Goal: Task Accomplishment & Management: Use online tool/utility

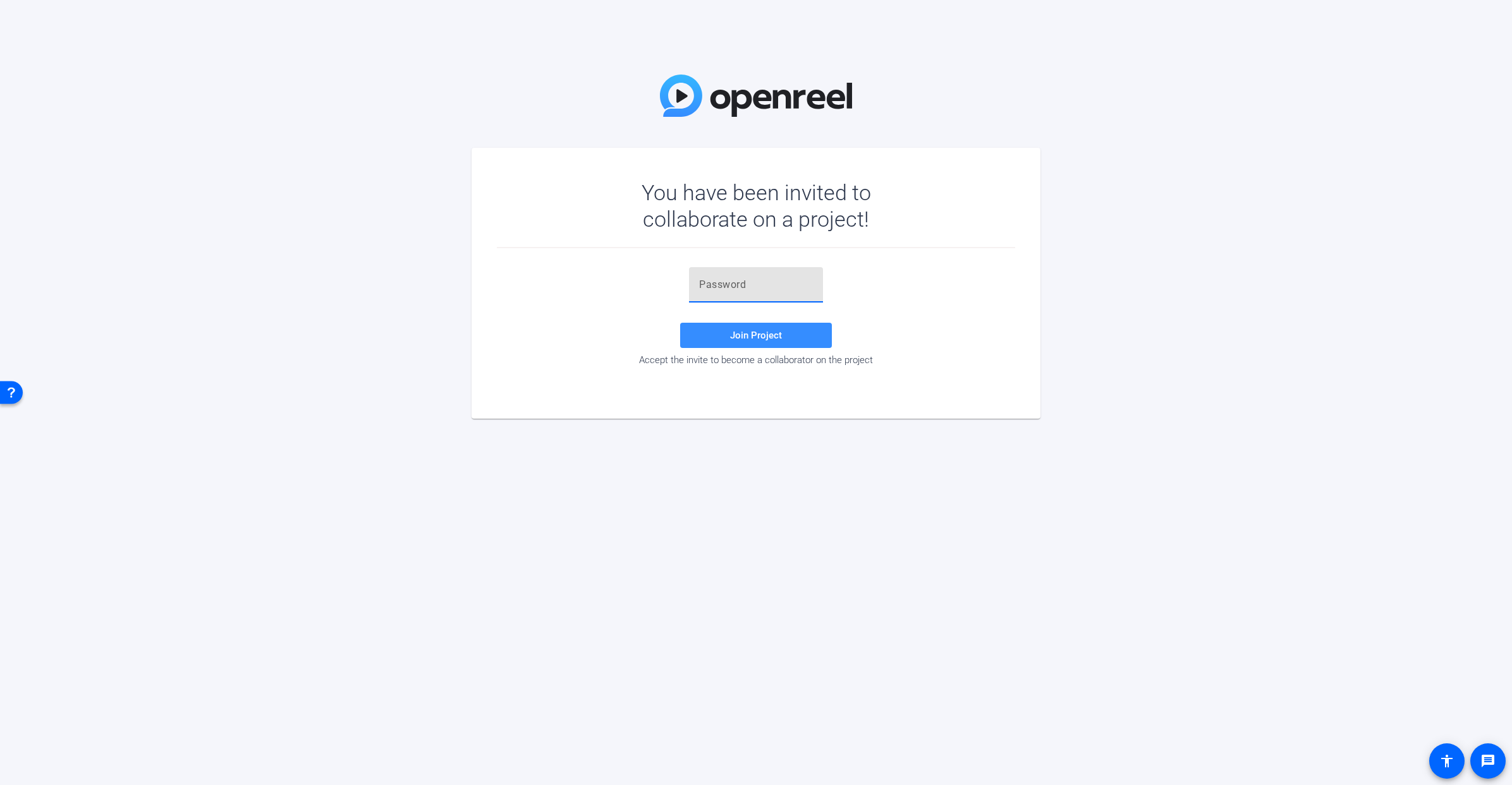
click at [735, 285] on input "text" at bounding box center [756, 285] width 114 height 15
paste input "$rl)g9"
type input "$rl)g9"
click at [742, 330] on span "Join Project" at bounding box center [756, 335] width 52 height 11
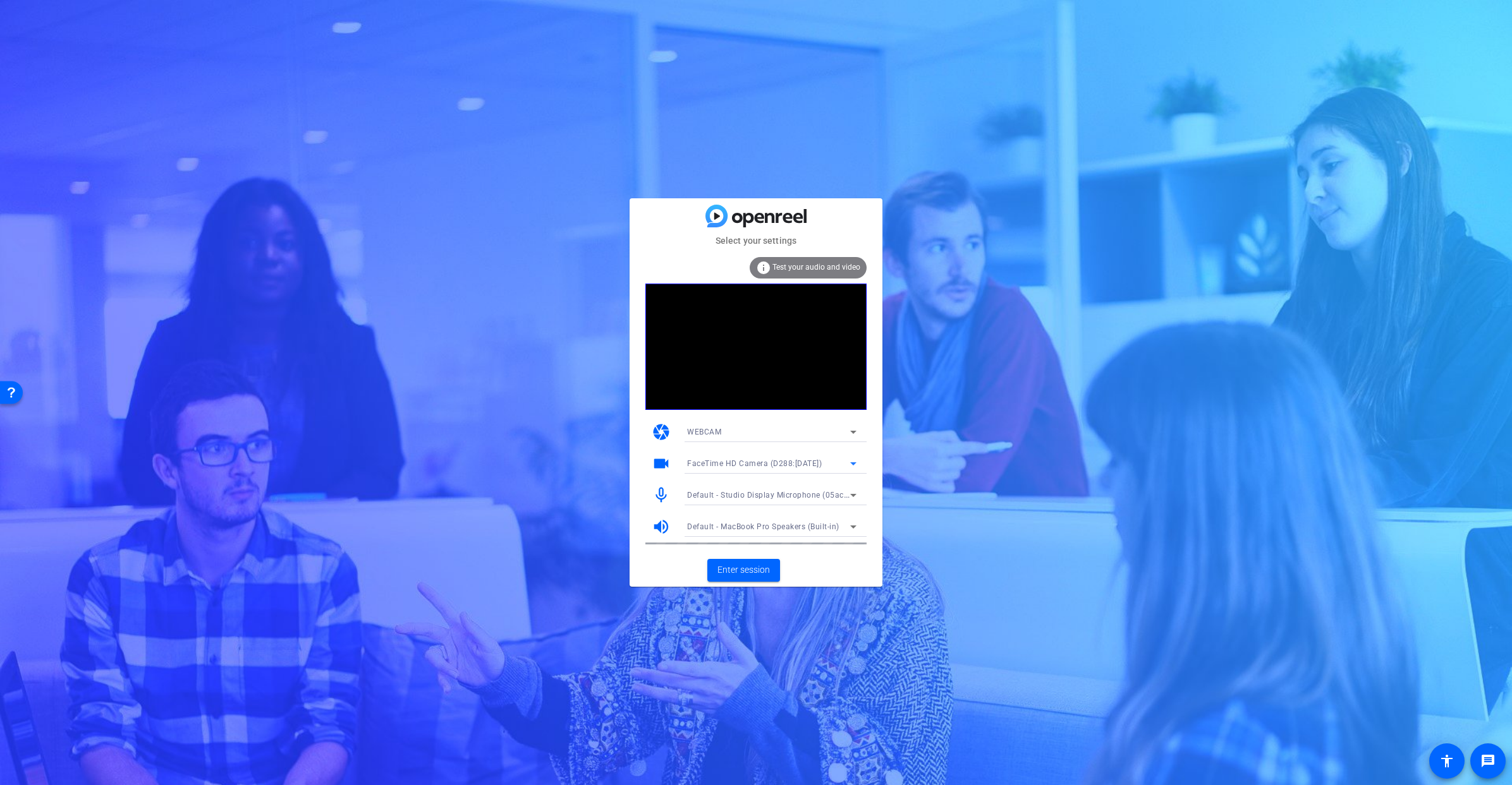
click at [774, 468] on div "FaceTime HD Camera (D288:[DATE])" at bounding box center [768, 463] width 163 height 15
click at [756, 511] on span "Studio Display Camera (15bc:0000)" at bounding box center [752, 509] width 130 height 15
click at [762, 571] on span "Enter session" at bounding box center [744, 571] width 52 height 14
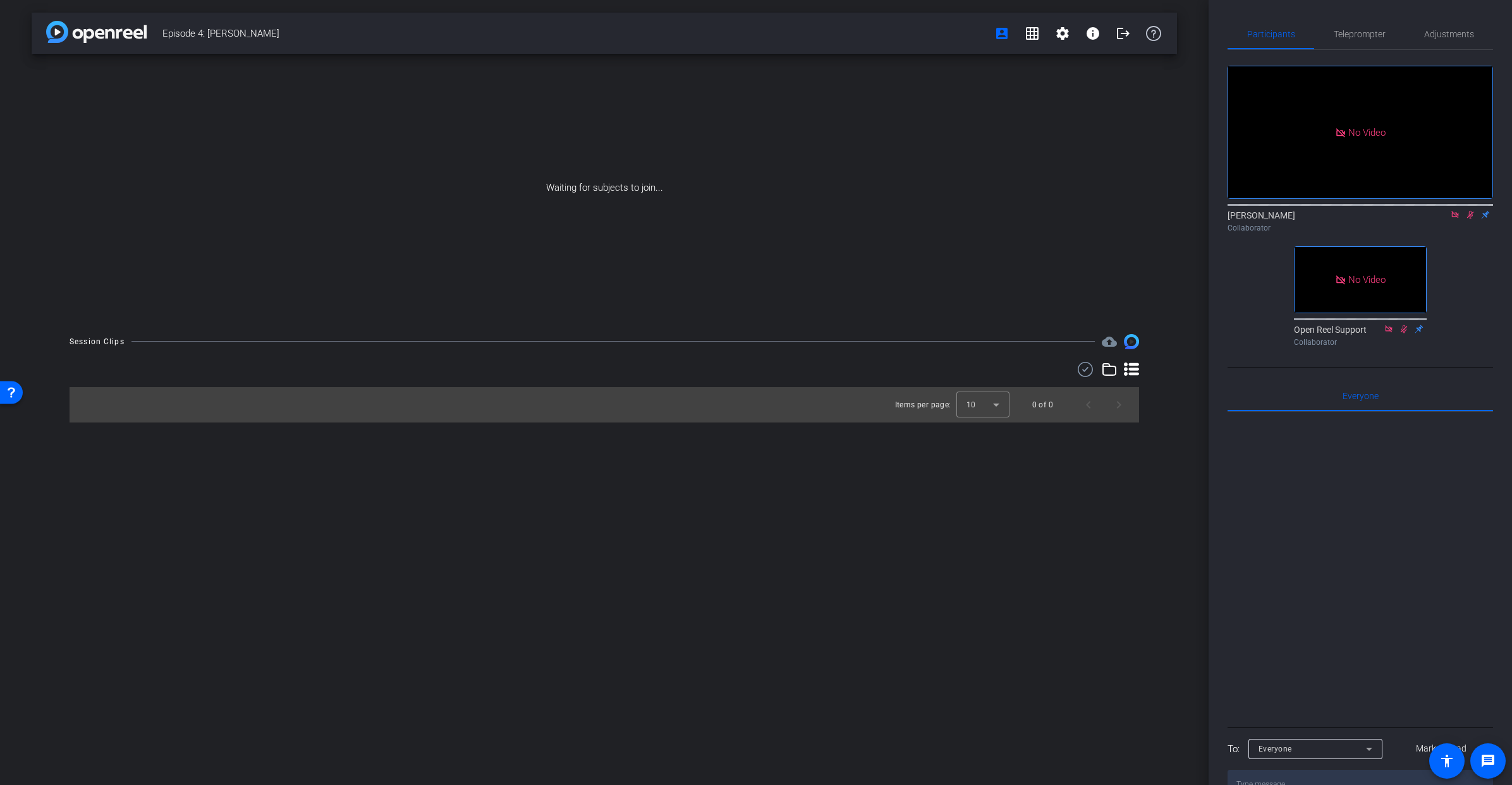
click at [1471, 220] on icon at bounding box center [1471, 215] width 7 height 9
click at [1456, 220] on icon at bounding box center [1456, 214] width 10 height 9
click at [1444, 220] on icon at bounding box center [1440, 214] width 10 height 9
click at [1473, 220] on icon at bounding box center [1471, 214] width 10 height 9
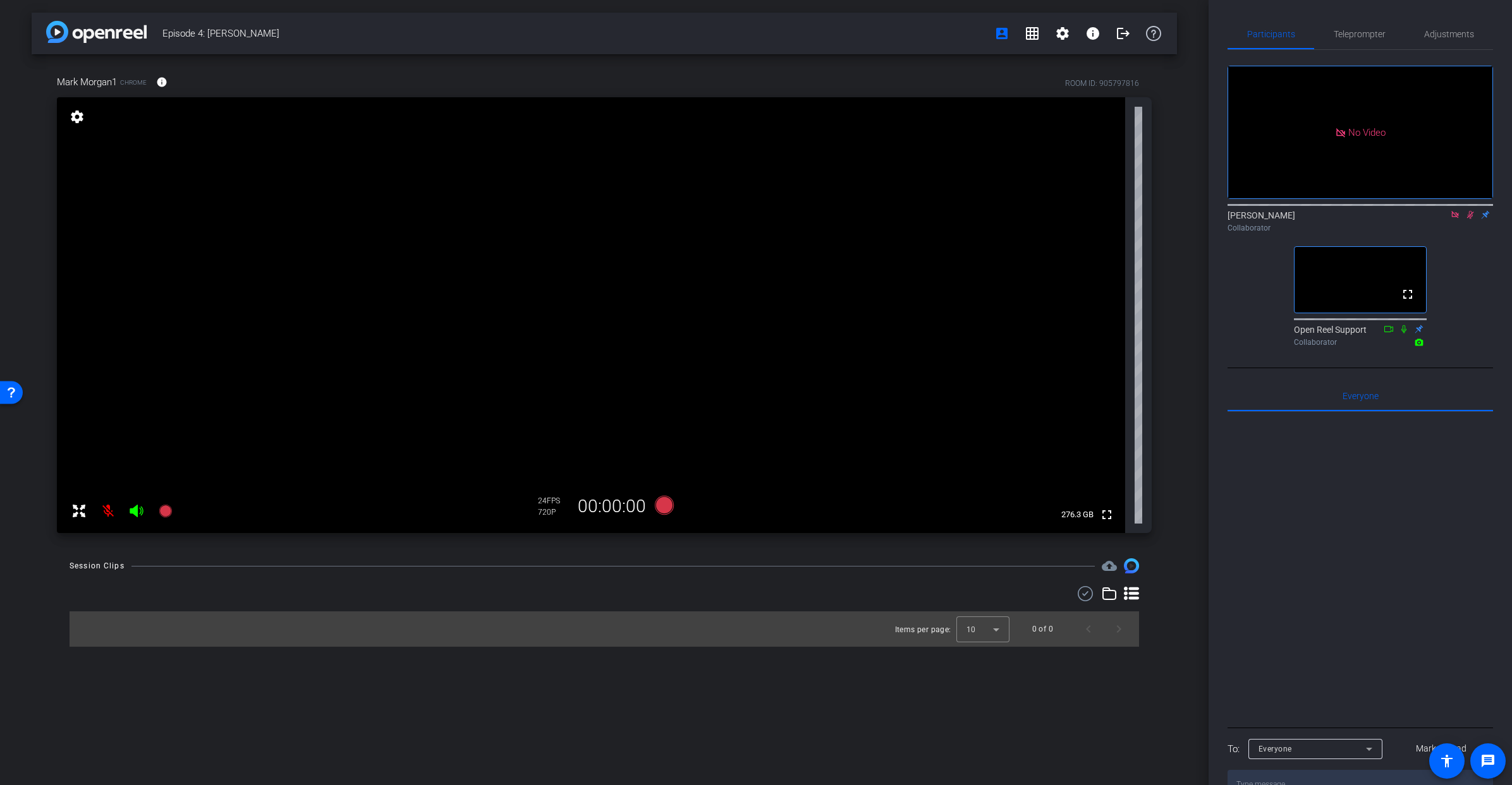
click at [1473, 220] on icon at bounding box center [1471, 214] width 10 height 9
click at [1458, 220] on icon at bounding box center [1456, 214] width 10 height 9
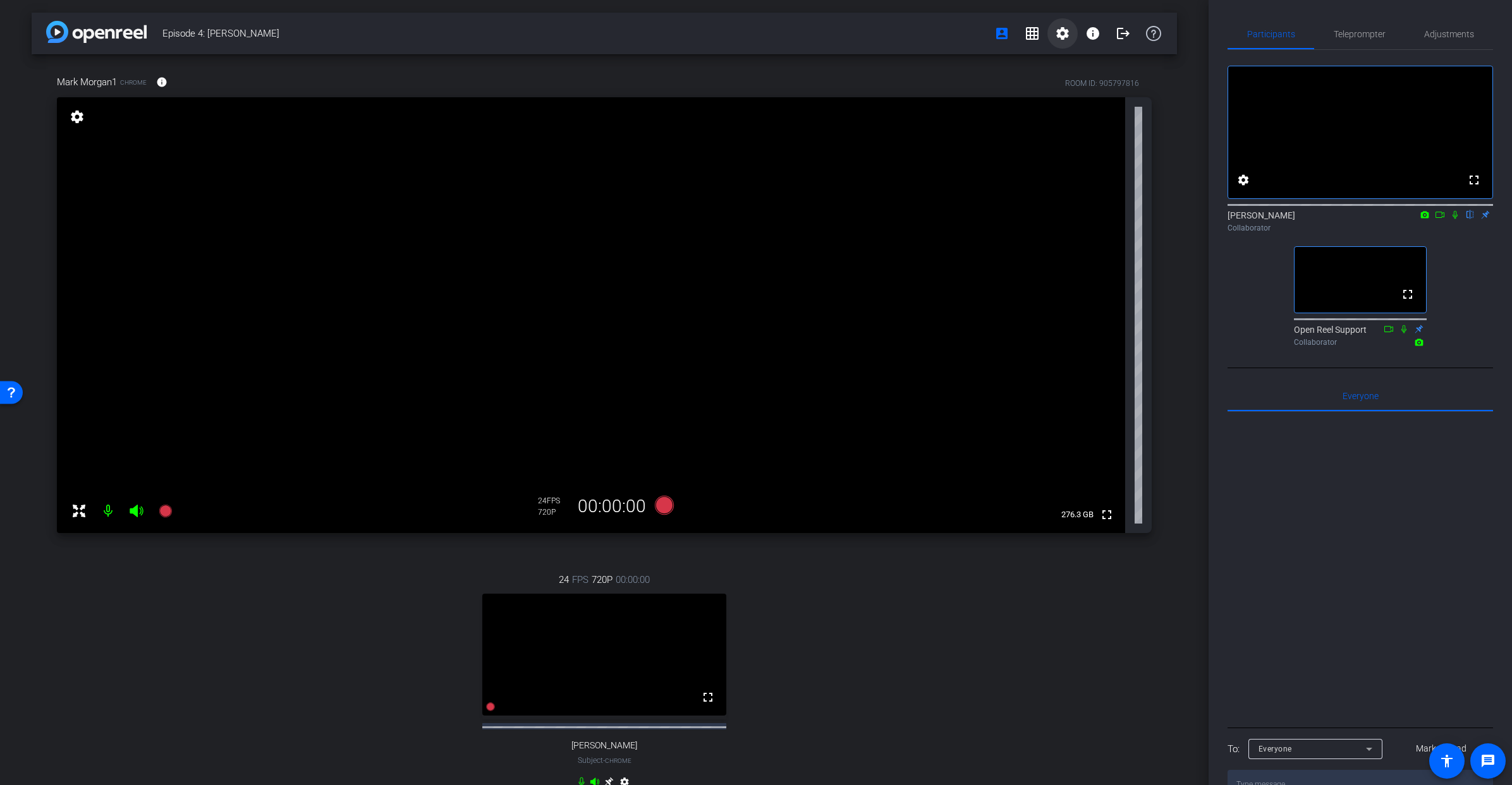
click at [1063, 34] on mat-icon "settings" at bounding box center [1063, 33] width 15 height 15
click at [1063, 34] on div at bounding box center [756, 392] width 1512 height 785
click at [1456, 220] on icon at bounding box center [1456, 214] width 10 height 9
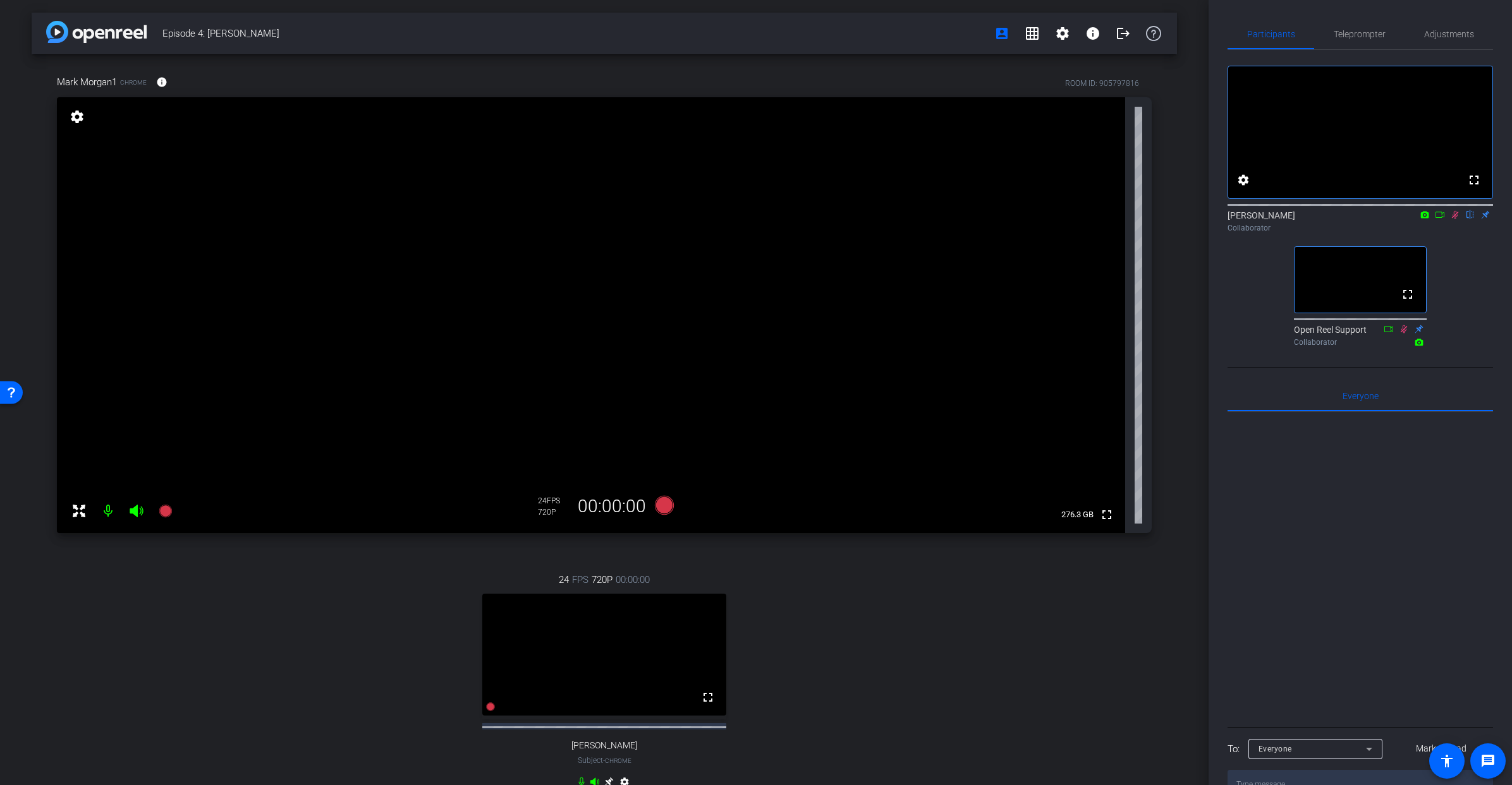
click at [1456, 220] on icon at bounding box center [1456, 215] width 7 height 9
click at [1456, 220] on icon at bounding box center [1456, 214] width 10 height 9
click at [1441, 220] on icon at bounding box center [1440, 214] width 10 height 9
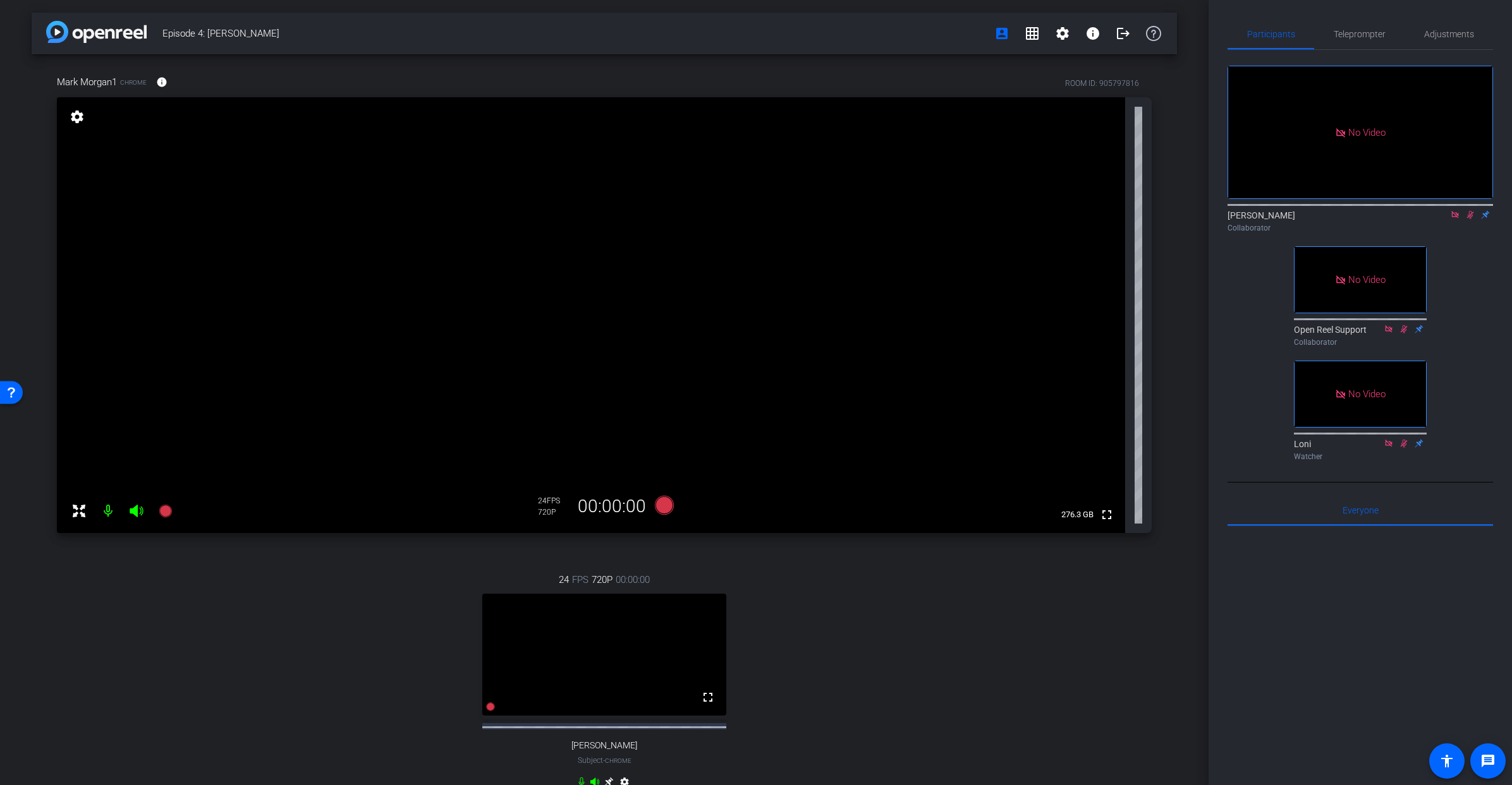
click at [1469, 220] on icon at bounding box center [1471, 215] width 7 height 9
click at [1455, 220] on icon at bounding box center [1456, 214] width 10 height 9
click at [1449, 31] on span "Adjustments" at bounding box center [1450, 34] width 50 height 9
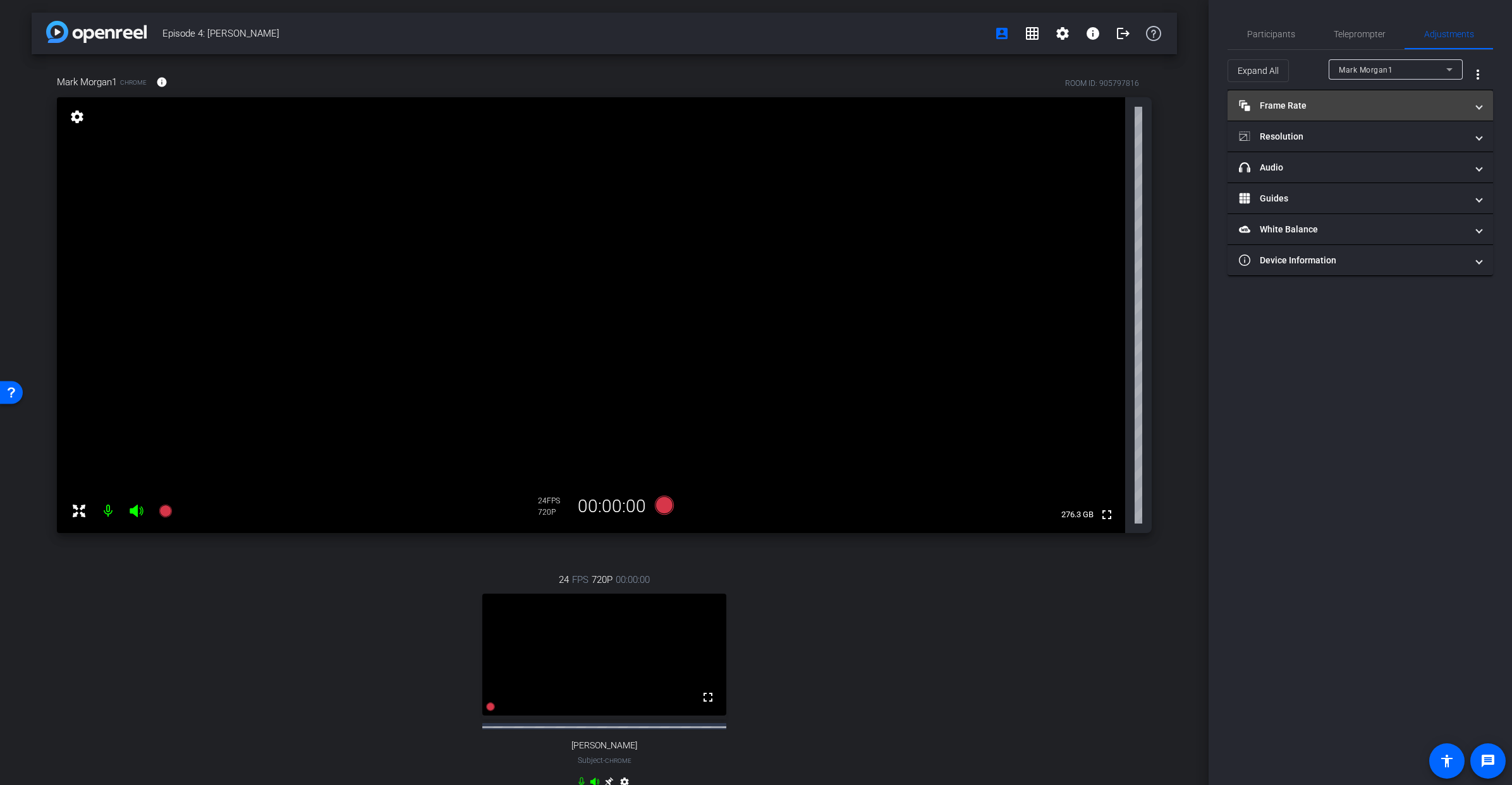
click at [1309, 112] on mat-expansion-panel-header "Frame Rate Frame Rate" at bounding box center [1361, 106] width 266 height 31
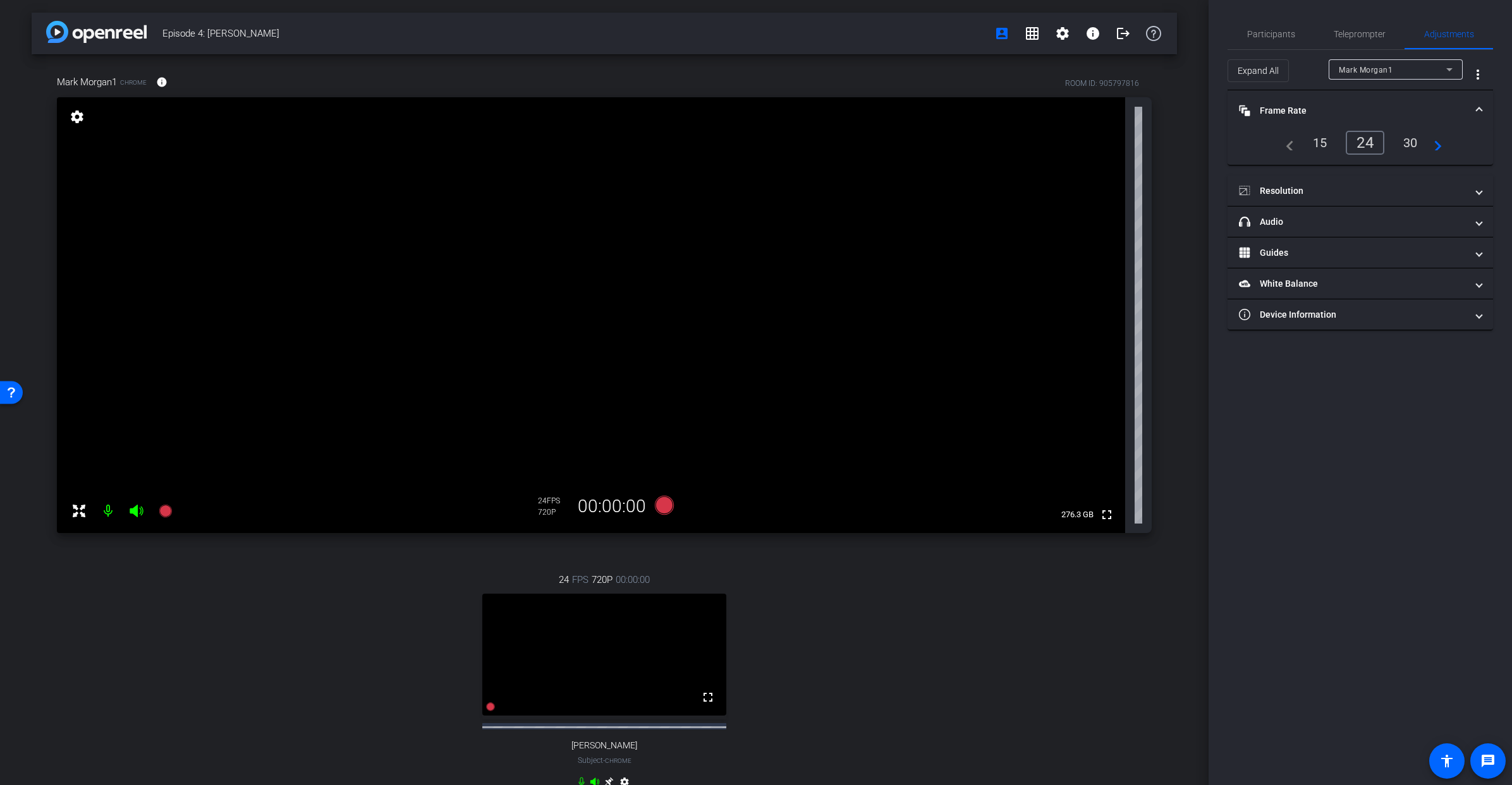
click at [1410, 145] on div "30" at bounding box center [1410, 143] width 33 height 21
click at [1368, 74] on span "Mark Morgan1" at bounding box center [1366, 70] width 54 height 9
click at [1366, 117] on span "[PERSON_NAME]" at bounding box center [1371, 115] width 64 height 15
click at [1410, 139] on div "30" at bounding box center [1410, 143] width 33 height 21
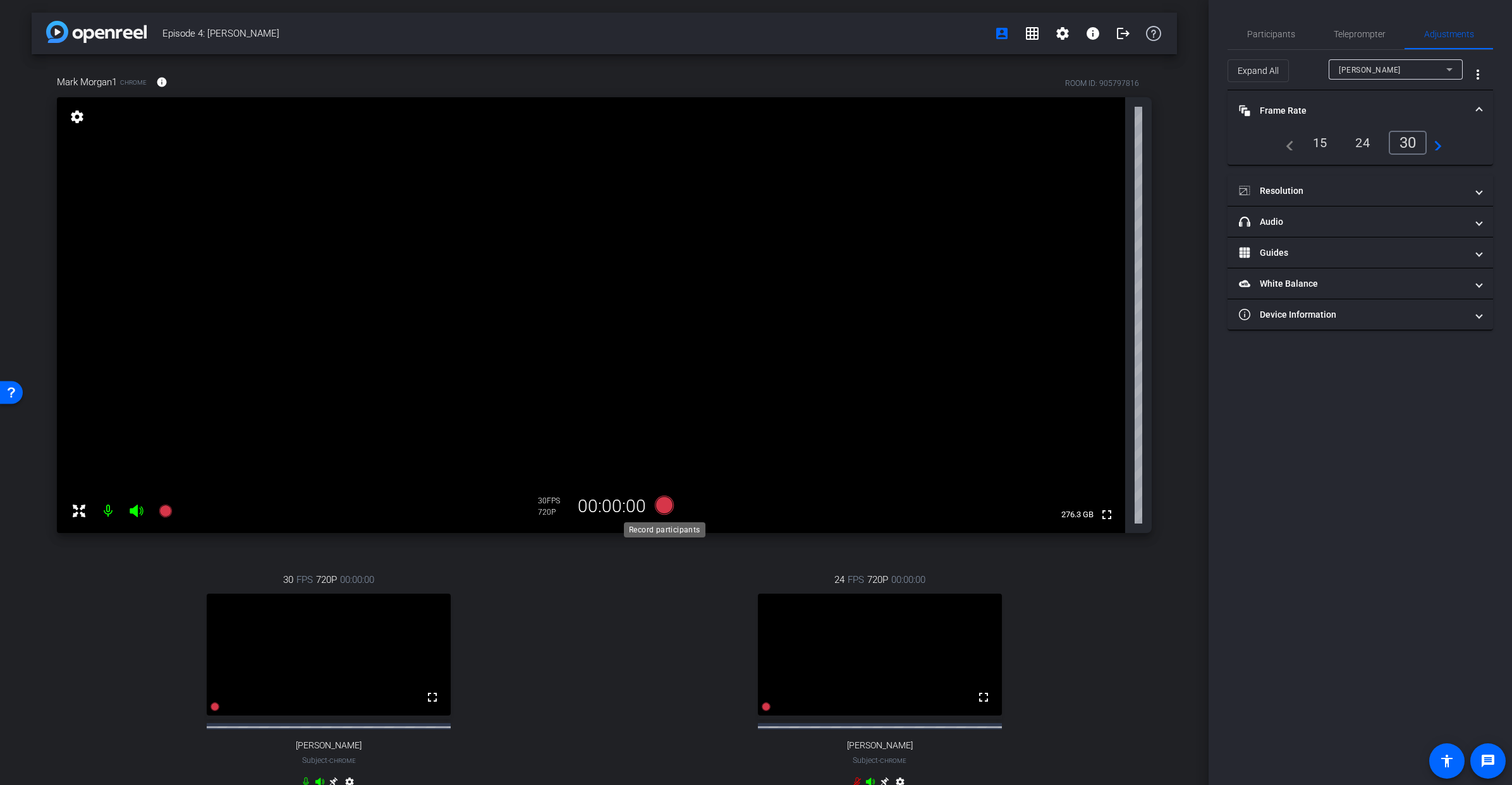
click at [664, 509] on icon at bounding box center [664, 506] width 19 height 19
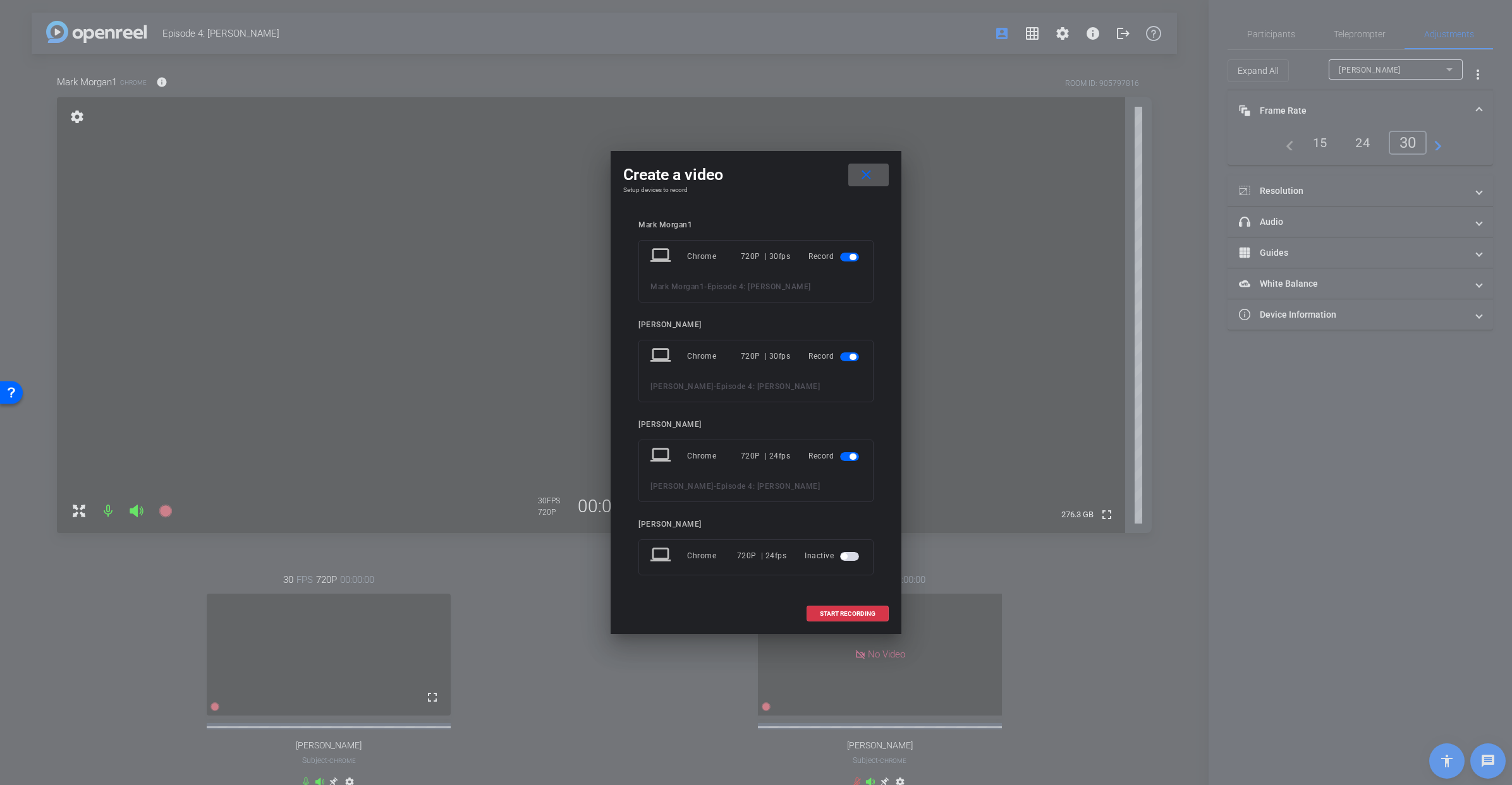
click at [850, 462] on mat-slide-toggle at bounding box center [850, 456] width 21 height 15
click at [854, 455] on span "button" at bounding box center [852, 456] width 6 height 6
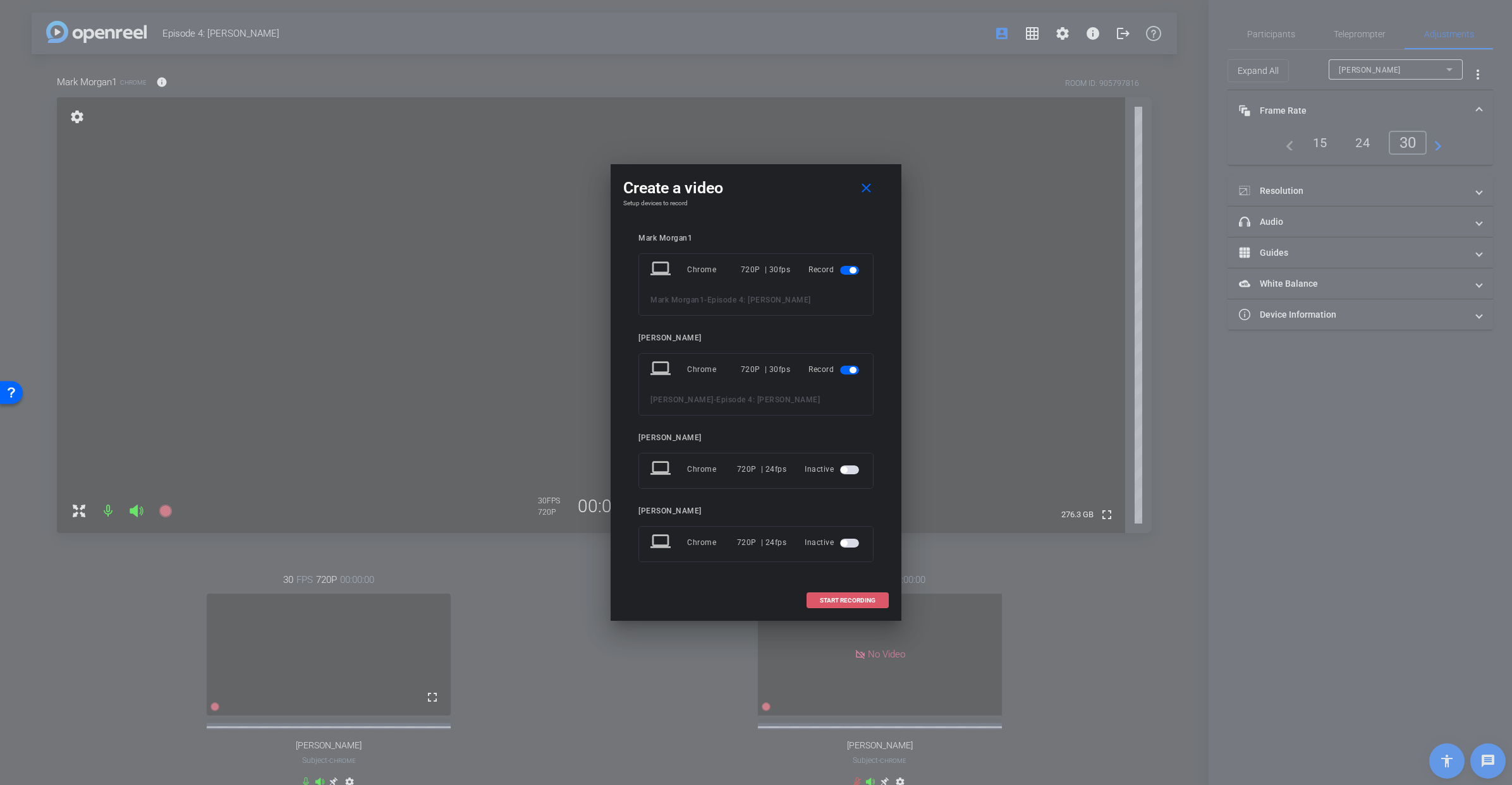
click at [842, 604] on span "START RECORDING" at bounding box center [847, 600] width 56 height 6
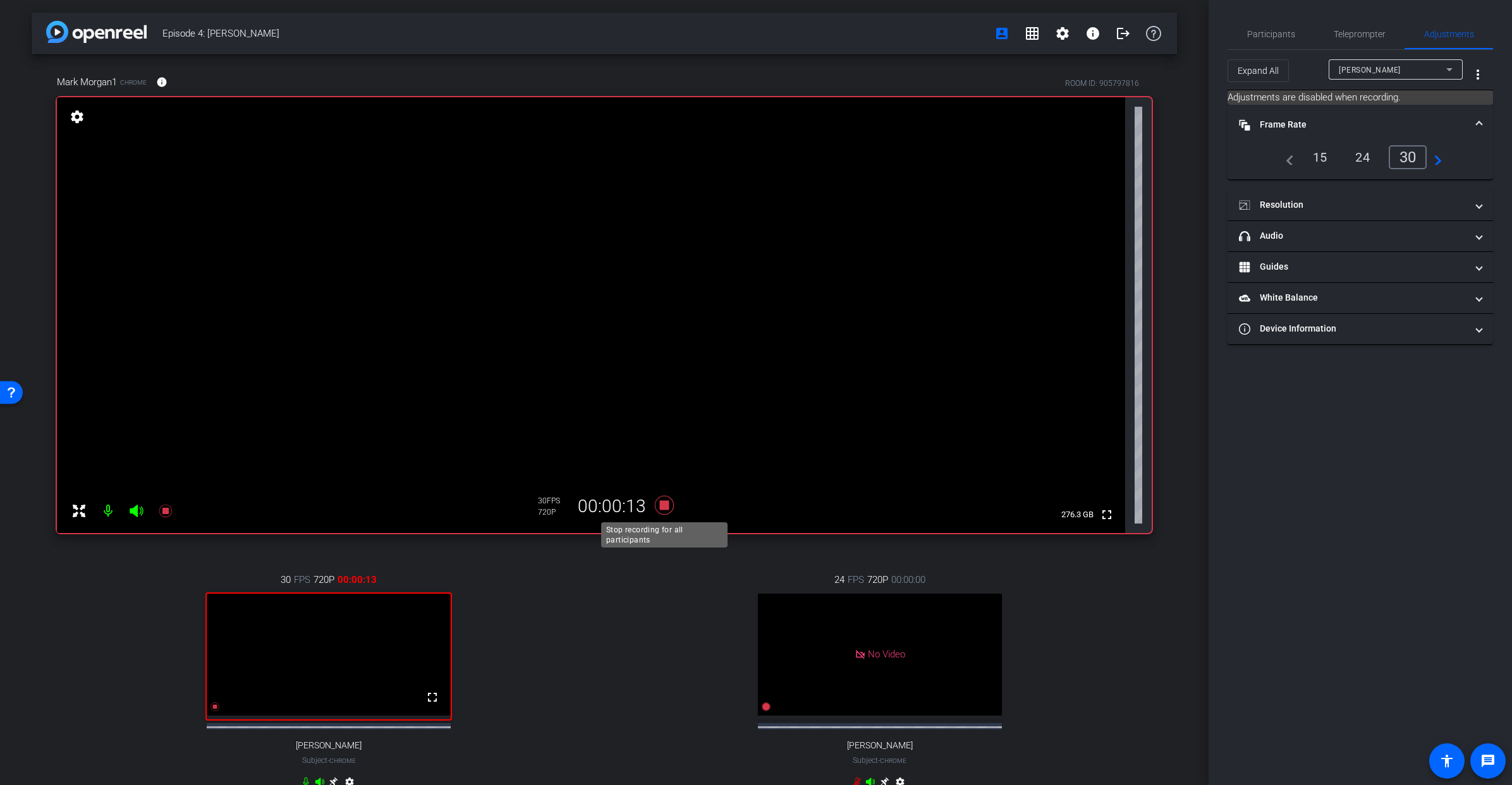
click at [664, 508] on icon at bounding box center [664, 506] width 19 height 19
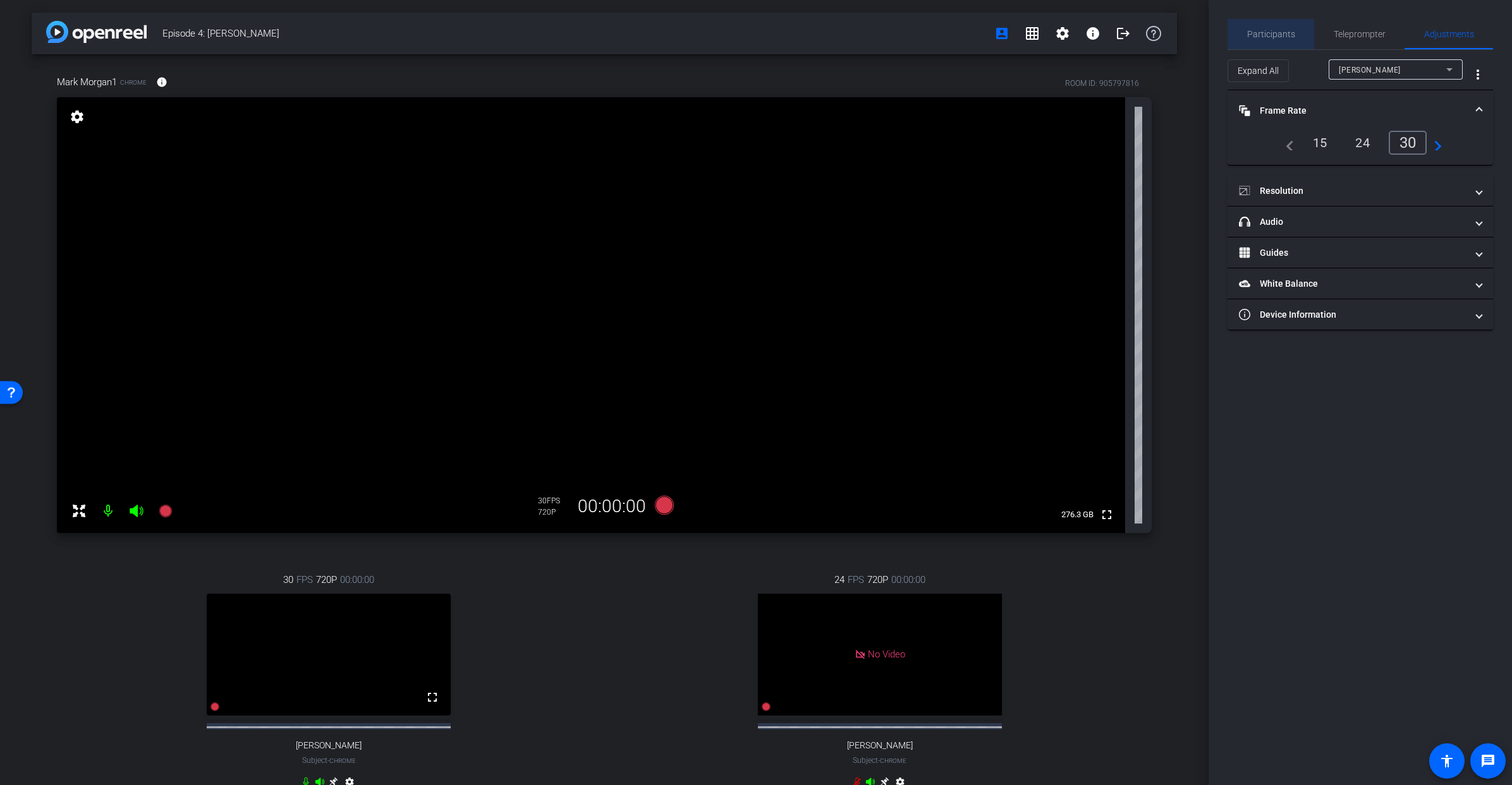
click at [1273, 33] on span "Participants" at bounding box center [1272, 34] width 48 height 9
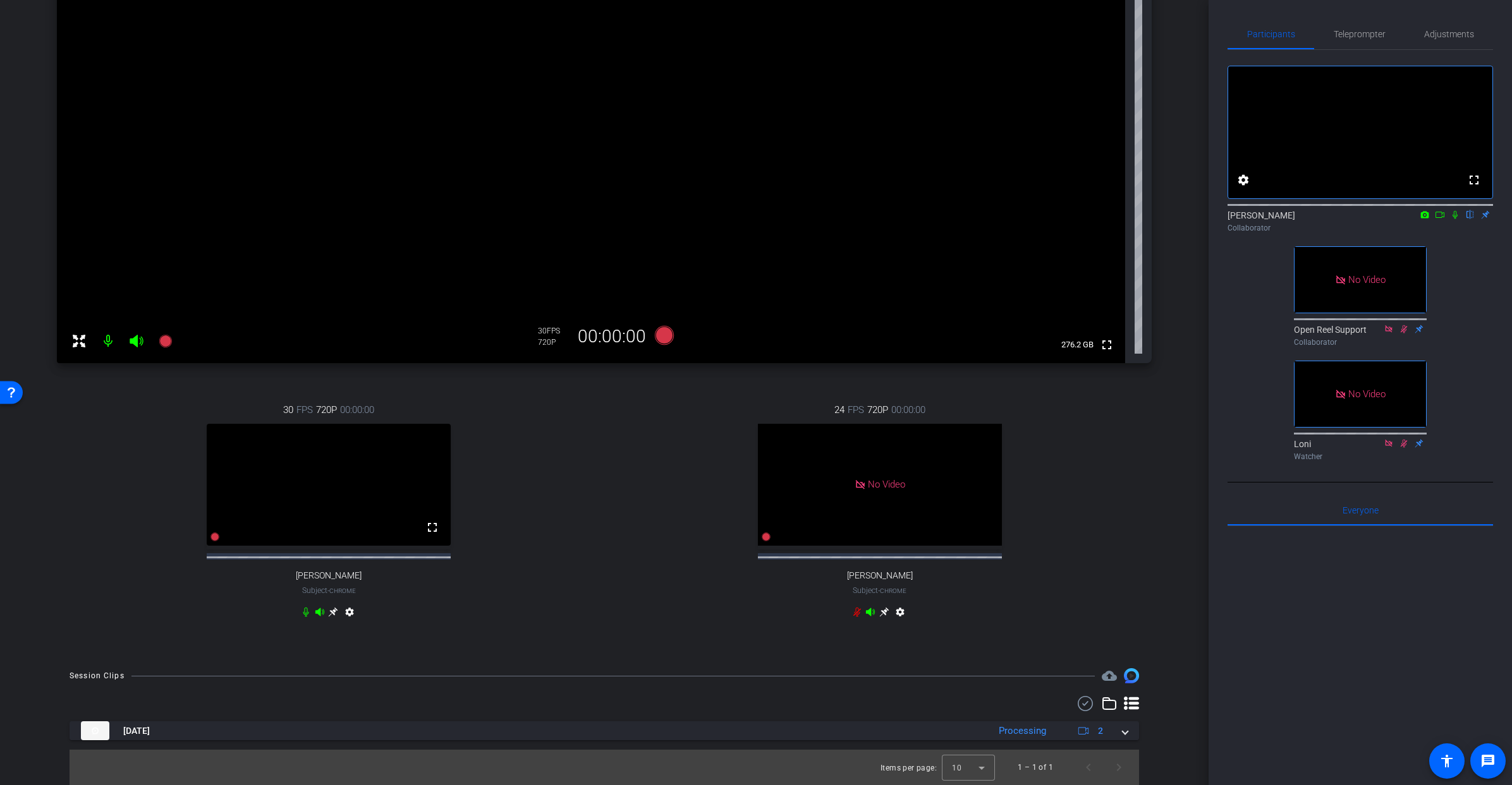
scroll to position [181, 0]
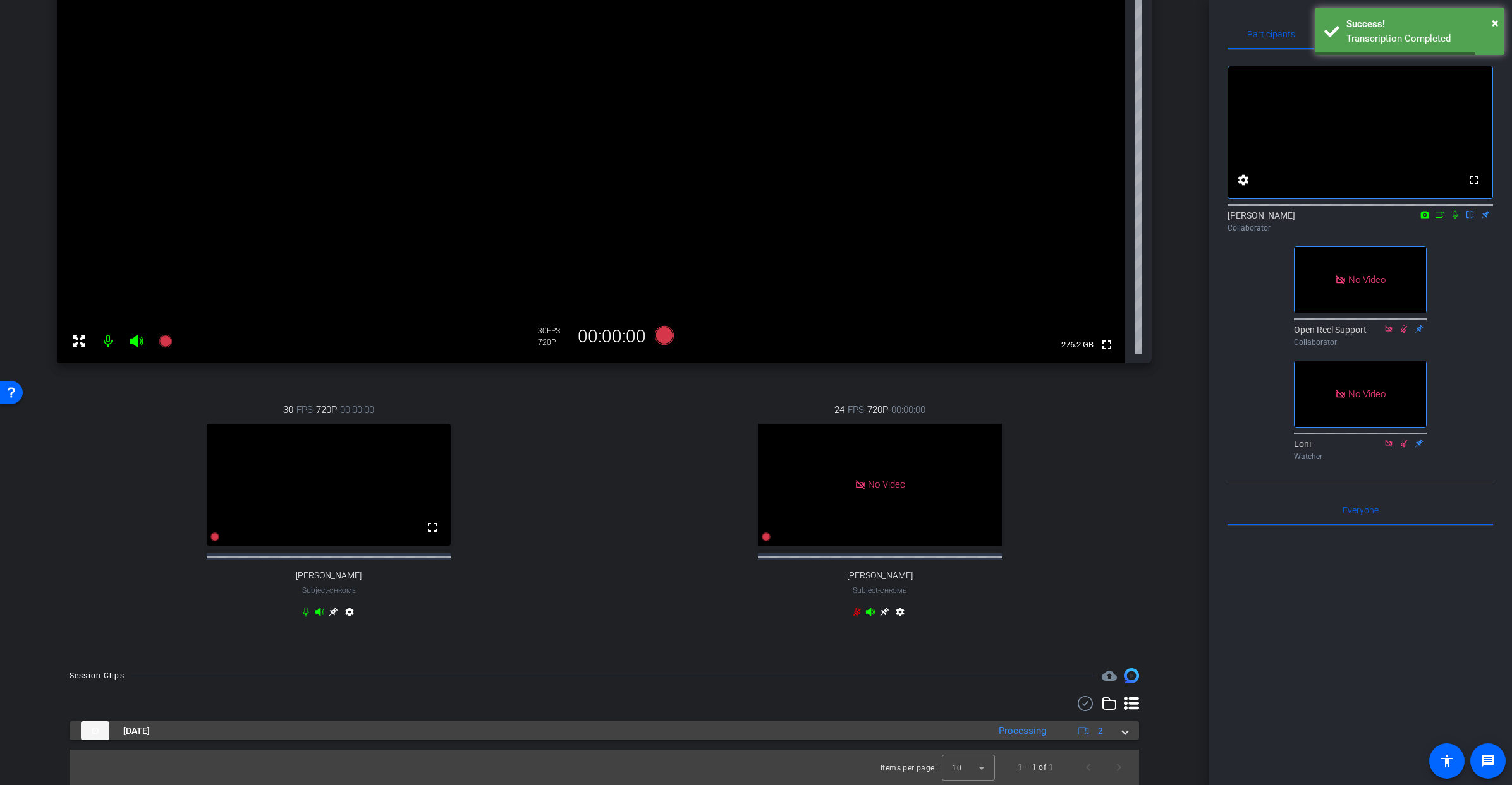
click at [1130, 727] on mat-expansion-panel-header "[DATE] Processing 2" at bounding box center [604, 731] width 1070 height 19
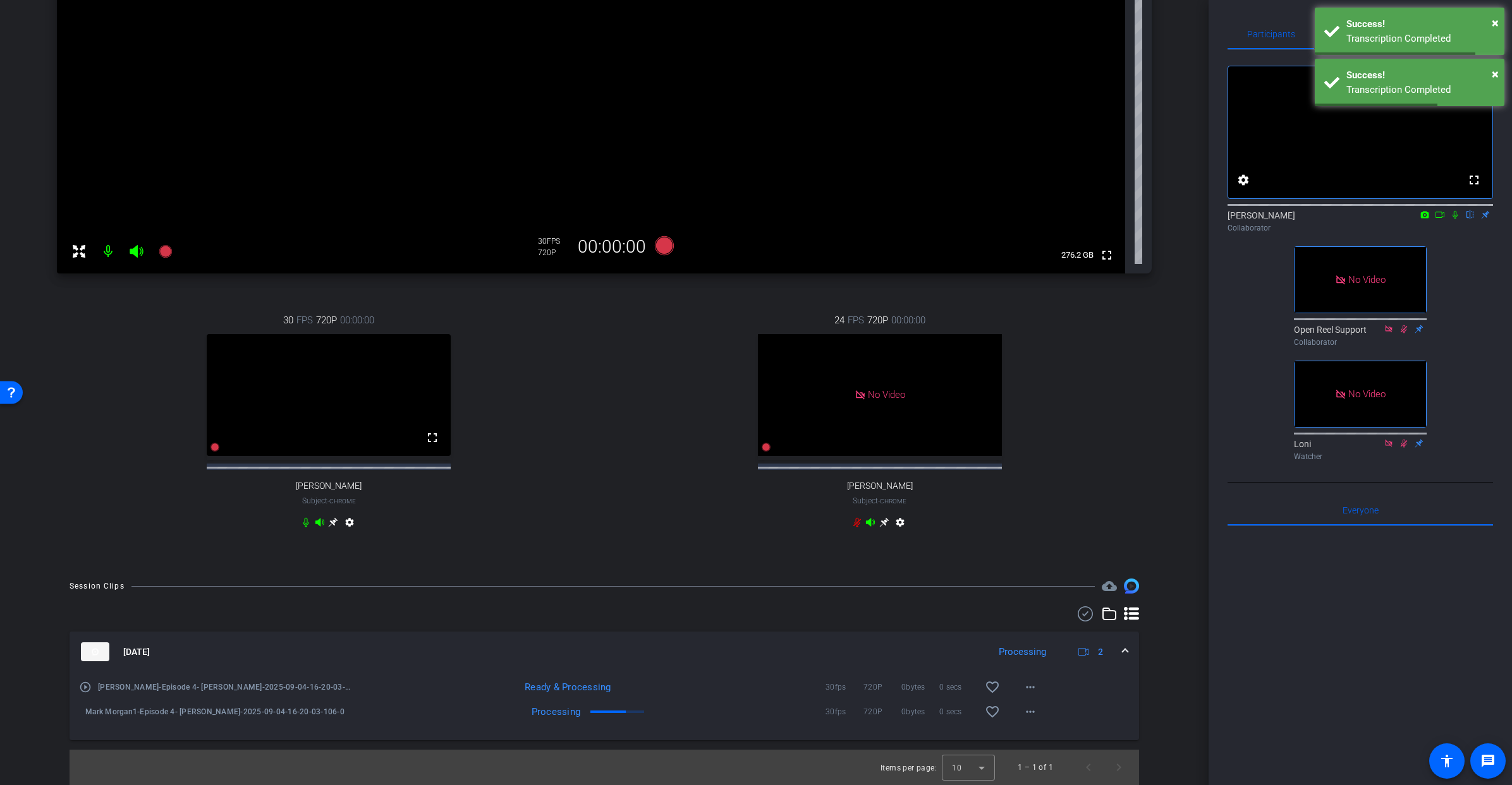
scroll to position [271, 0]
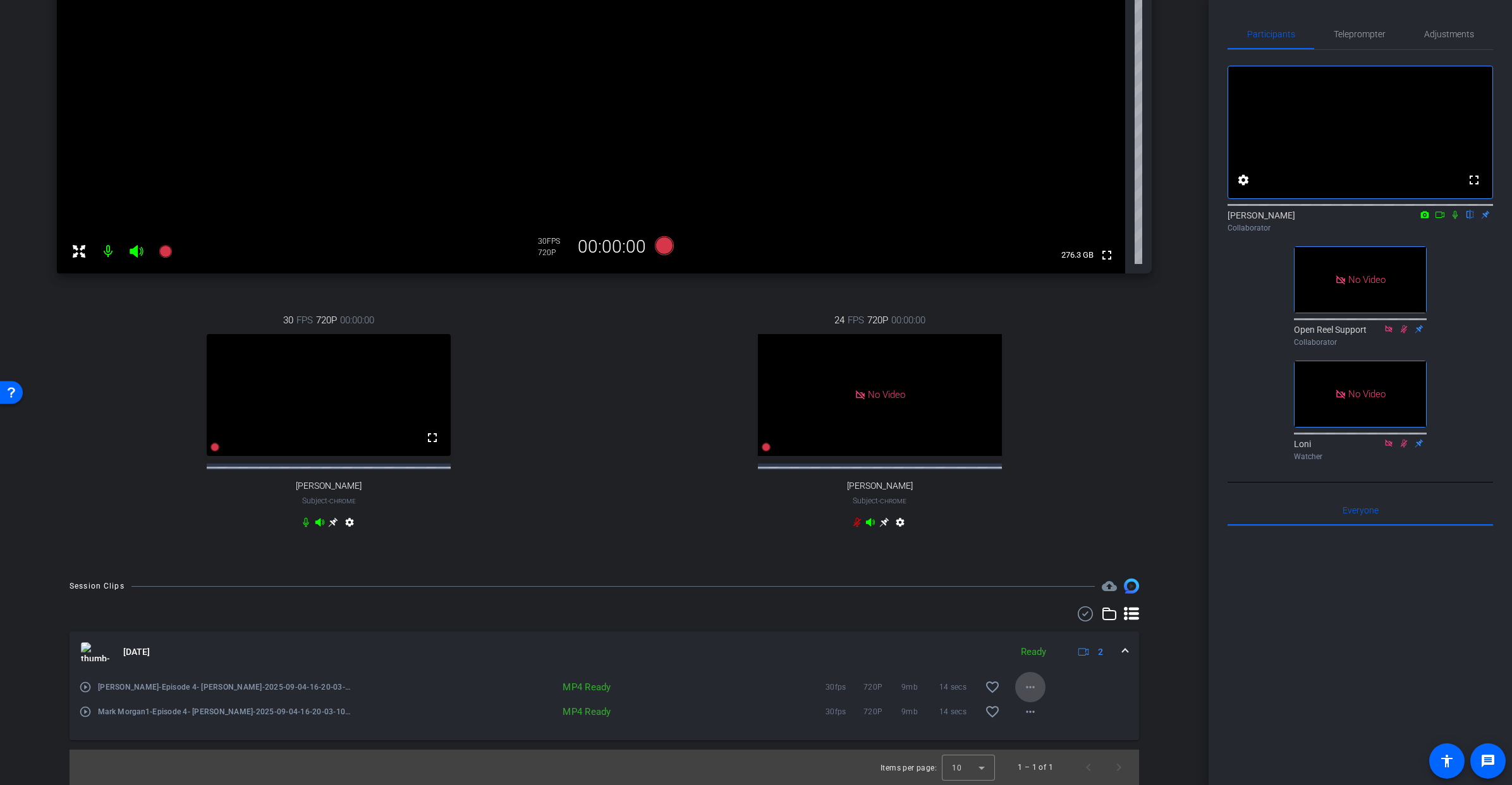
click at [1037, 688] on mat-icon "more_horiz" at bounding box center [1031, 688] width 15 height 15
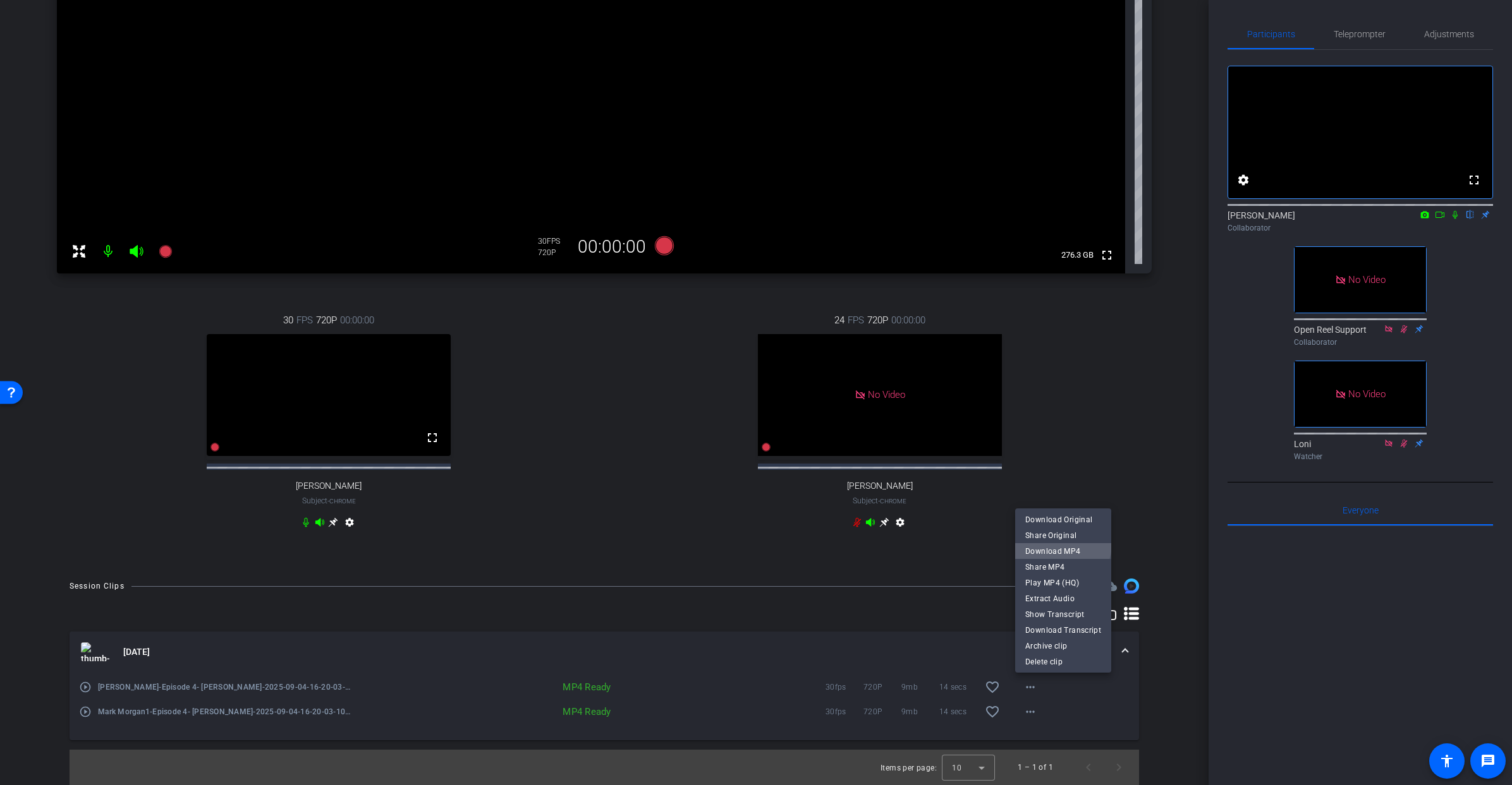
click at [1060, 544] on span "Download MP4" at bounding box center [1063, 552] width 76 height 15
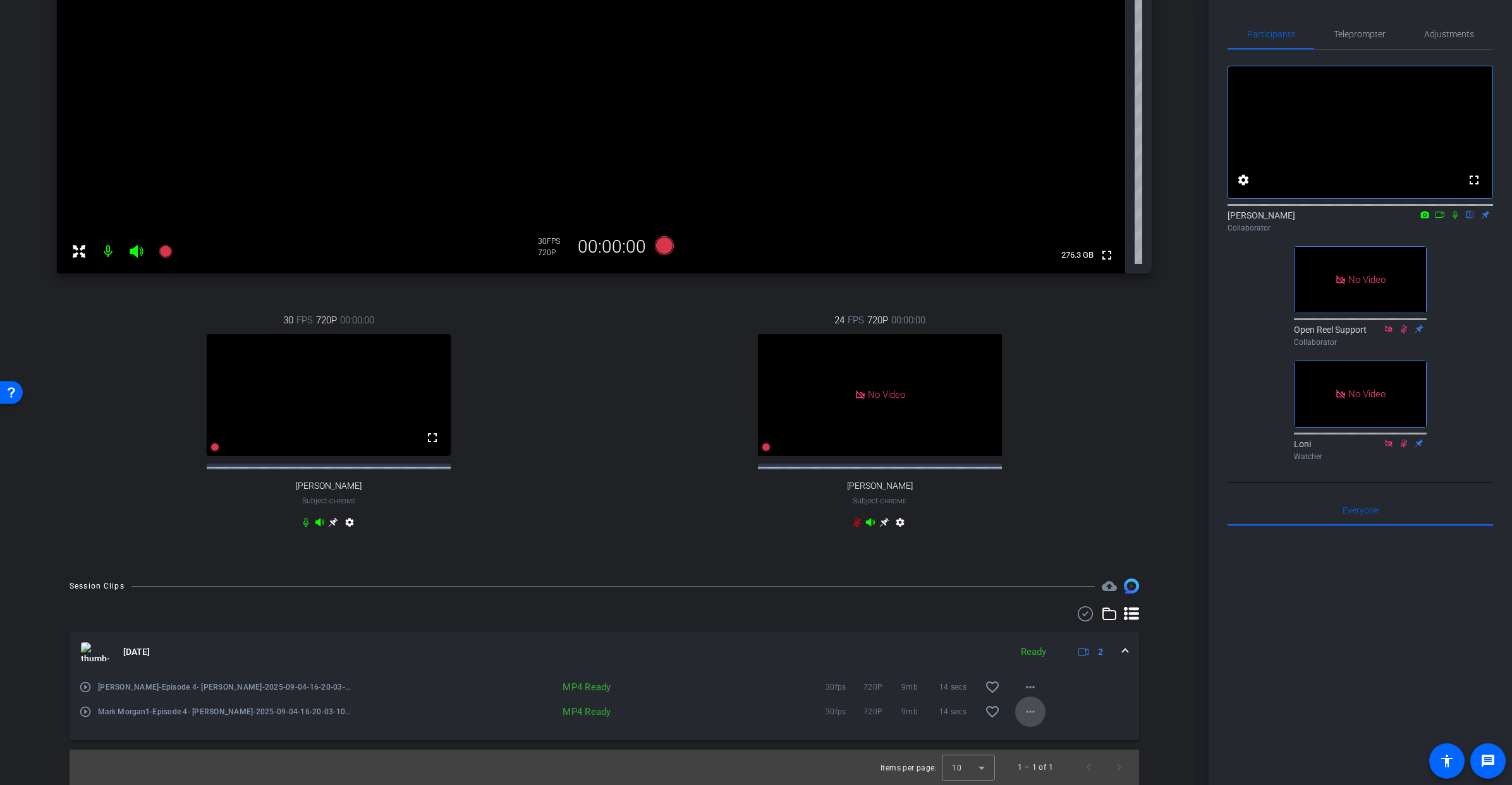
click at [1028, 711] on mat-icon "more_horiz" at bounding box center [1031, 712] width 15 height 15
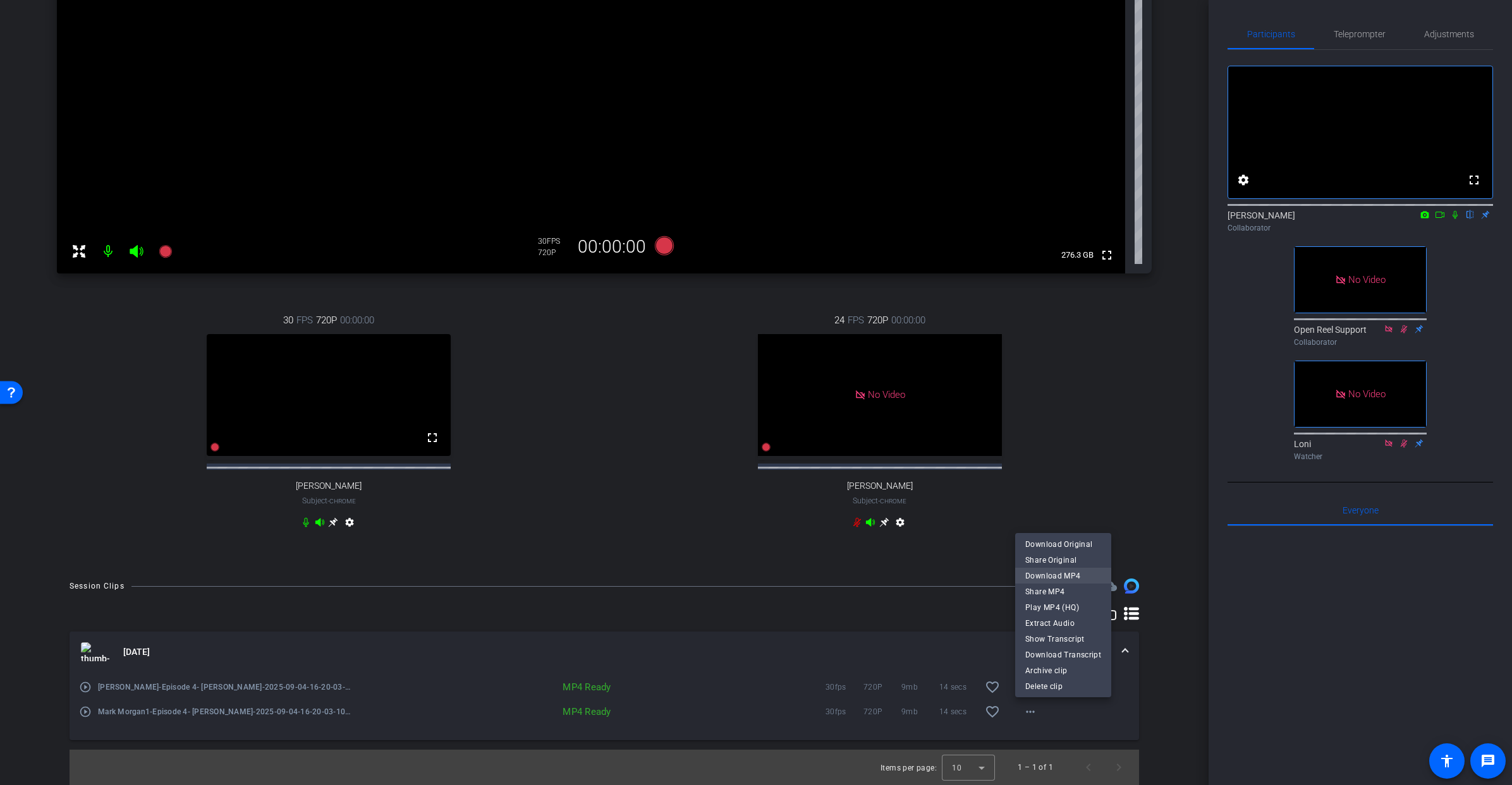
click at [1070, 577] on span "Download MP4" at bounding box center [1063, 577] width 76 height 15
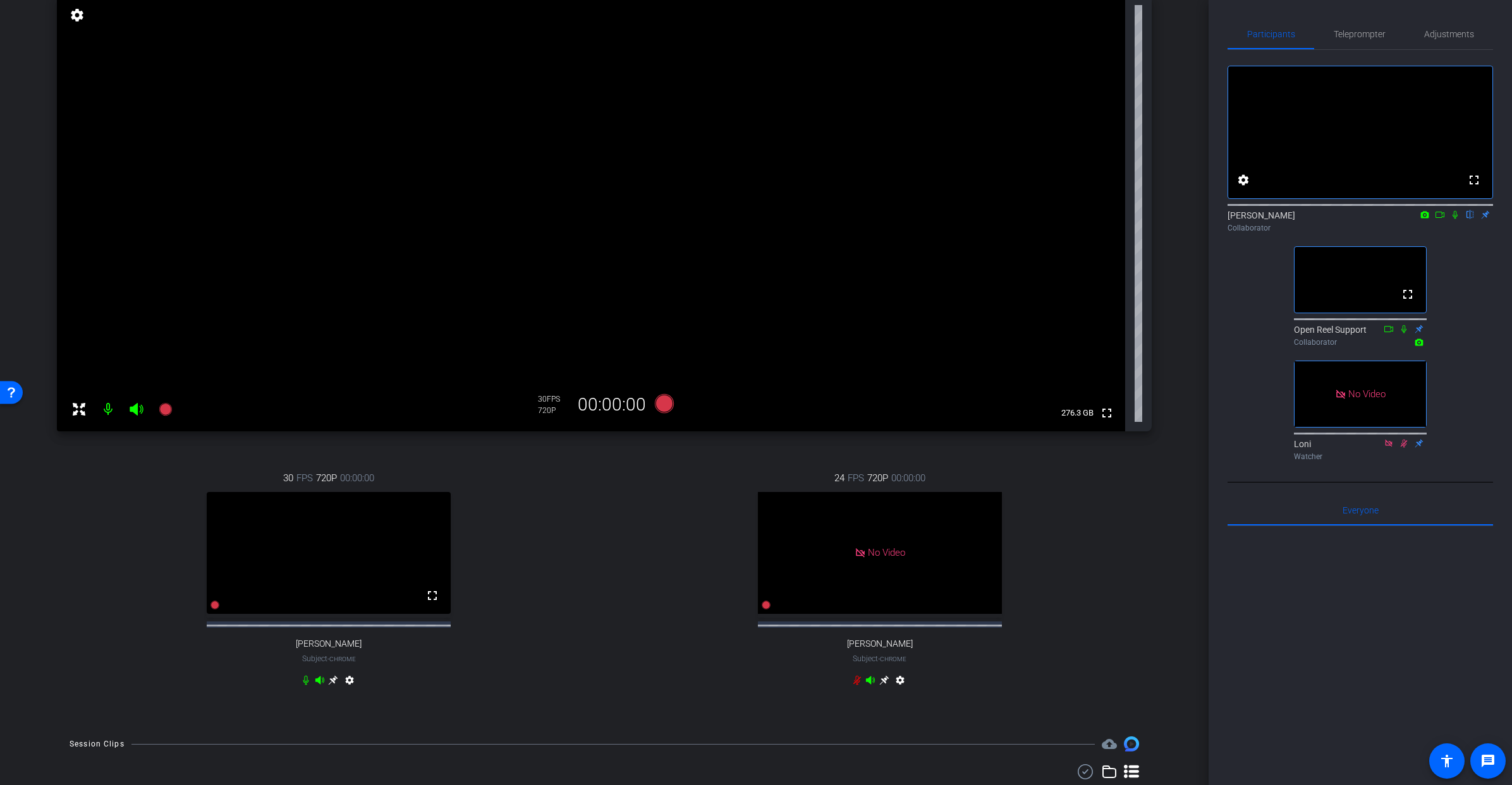
scroll to position [99, 0]
click at [1457, 220] on icon at bounding box center [1456, 215] width 5 height 9
click at [1443, 218] on icon at bounding box center [1440, 214] width 9 height 6
click at [662, 407] on icon at bounding box center [664, 407] width 19 height 19
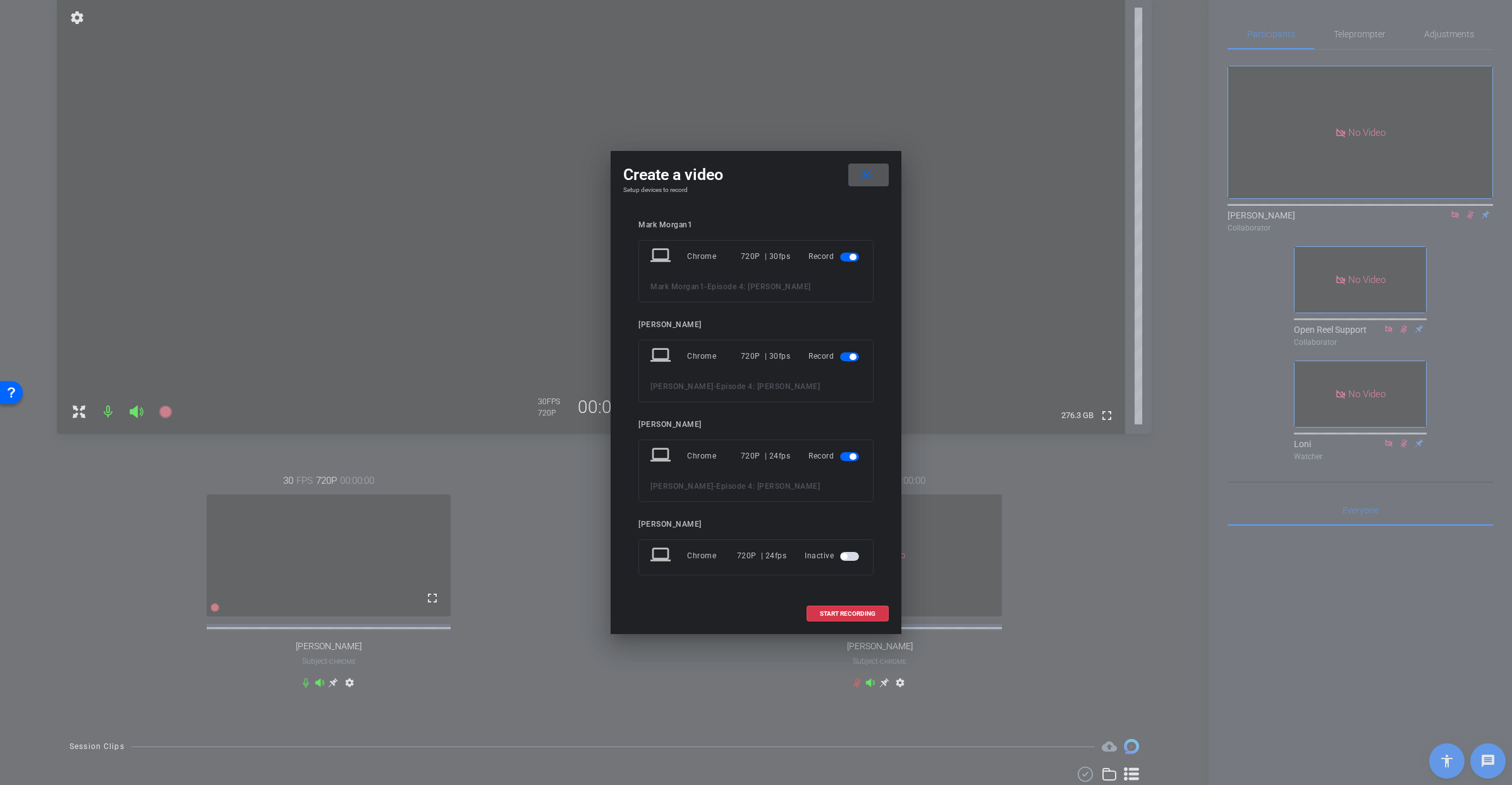
click at [856, 454] on span "button" at bounding box center [852, 456] width 6 height 6
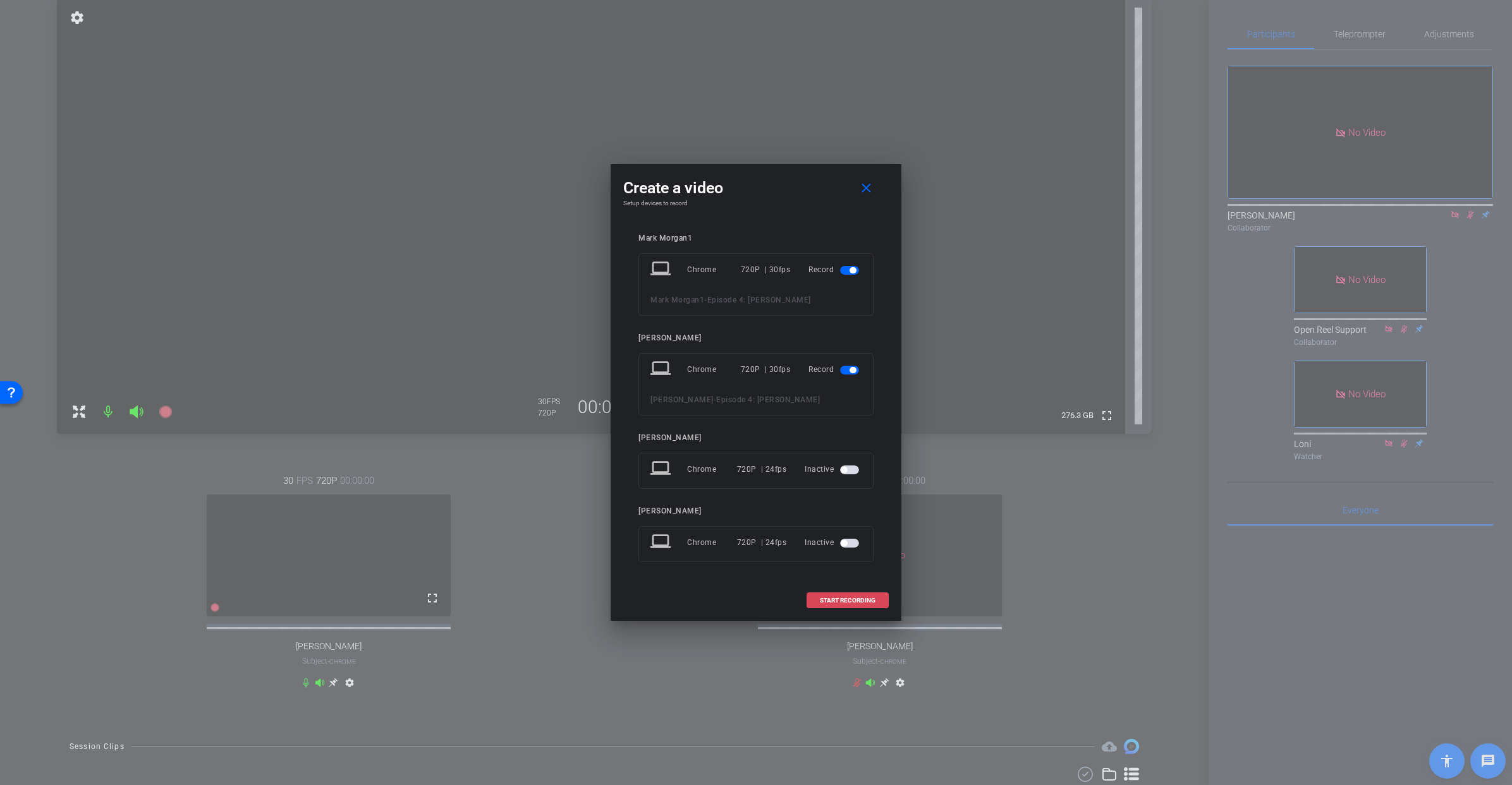
click at [874, 600] on span "START RECORDING" at bounding box center [847, 600] width 56 height 6
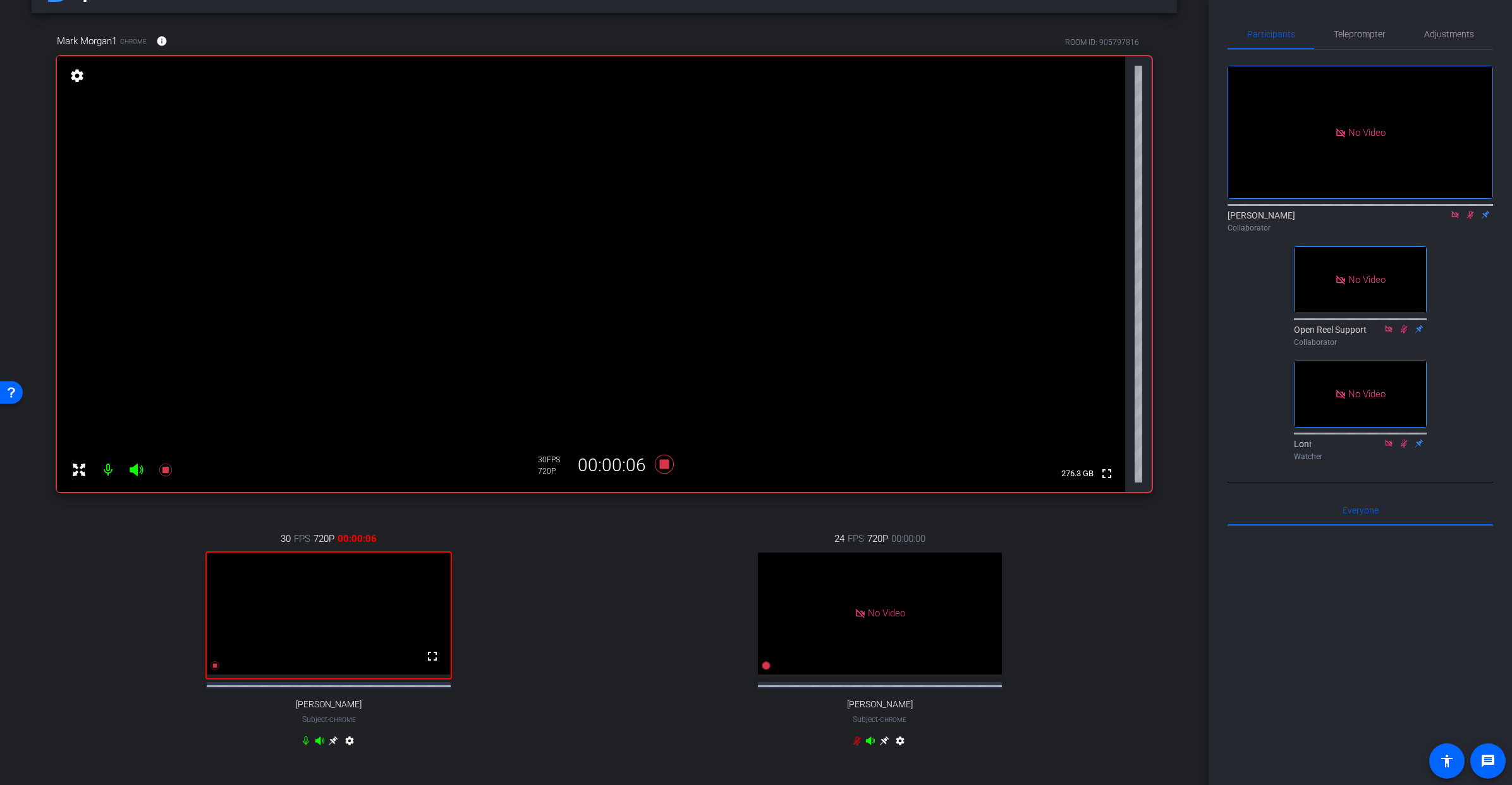
scroll to position [52, 0]
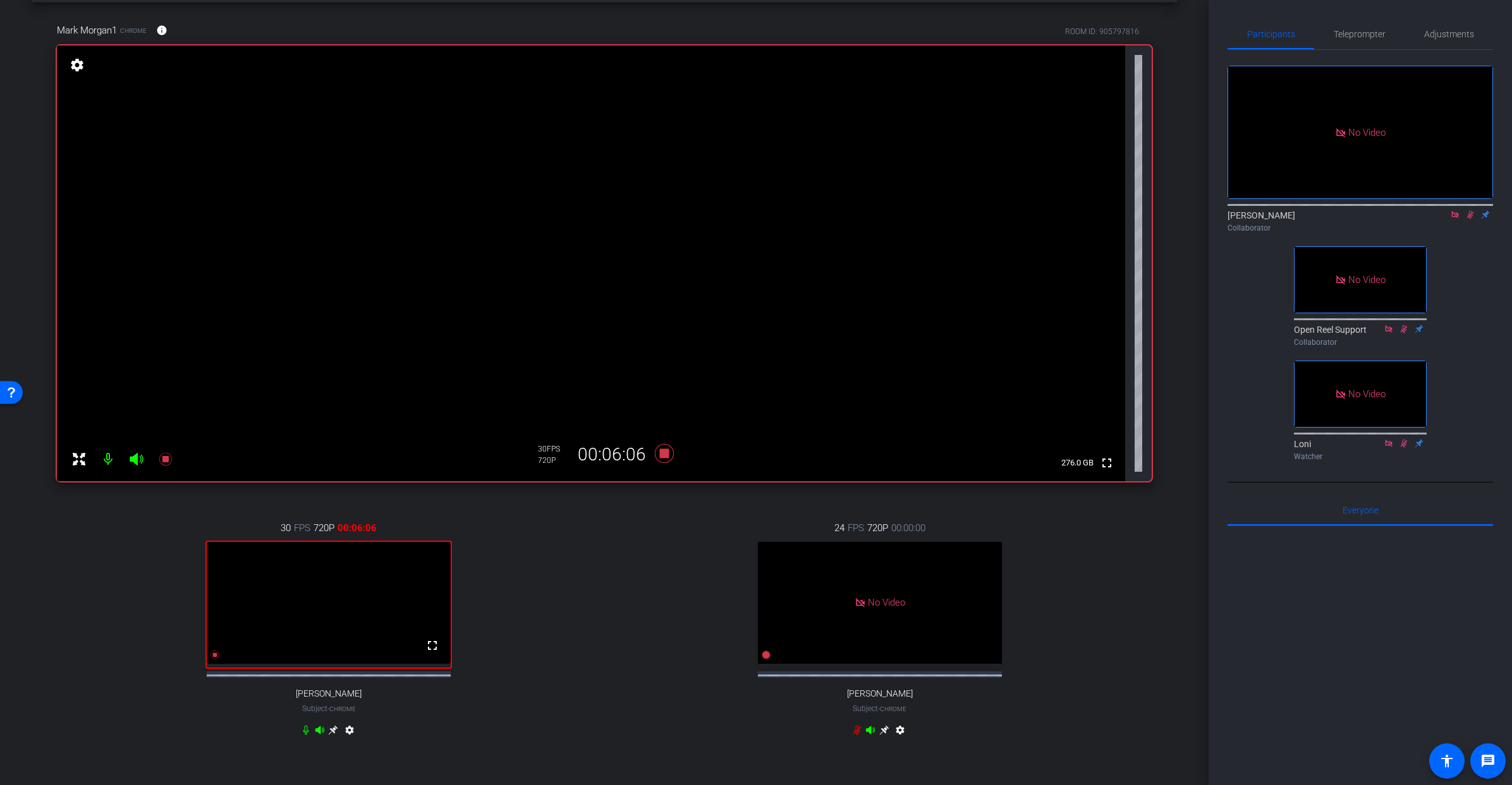
click at [1456, 220] on icon at bounding box center [1456, 214] width 10 height 9
click at [667, 453] on icon at bounding box center [664, 454] width 19 height 19
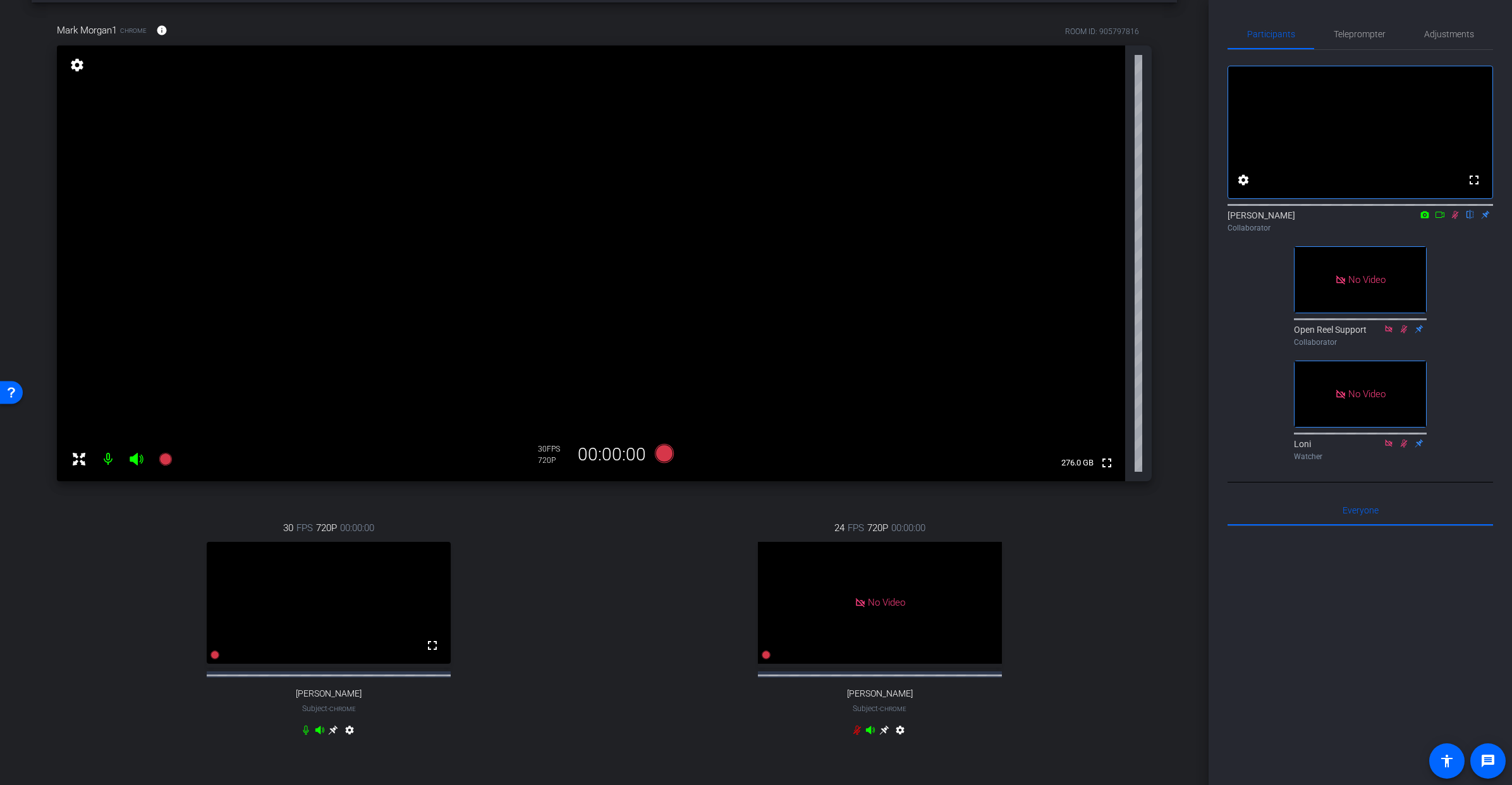
click at [1455, 220] on icon at bounding box center [1456, 215] width 7 height 9
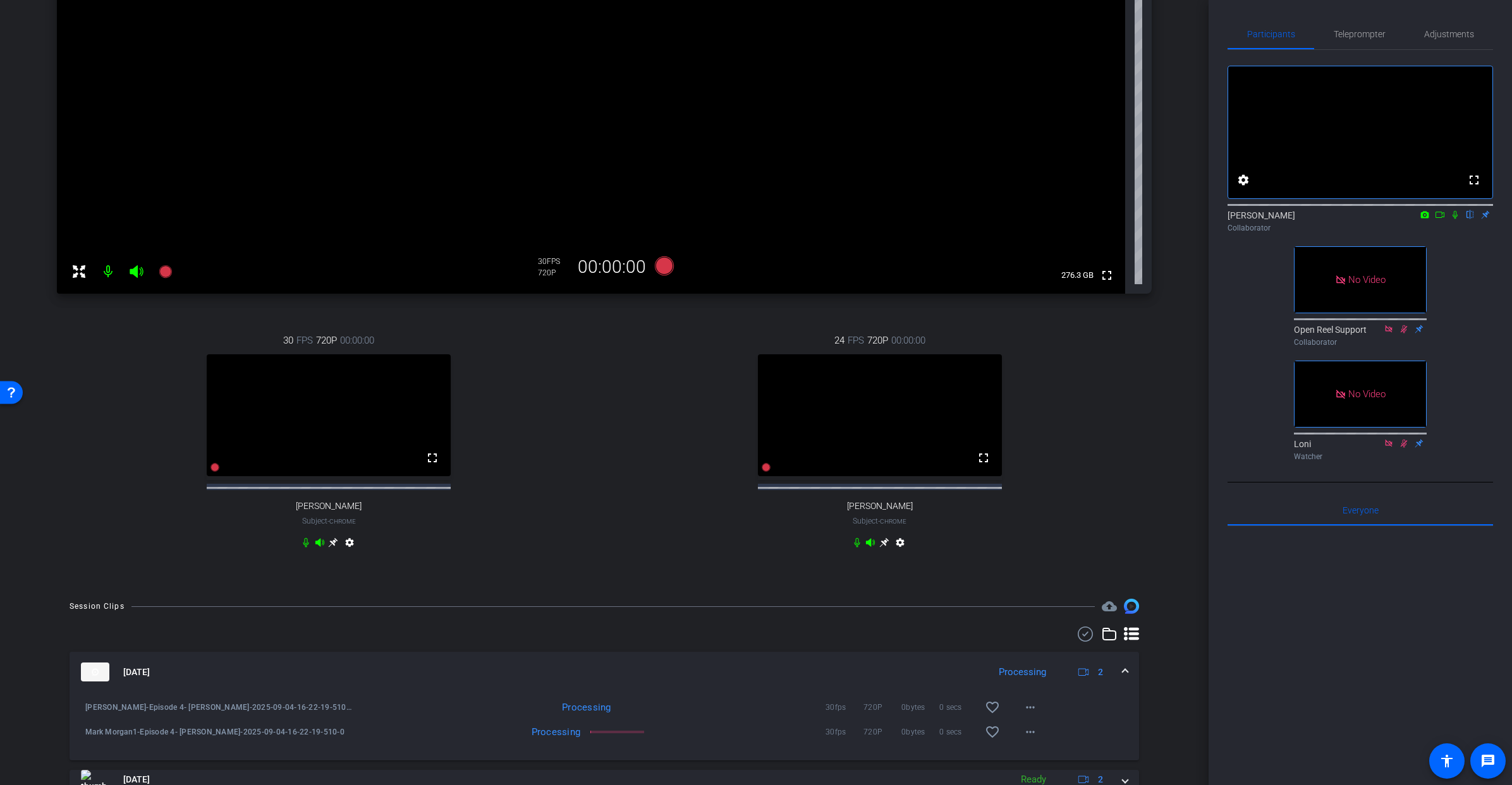
scroll to position [238, 0]
click at [1457, 220] on icon at bounding box center [1456, 215] width 5 height 9
click at [1440, 220] on icon at bounding box center [1440, 214] width 10 height 9
click at [664, 267] on icon at bounding box center [664, 267] width 19 height 19
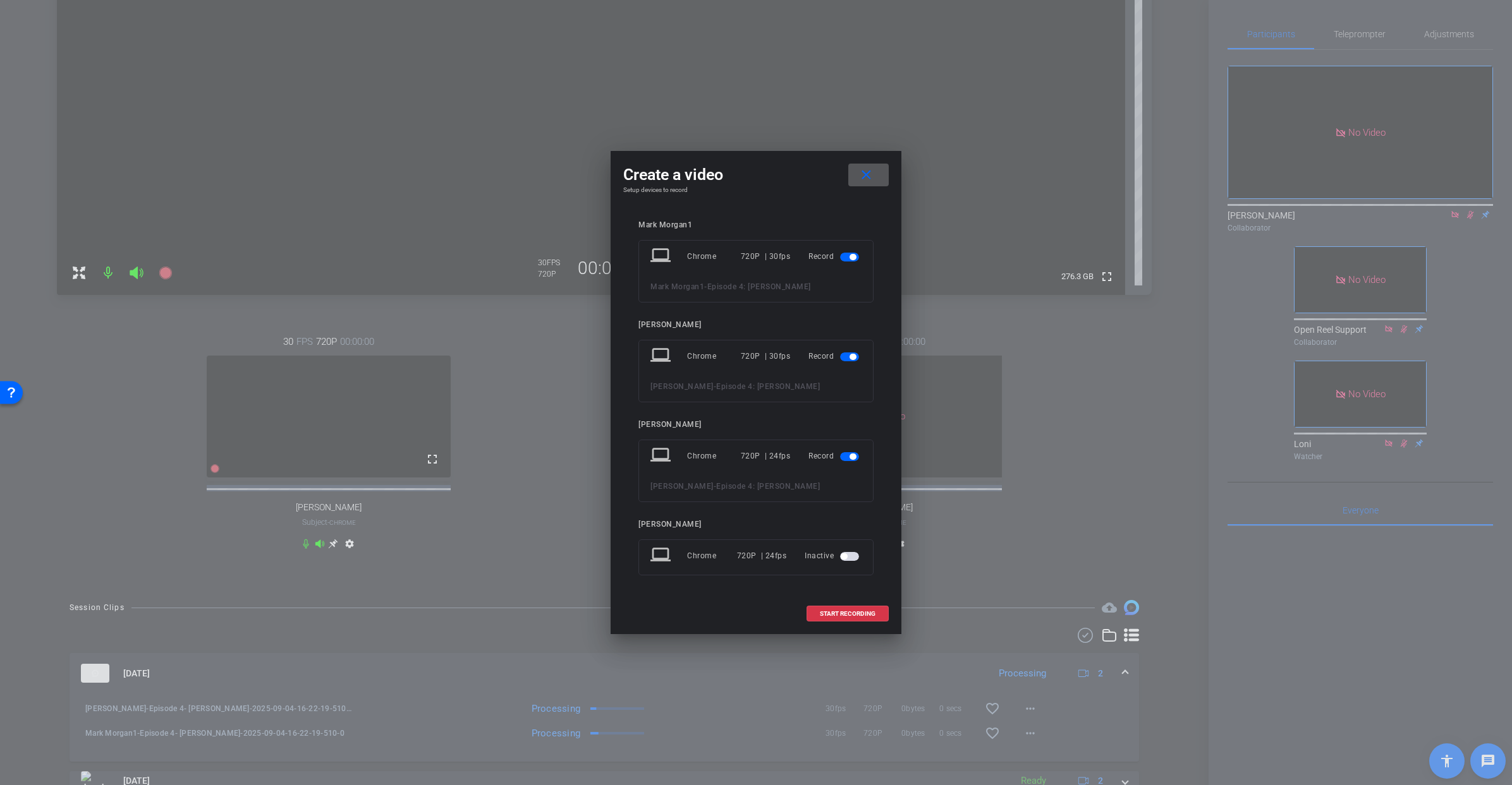
click at [847, 455] on span "button" at bounding box center [850, 457] width 19 height 9
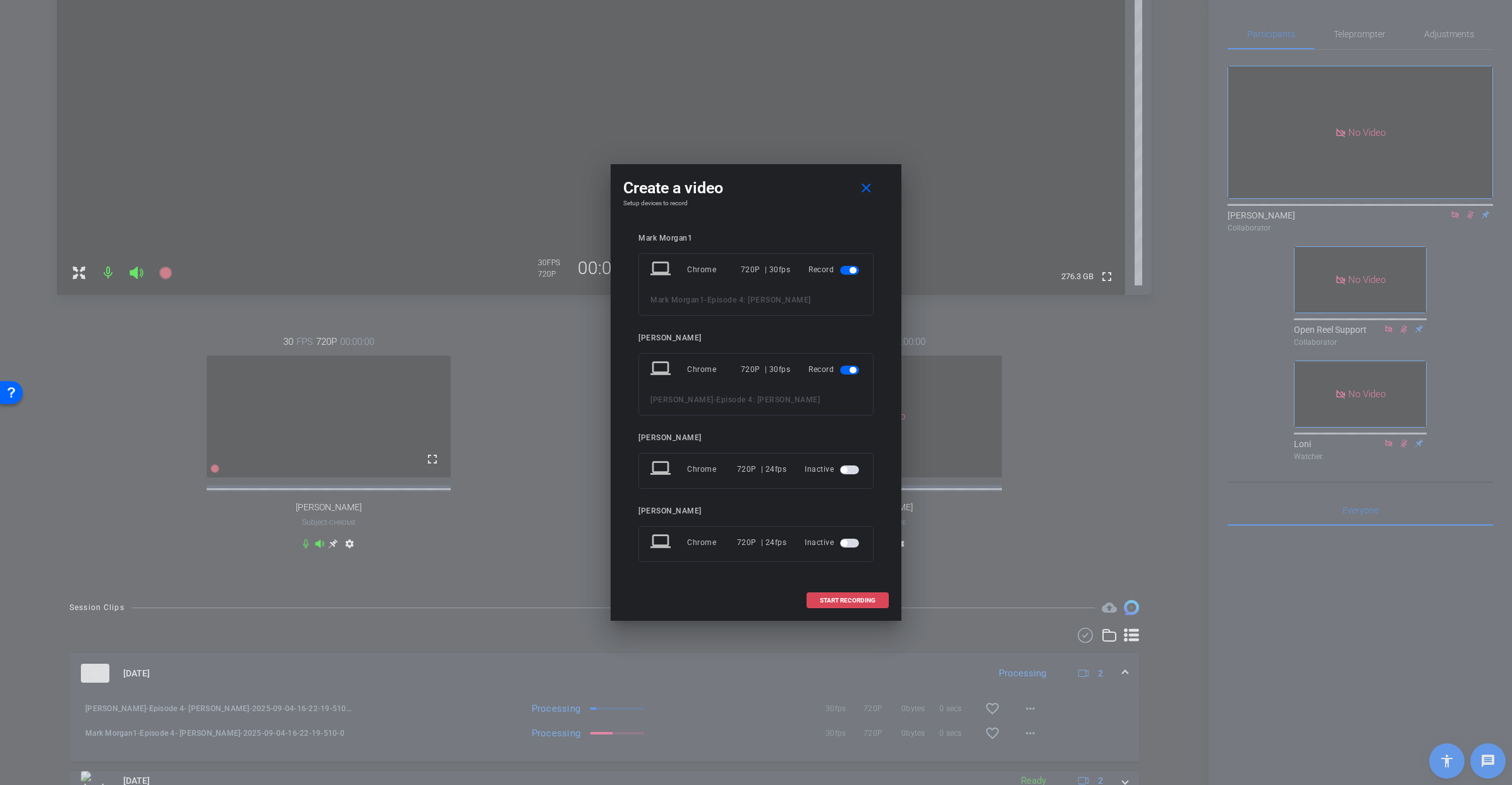
click at [839, 599] on span "START RECORDING" at bounding box center [847, 600] width 56 height 6
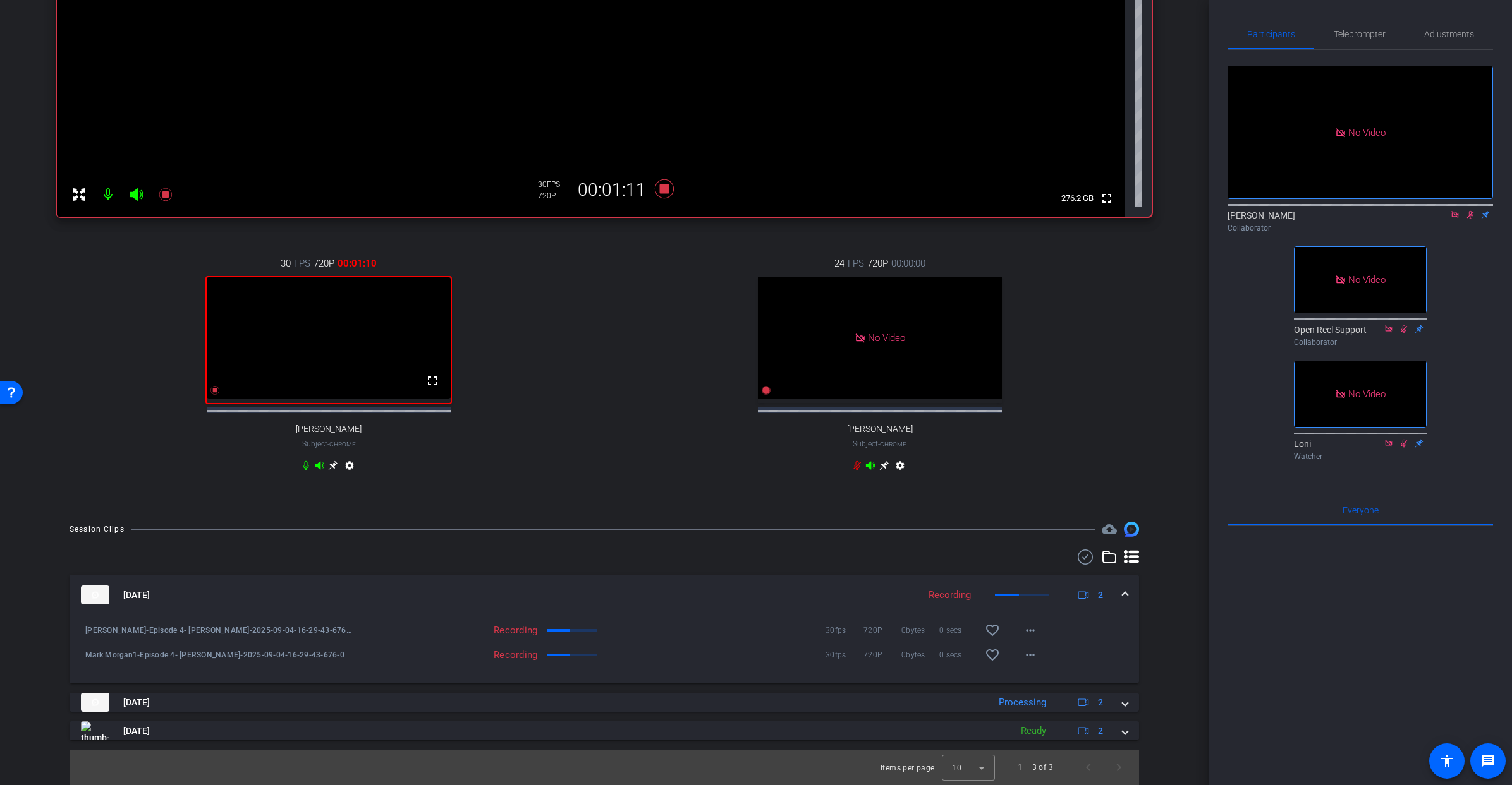
scroll to position [319, 0]
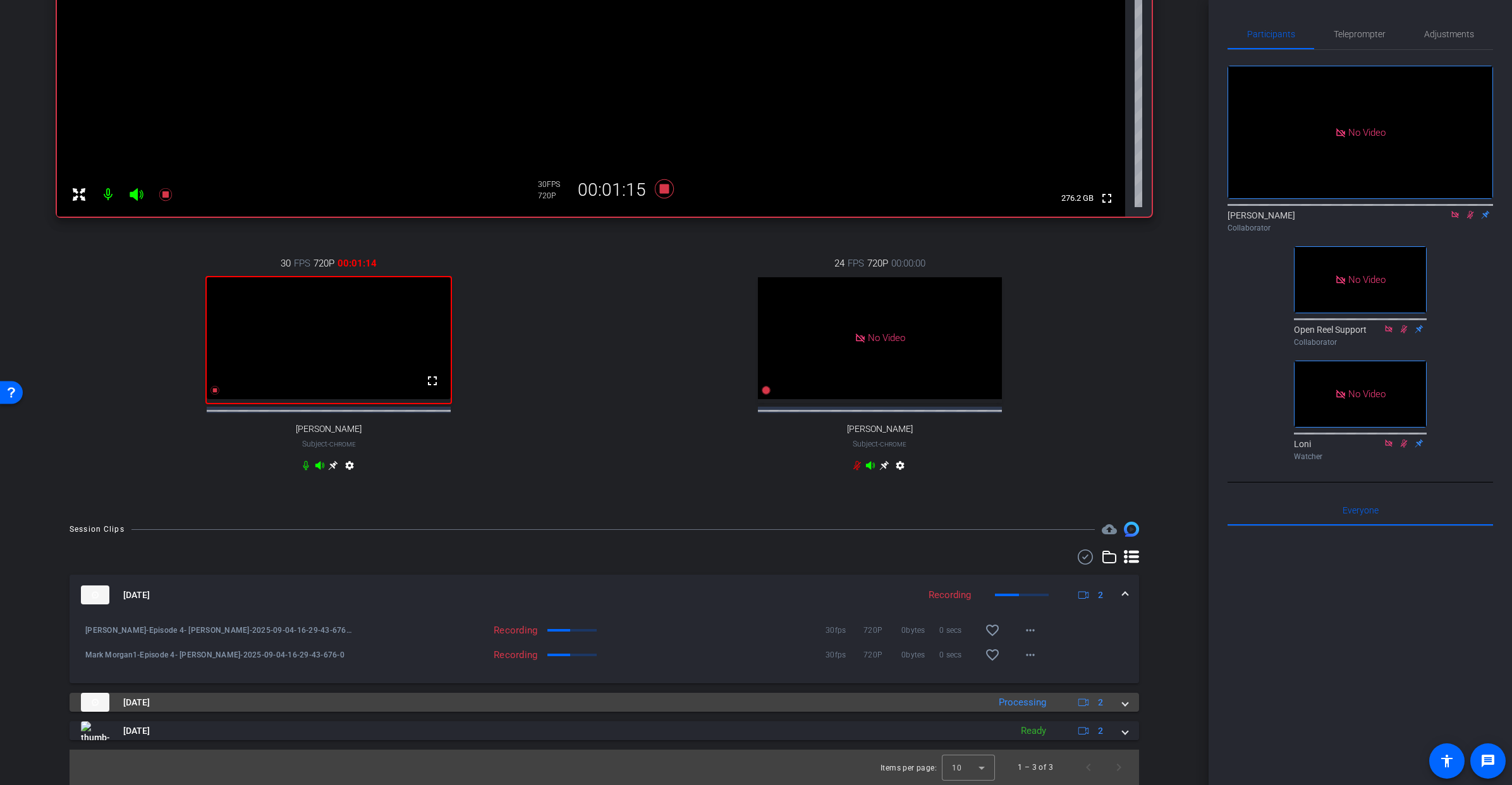
click at [1126, 710] on span at bounding box center [1126, 703] width 5 height 14
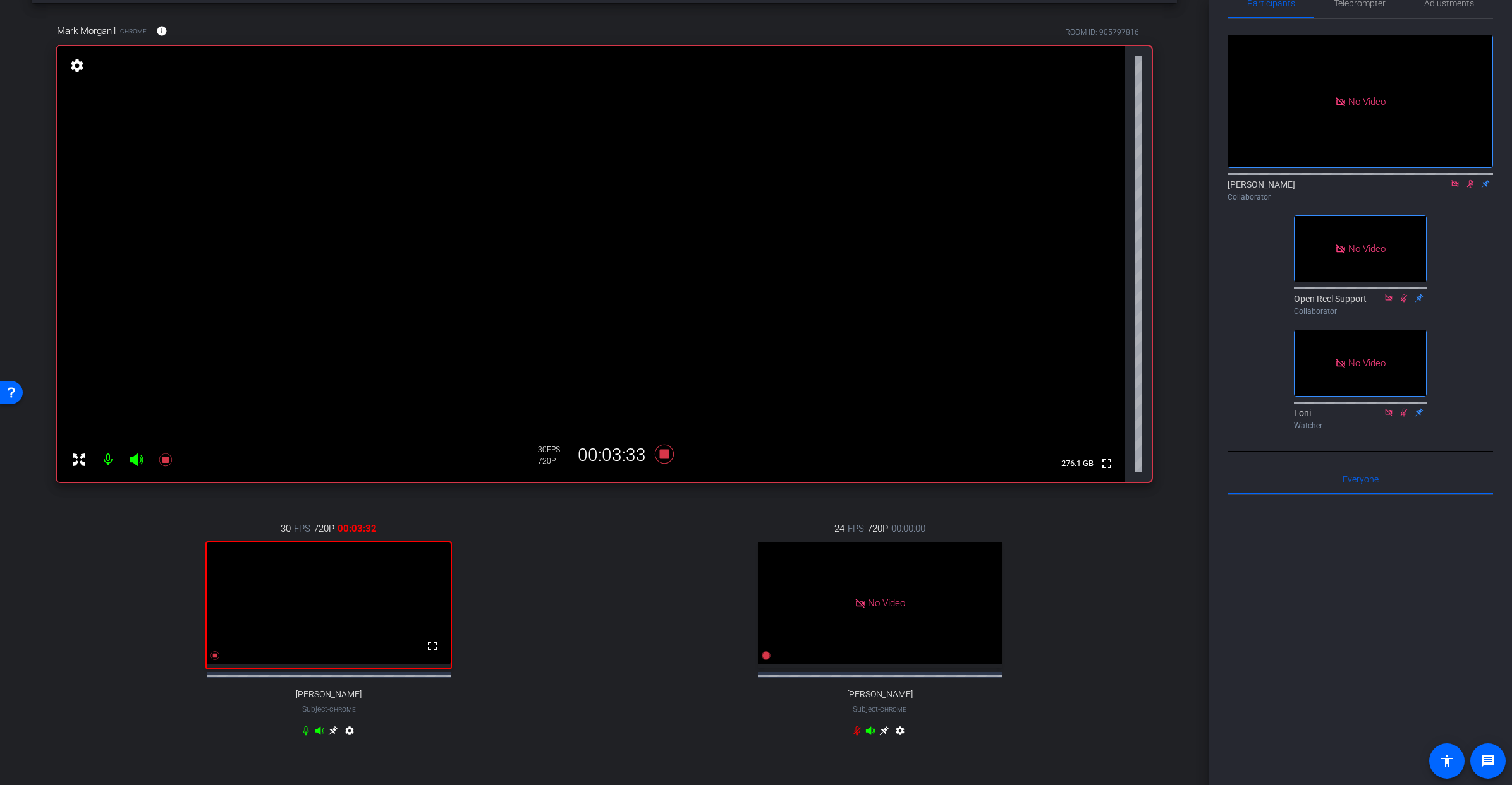
scroll to position [50, 0]
click at [1459, 188] on icon at bounding box center [1456, 184] width 10 height 9
click at [1456, 188] on icon at bounding box center [1456, 185] width 7 height 9
click at [662, 455] on icon at bounding box center [664, 455] width 19 height 19
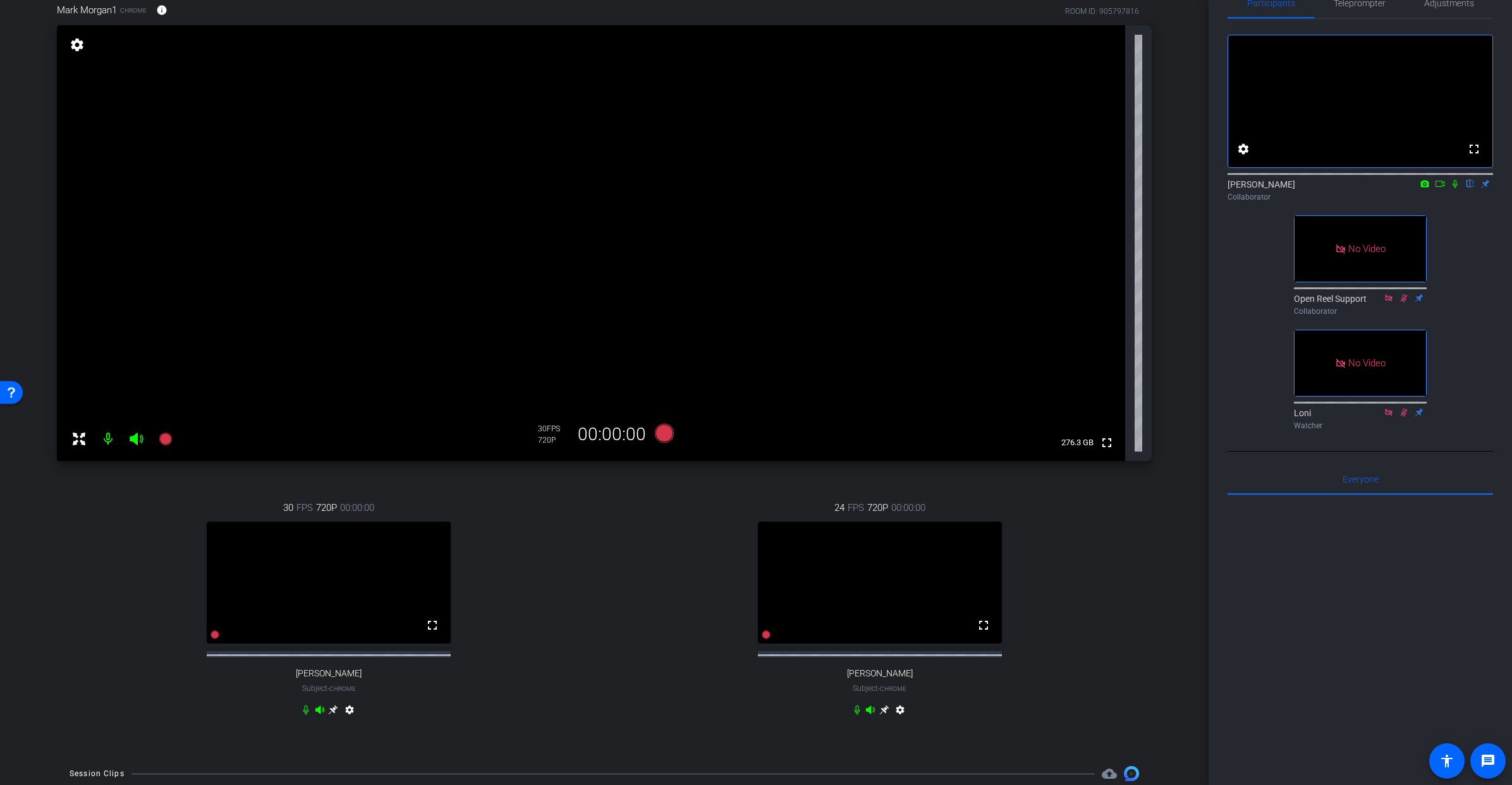
scroll to position [71, 0]
click at [1440, 188] on icon at bounding box center [1440, 184] width 10 height 9
click at [1473, 188] on icon at bounding box center [1471, 184] width 10 height 9
click at [666, 433] on icon at bounding box center [664, 435] width 19 height 19
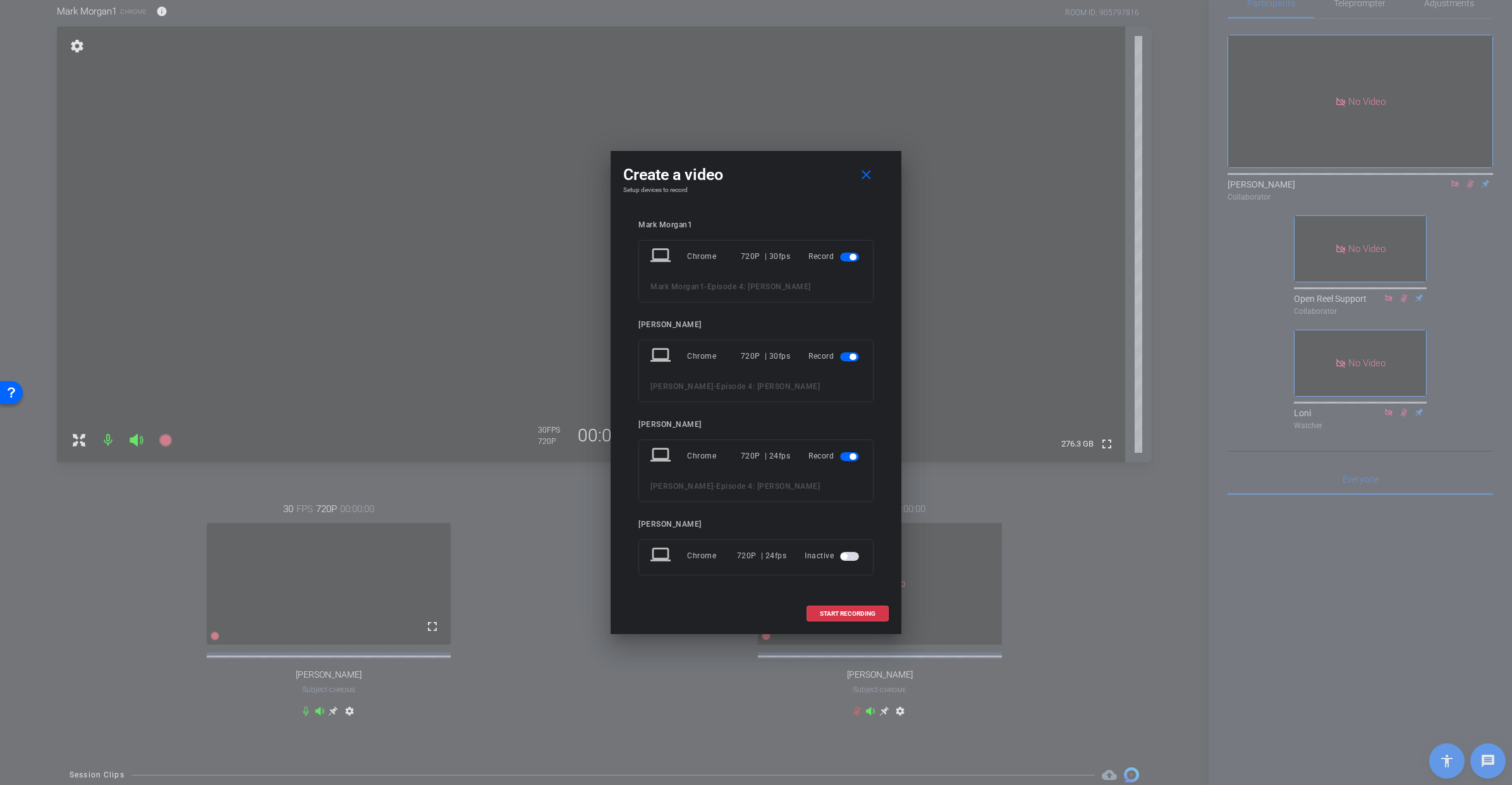
click at [849, 460] on mat-slide-toggle at bounding box center [850, 456] width 21 height 15
click at [850, 454] on span "button" at bounding box center [850, 457] width 19 height 9
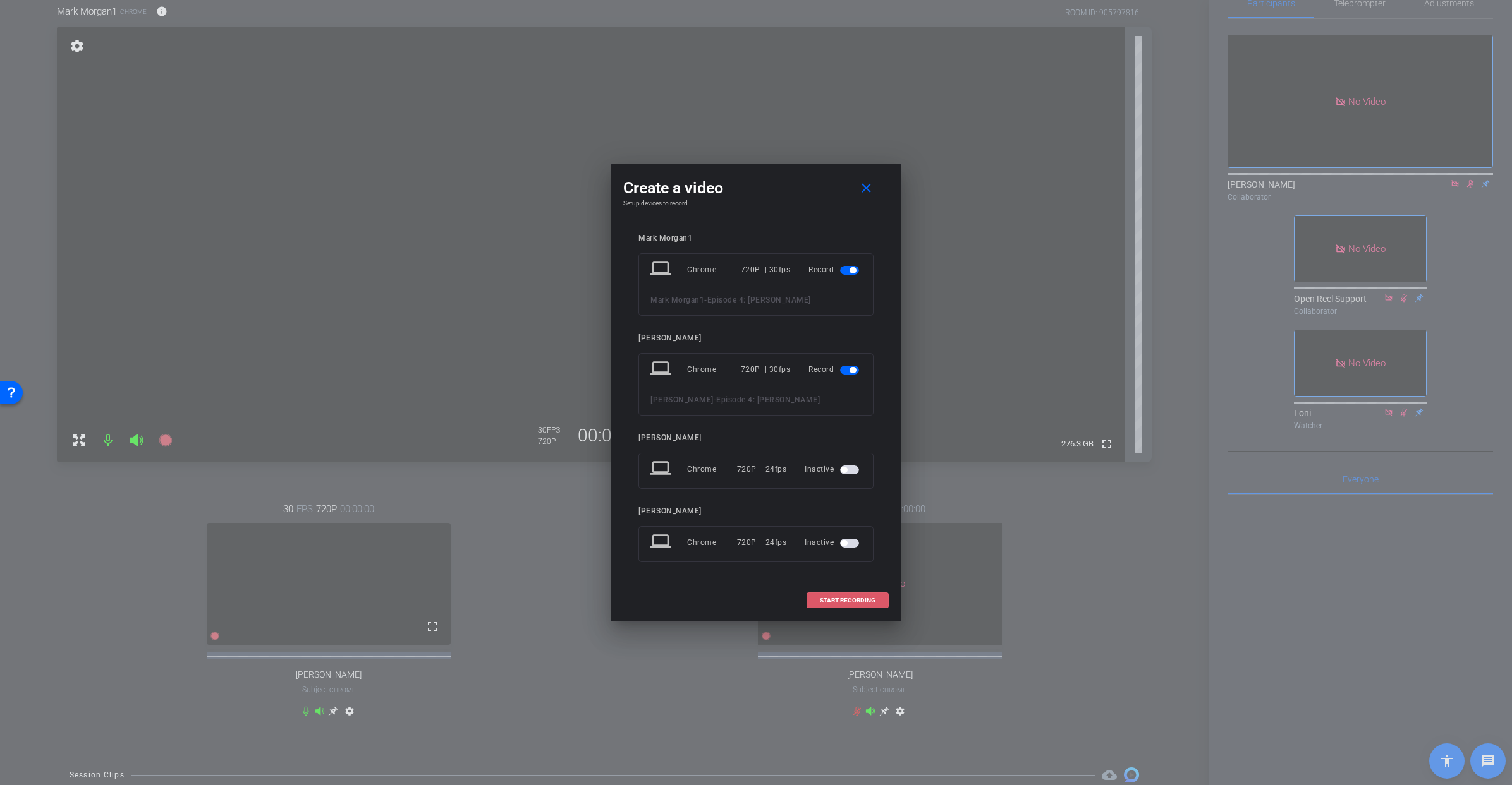
click at [844, 606] on span at bounding box center [848, 601] width 81 height 31
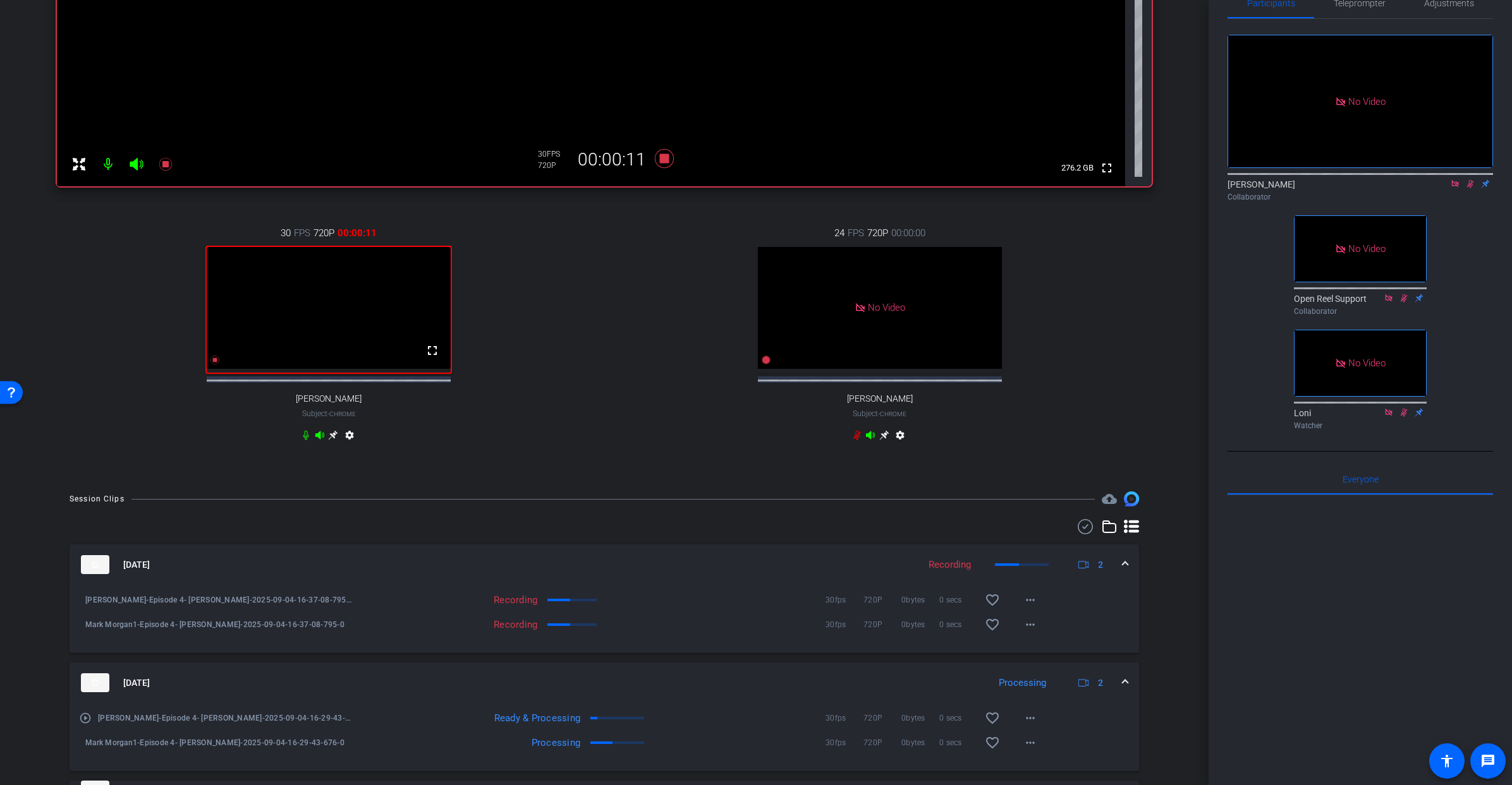
scroll to position [421, 0]
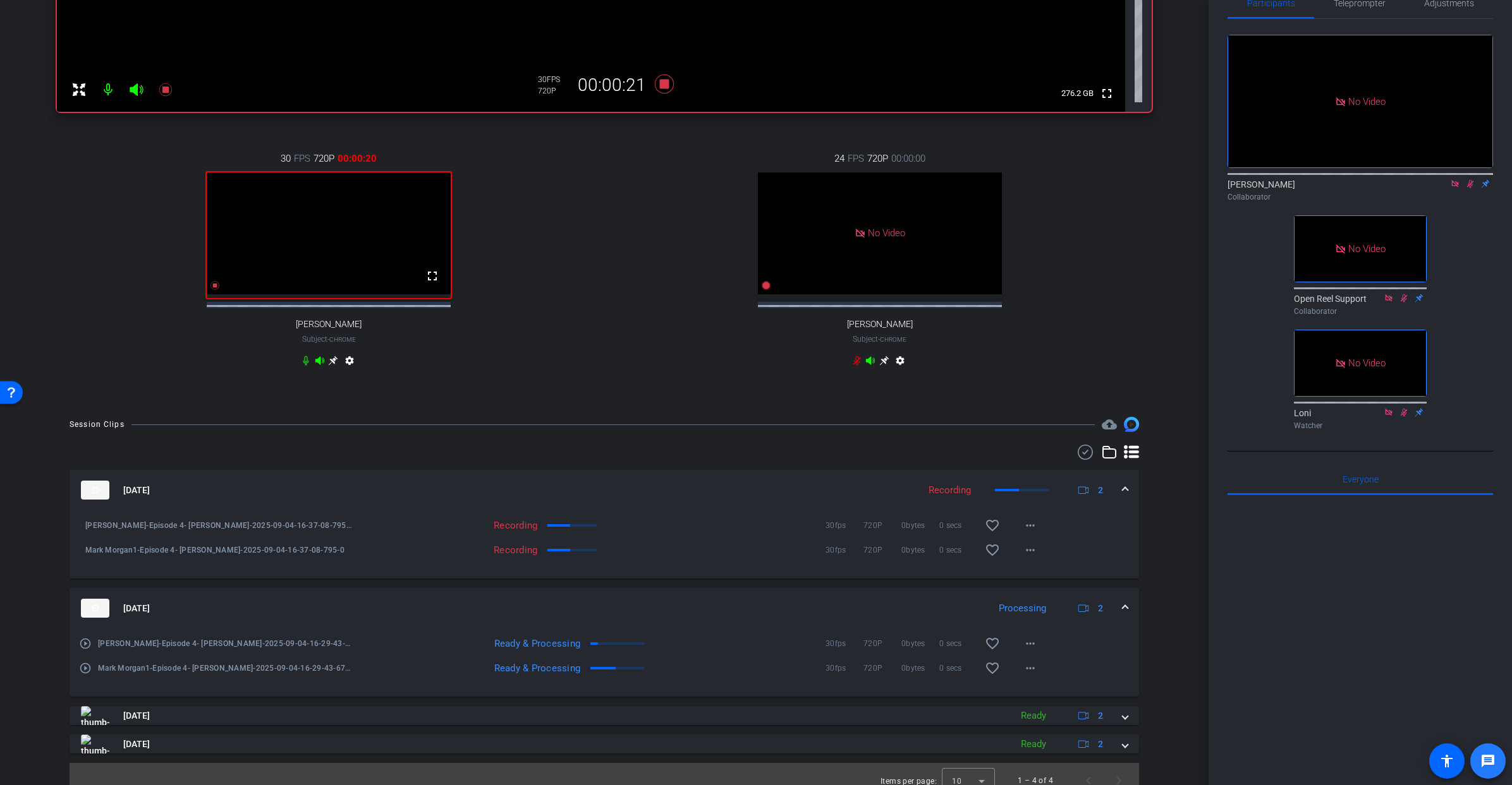
click at [1486, 759] on mat-icon "message" at bounding box center [1488, 762] width 15 height 15
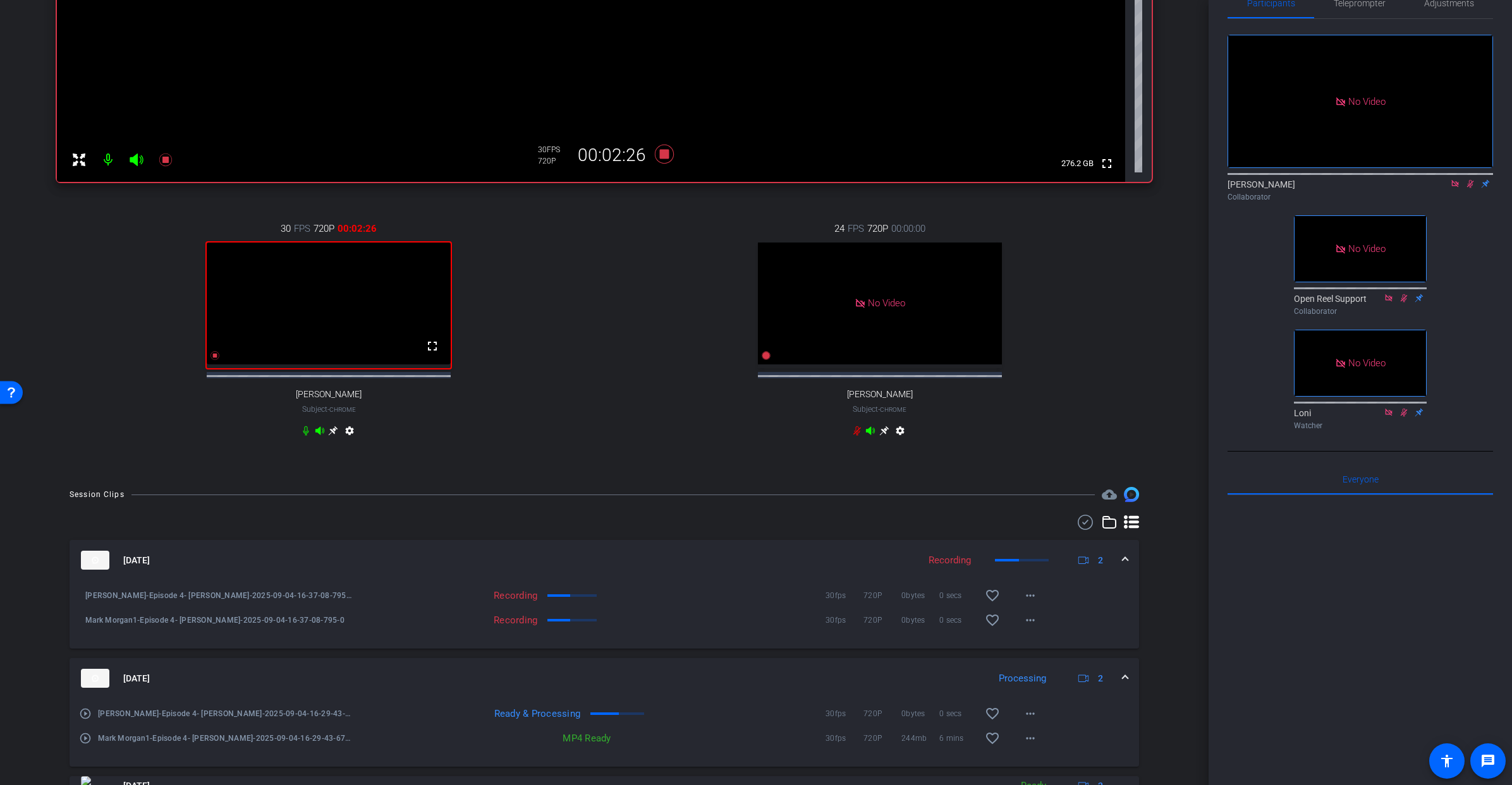
scroll to position [446, 0]
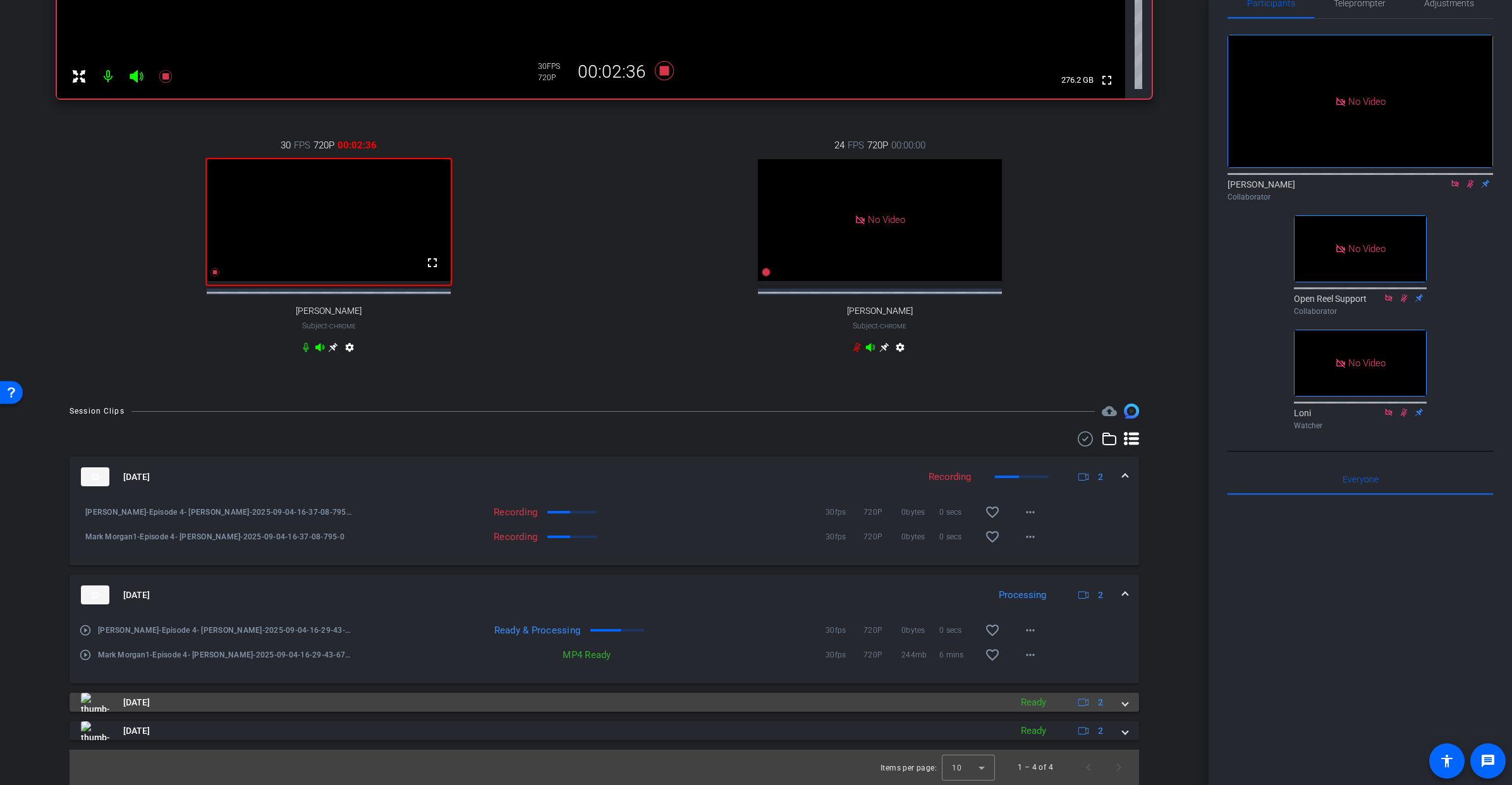
click at [1127, 703] on span at bounding box center [1126, 703] width 5 height 14
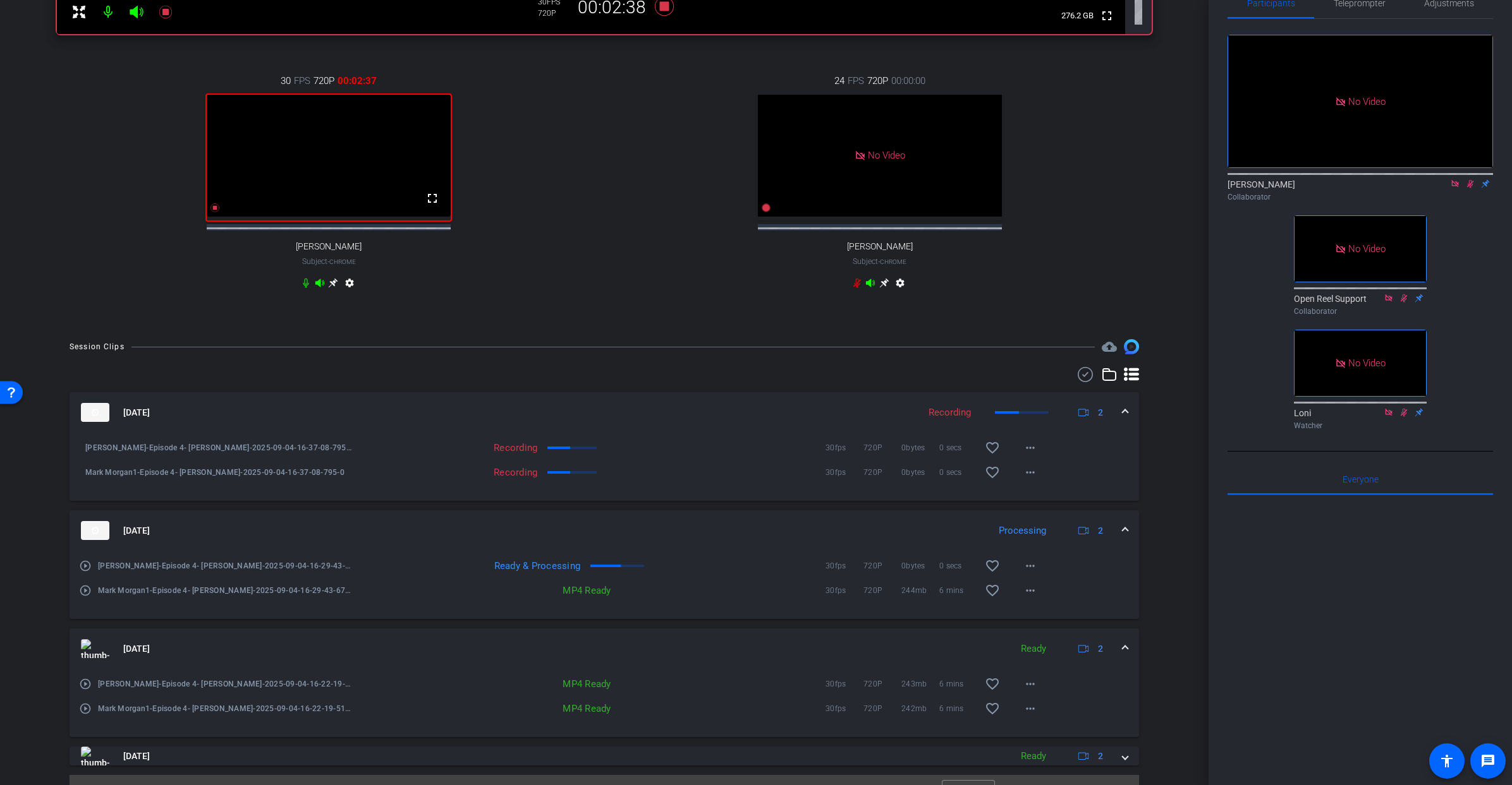
scroll to position [536, 0]
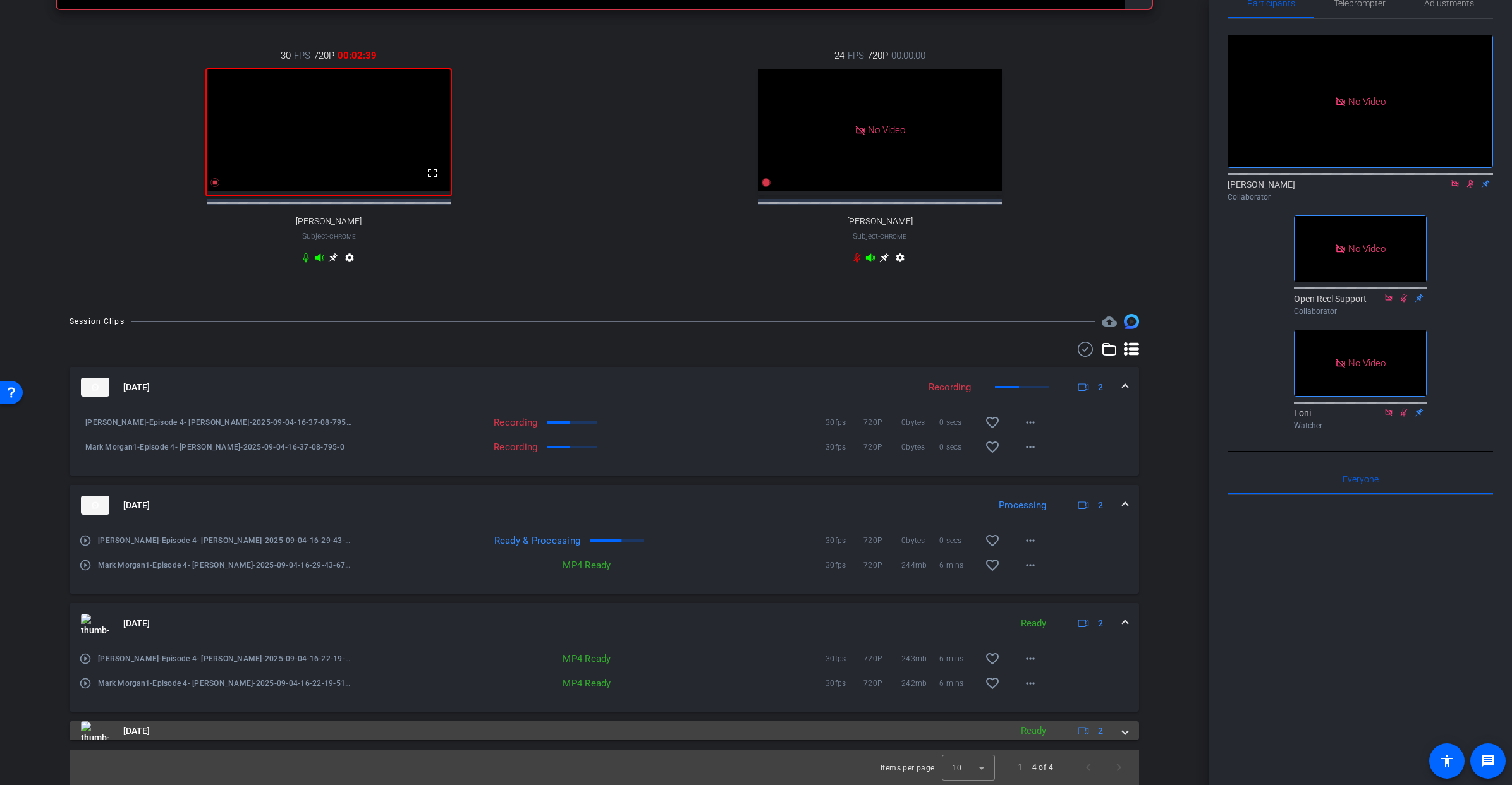
click at [1126, 732] on span at bounding box center [1126, 731] width 5 height 14
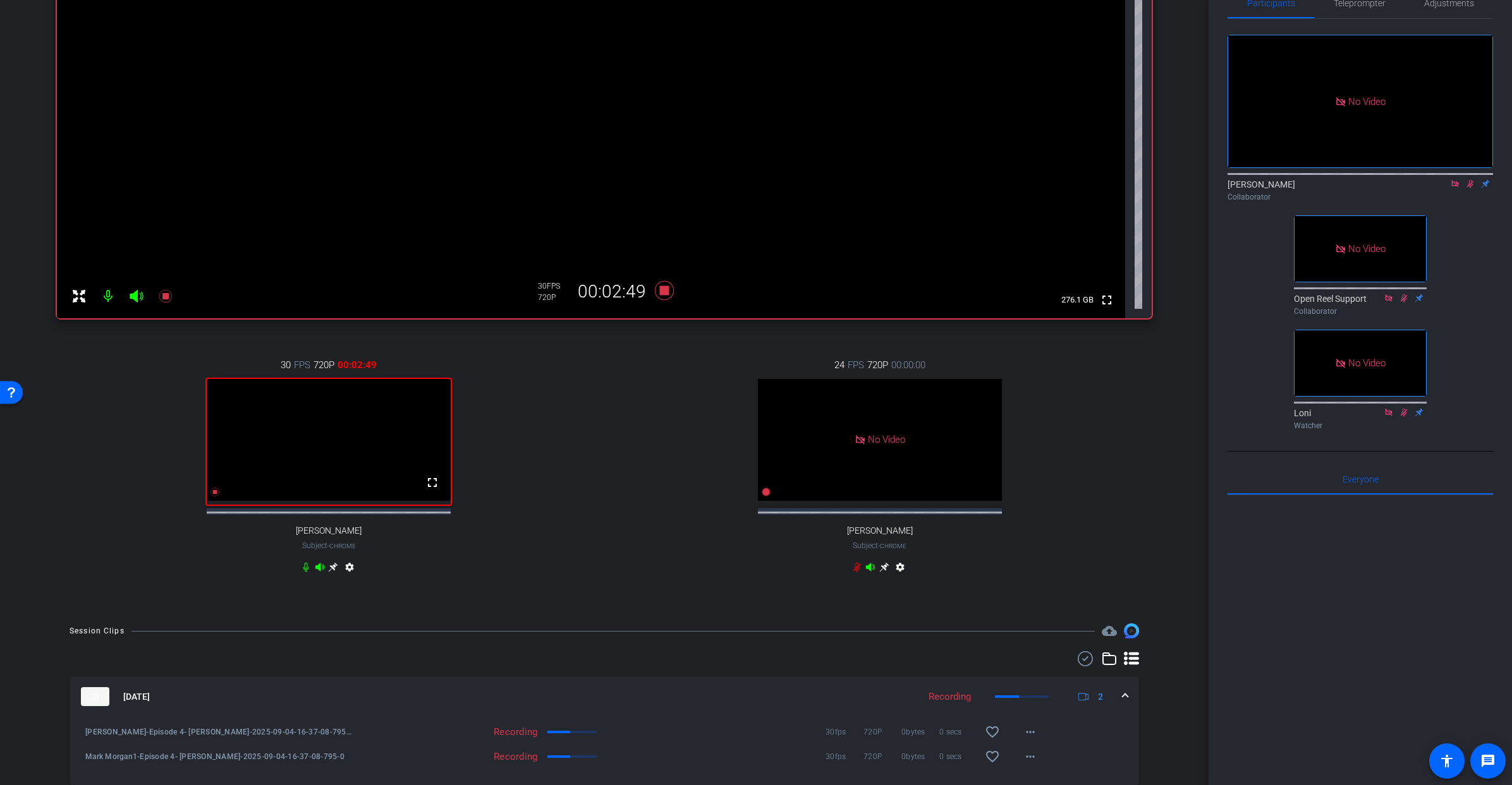
scroll to position [188, 0]
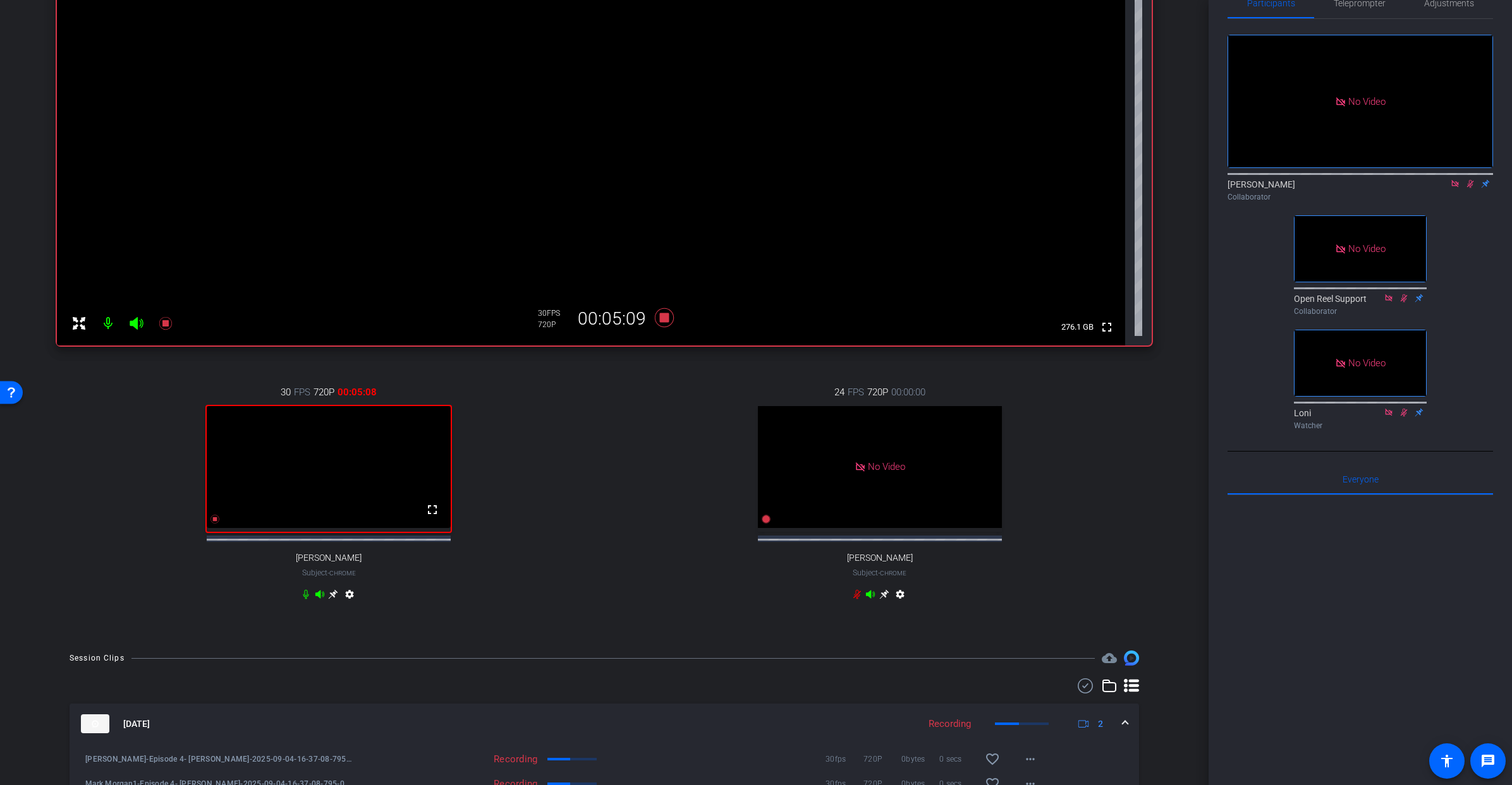
click at [1458, 188] on icon at bounding box center [1456, 184] width 10 height 9
click at [1456, 188] on icon at bounding box center [1456, 184] width 10 height 9
click at [662, 316] on icon at bounding box center [664, 318] width 19 height 19
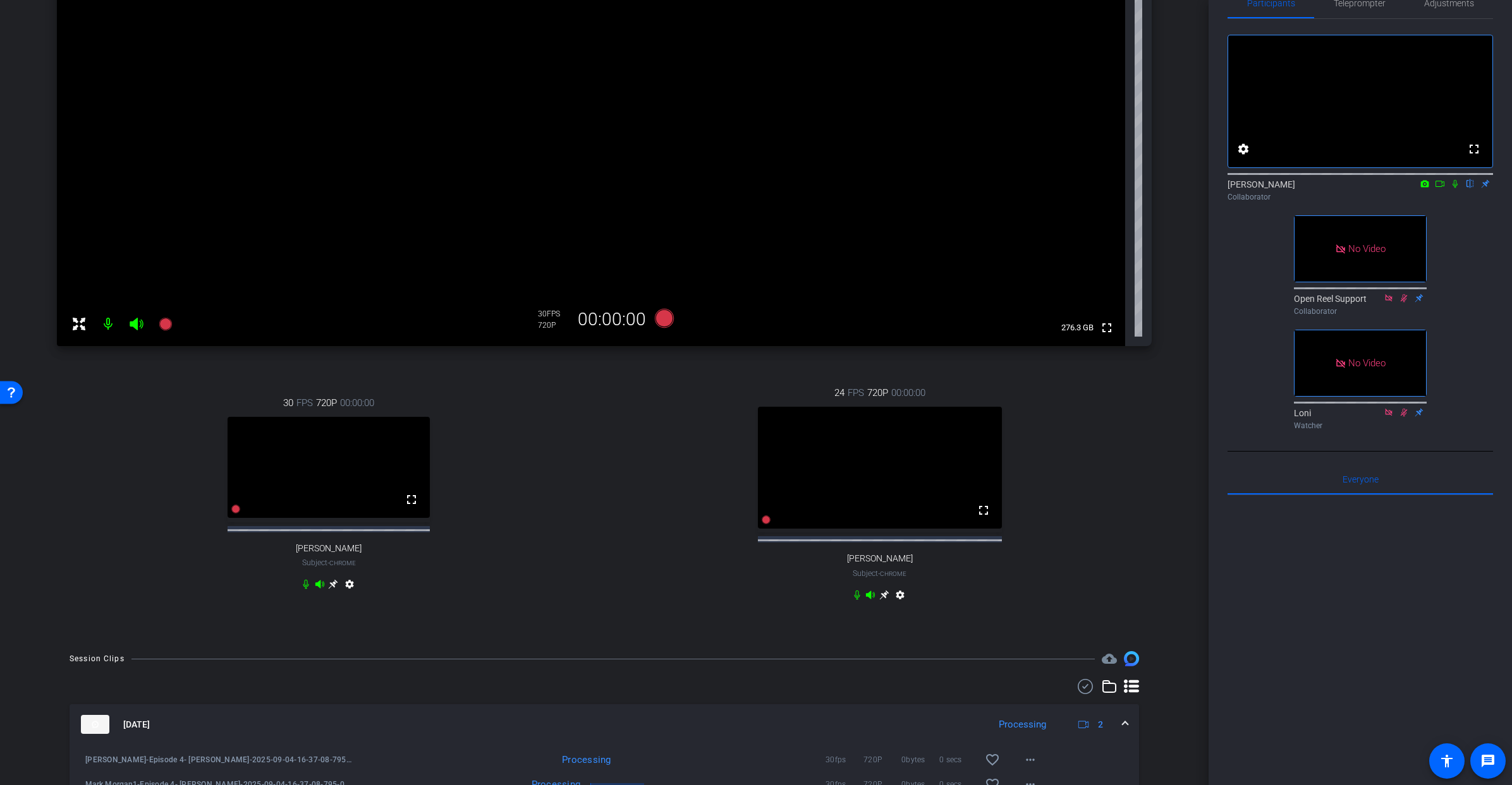
scroll to position [180, 0]
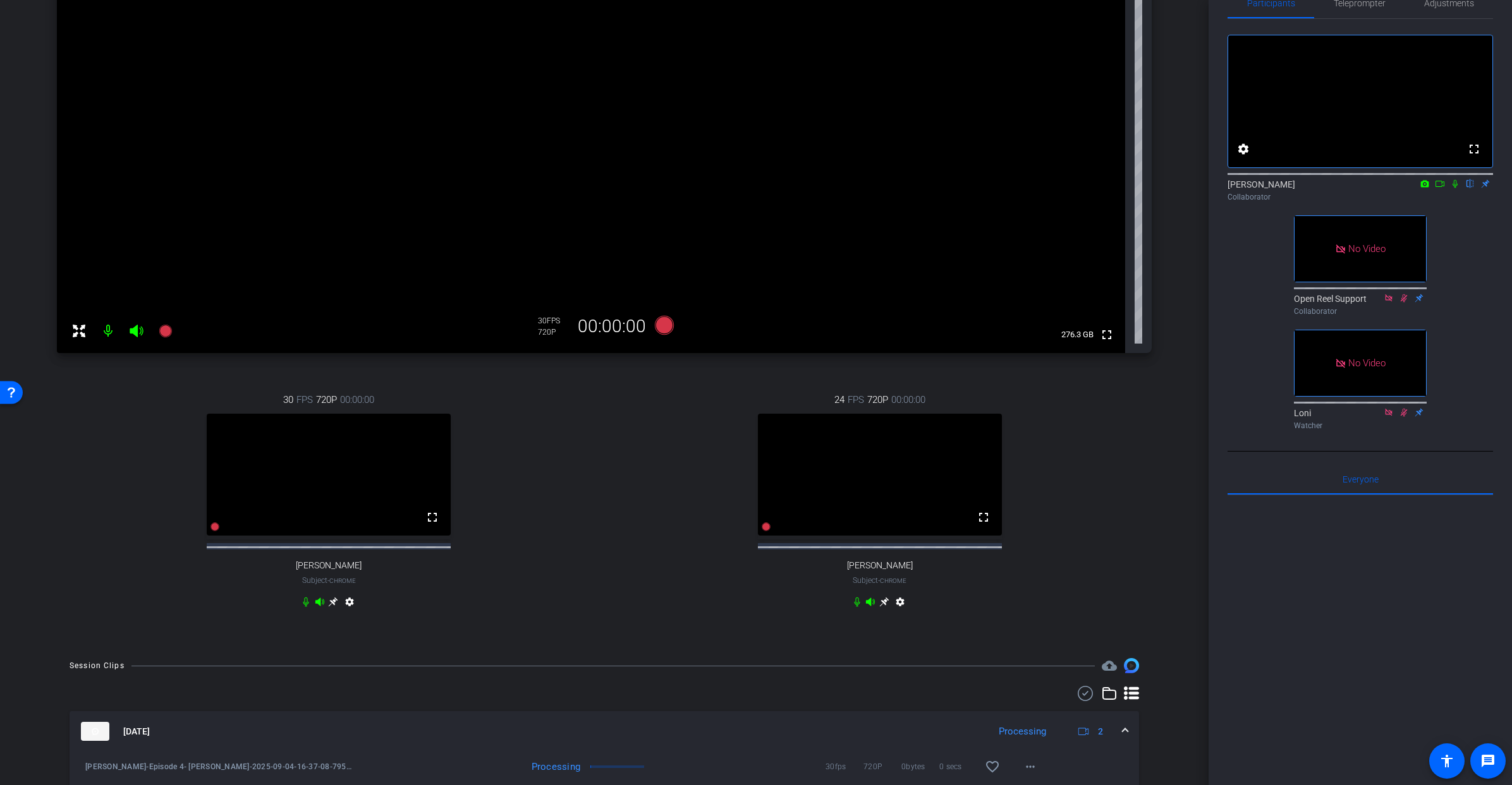
click at [1452, 188] on icon at bounding box center [1456, 184] width 10 height 9
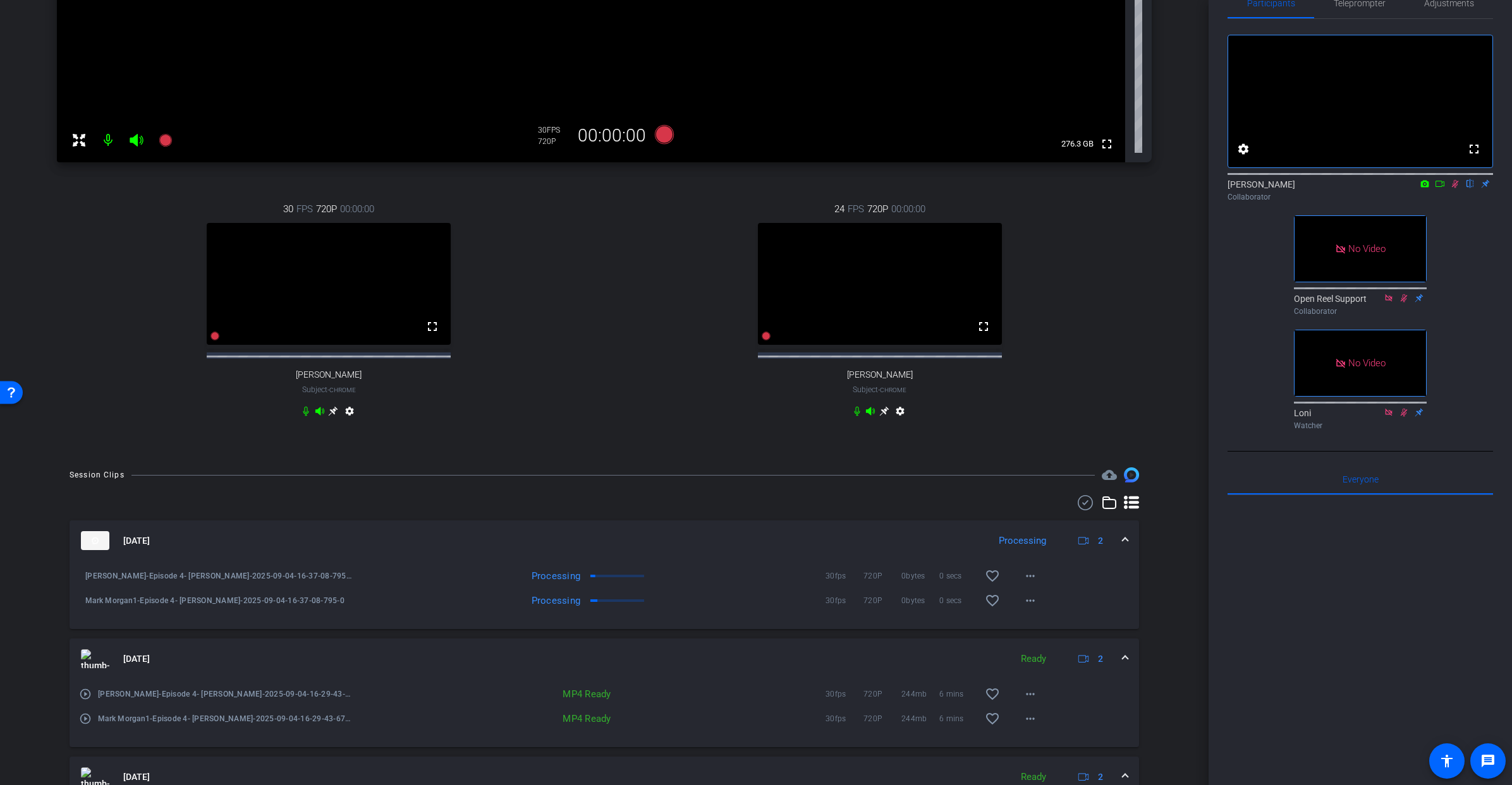
scroll to position [360, 0]
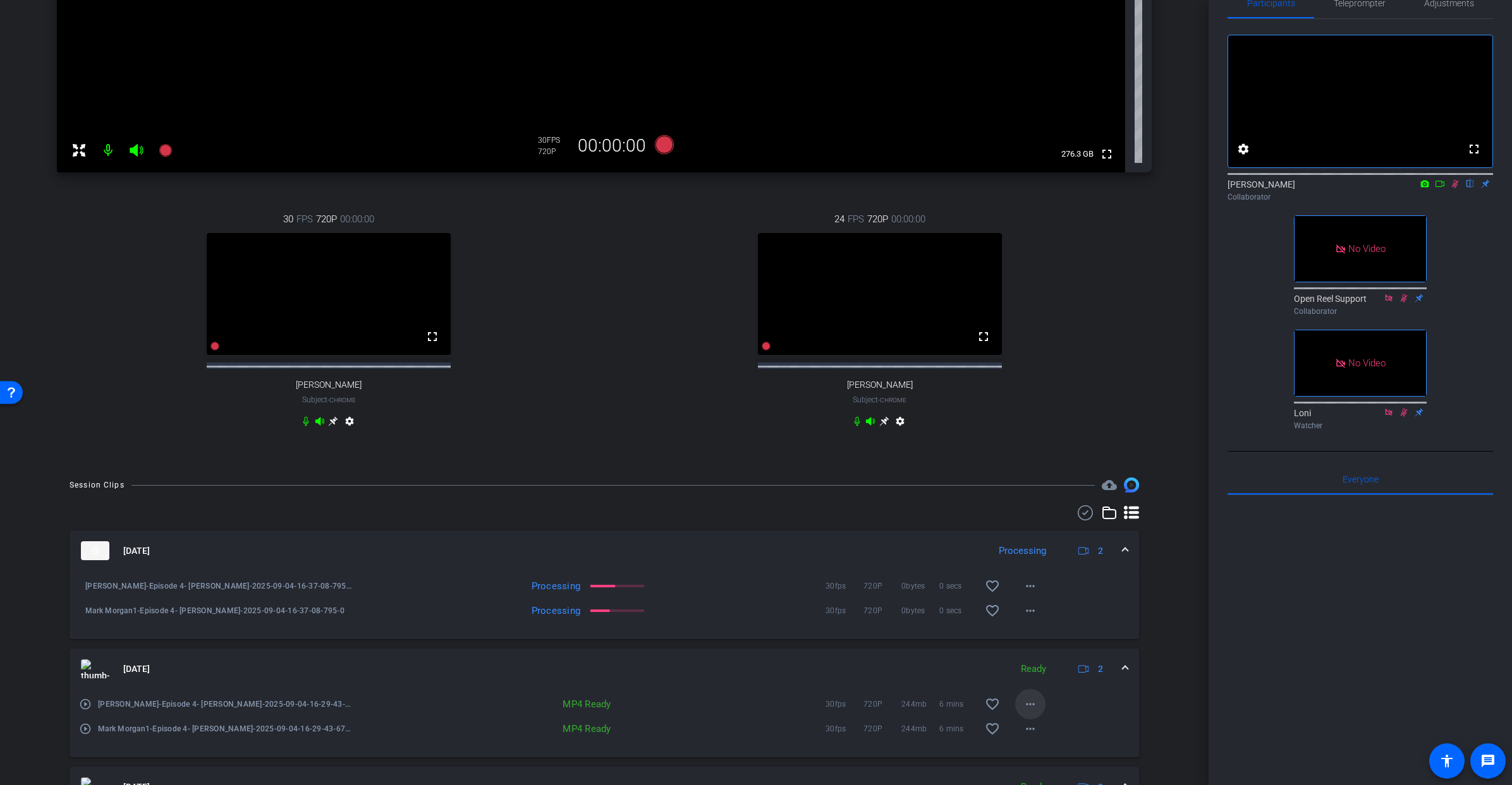
click at [1033, 712] on mat-icon "more_horiz" at bounding box center [1031, 705] width 15 height 15
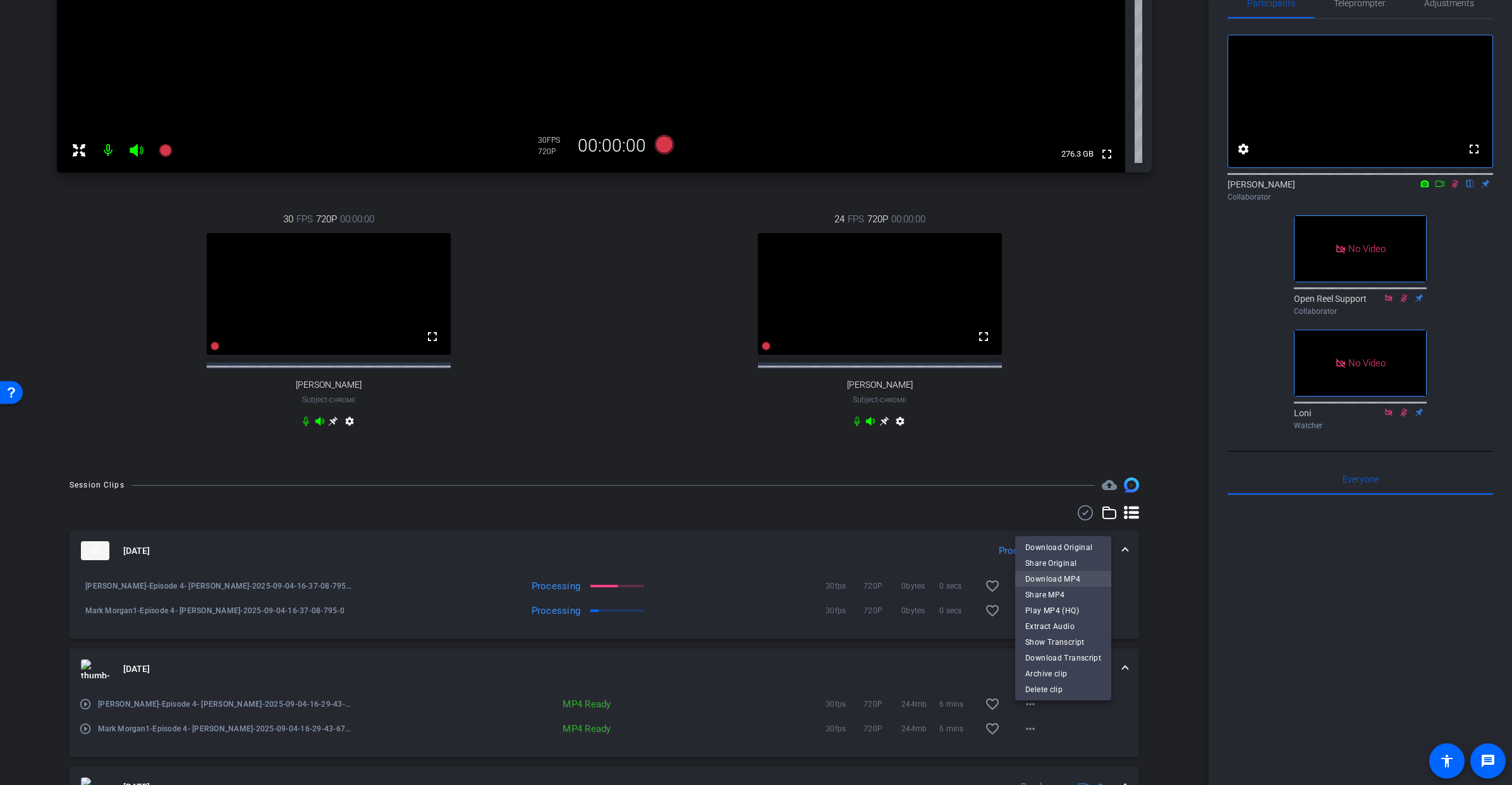
click at [1068, 582] on span "Download MP4" at bounding box center [1063, 579] width 76 height 15
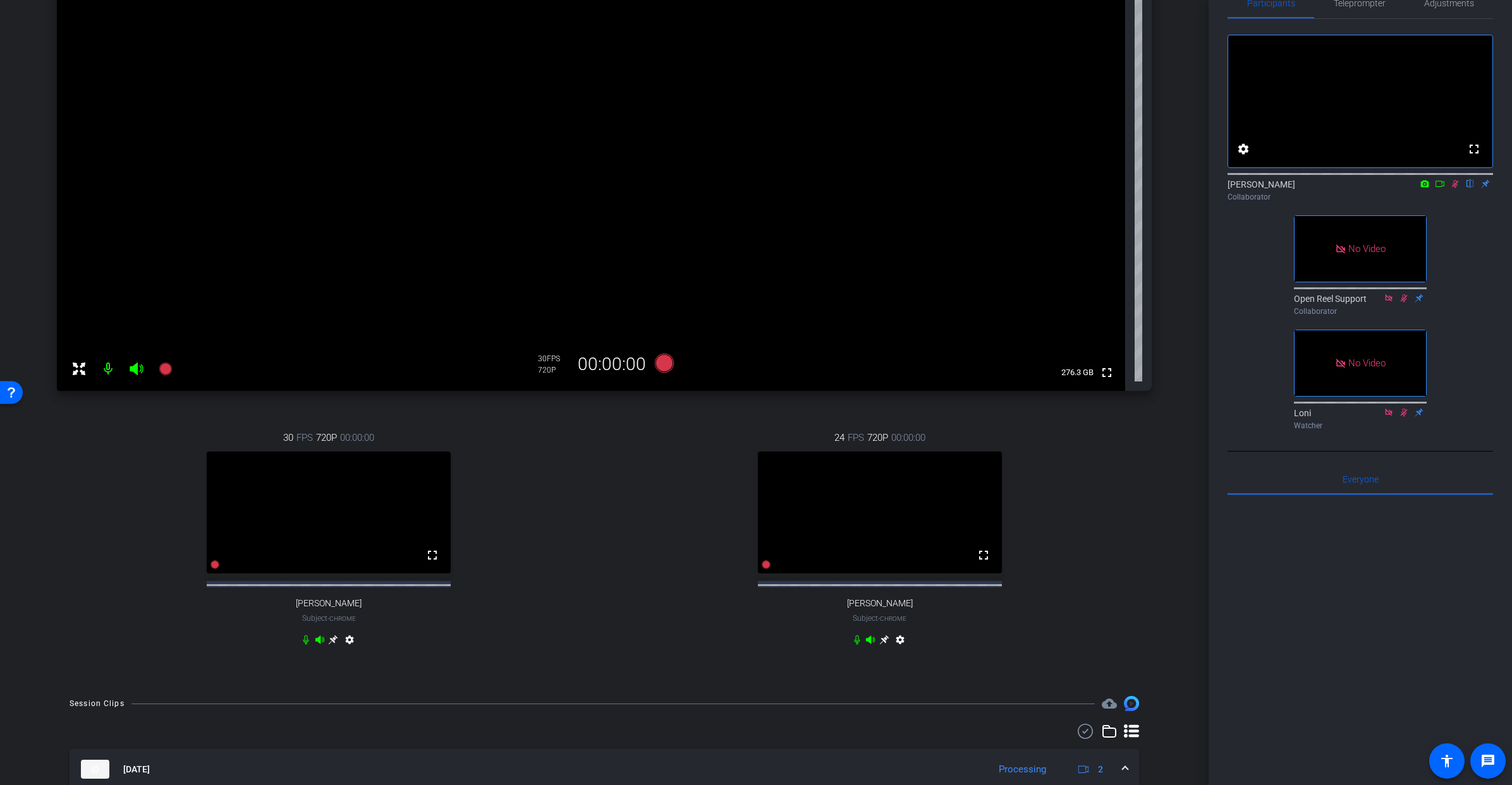
scroll to position [142, 0]
click at [1442, 188] on icon at bounding box center [1440, 184] width 10 height 9
click at [668, 366] on icon at bounding box center [664, 364] width 19 height 19
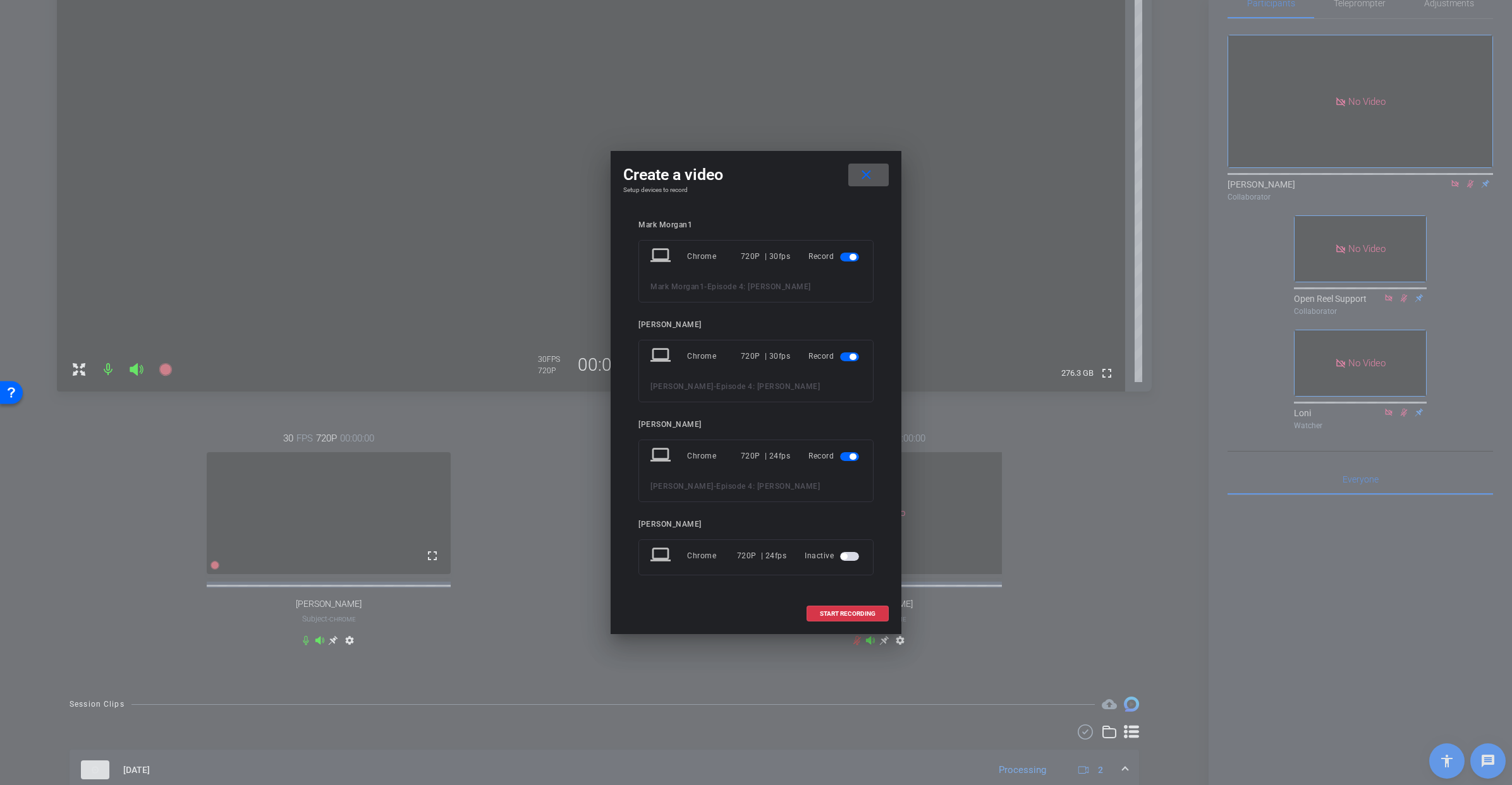
click at [849, 453] on span "button" at bounding box center [850, 457] width 19 height 9
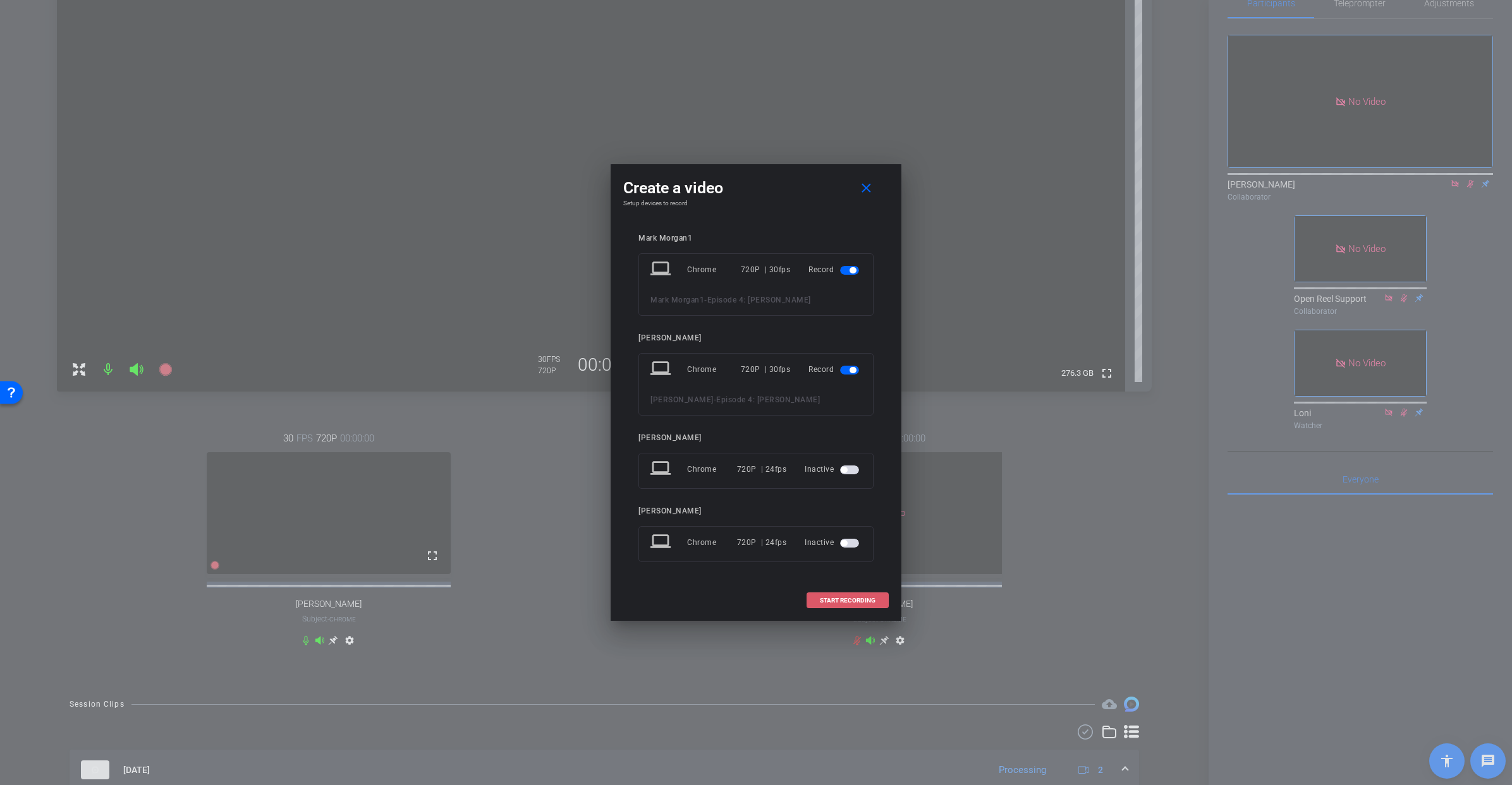
click at [837, 606] on span at bounding box center [848, 601] width 81 height 31
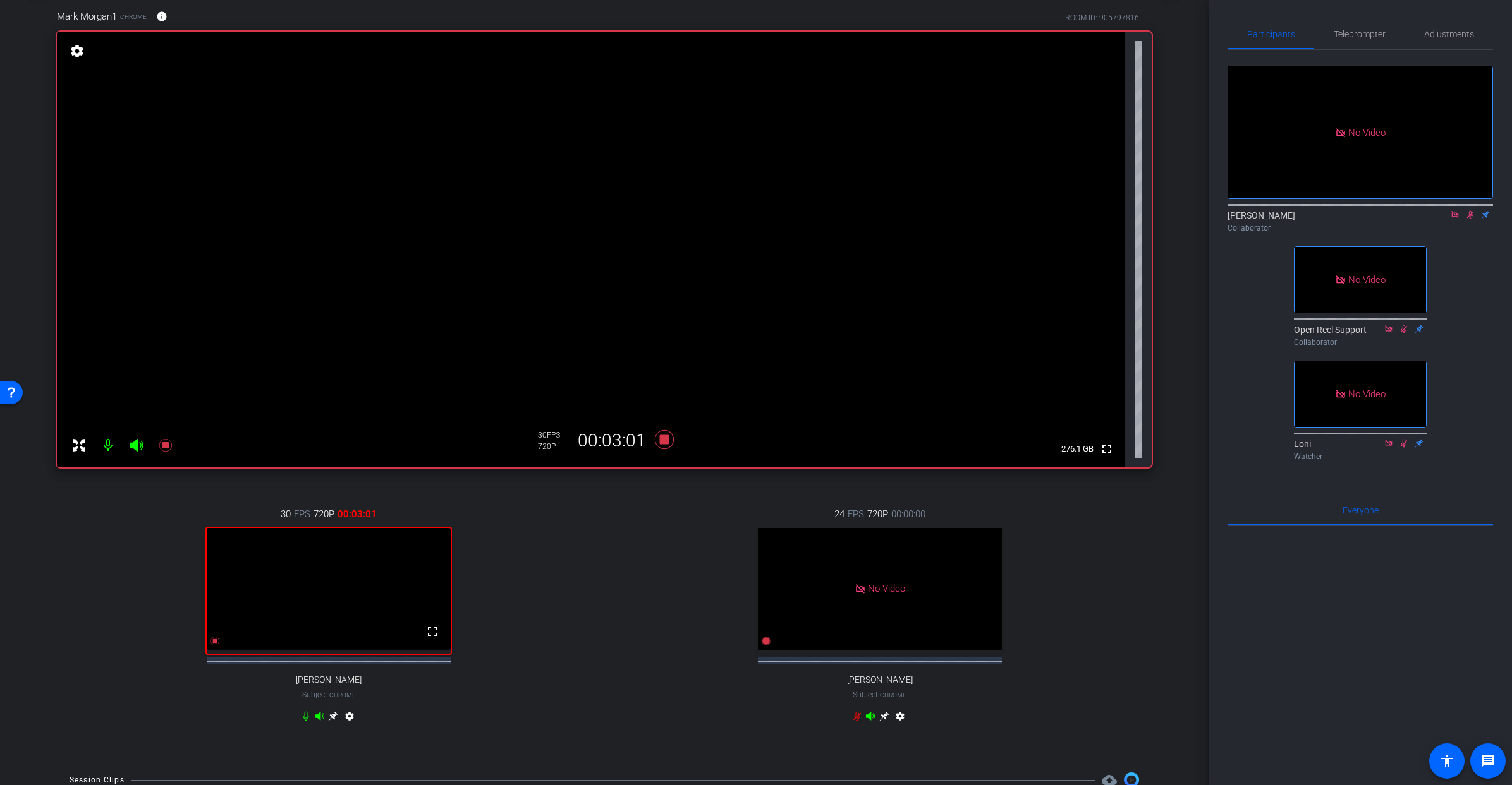
scroll to position [0, 0]
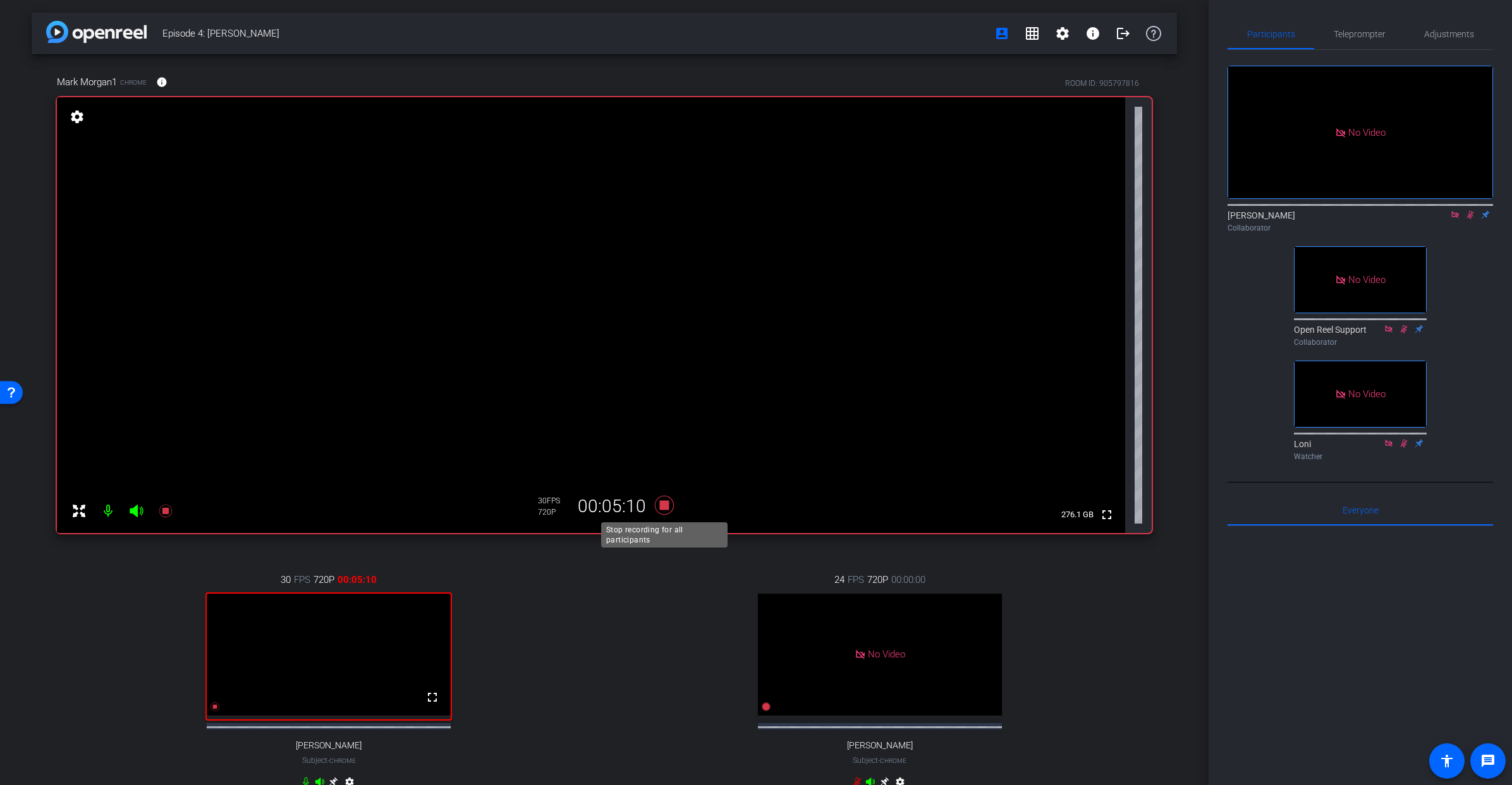
click at [665, 504] on icon at bounding box center [664, 506] width 19 height 19
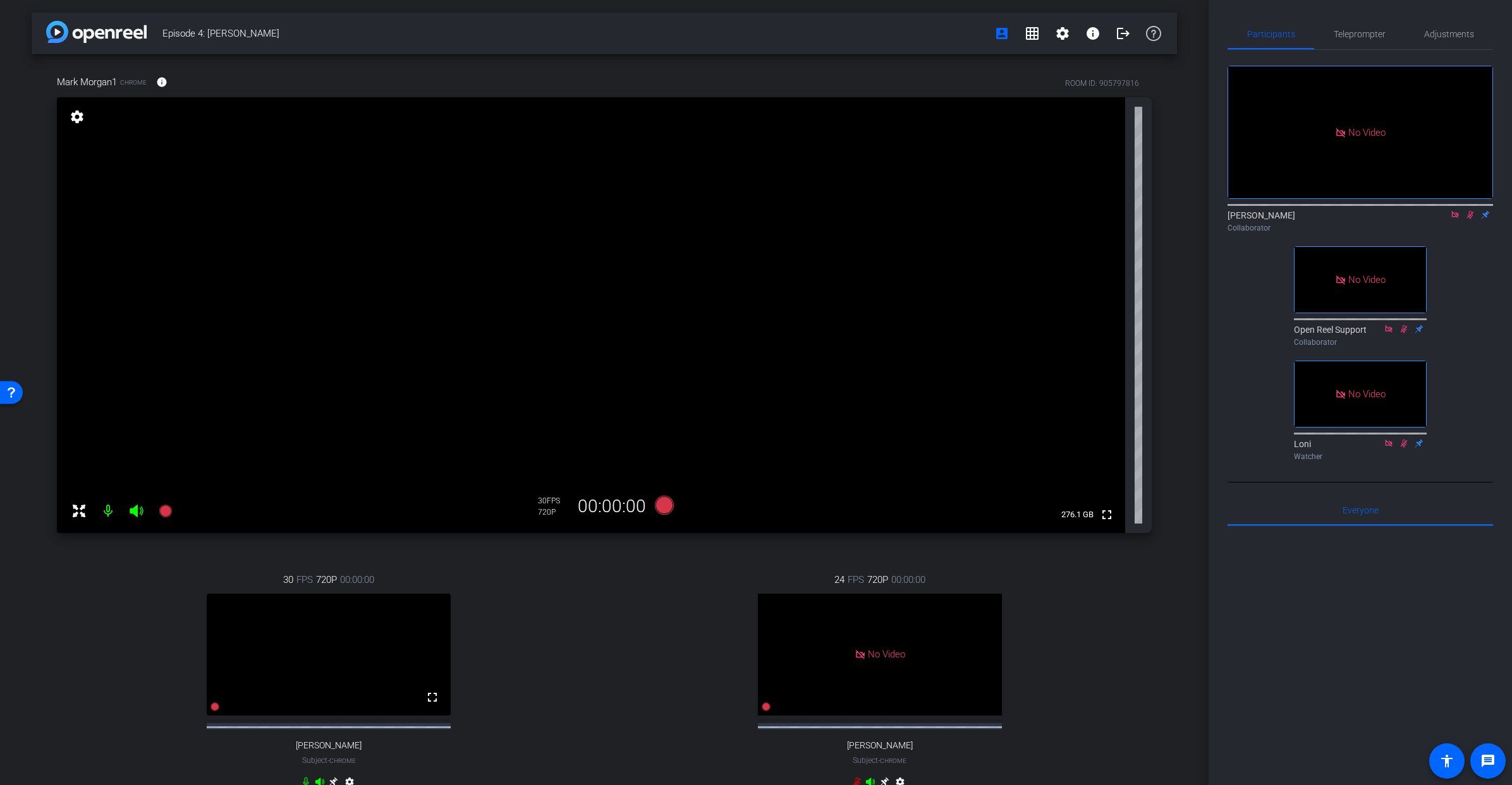
click at [1473, 220] on icon at bounding box center [1471, 214] width 10 height 9
click at [1459, 220] on icon at bounding box center [1456, 214] width 10 height 9
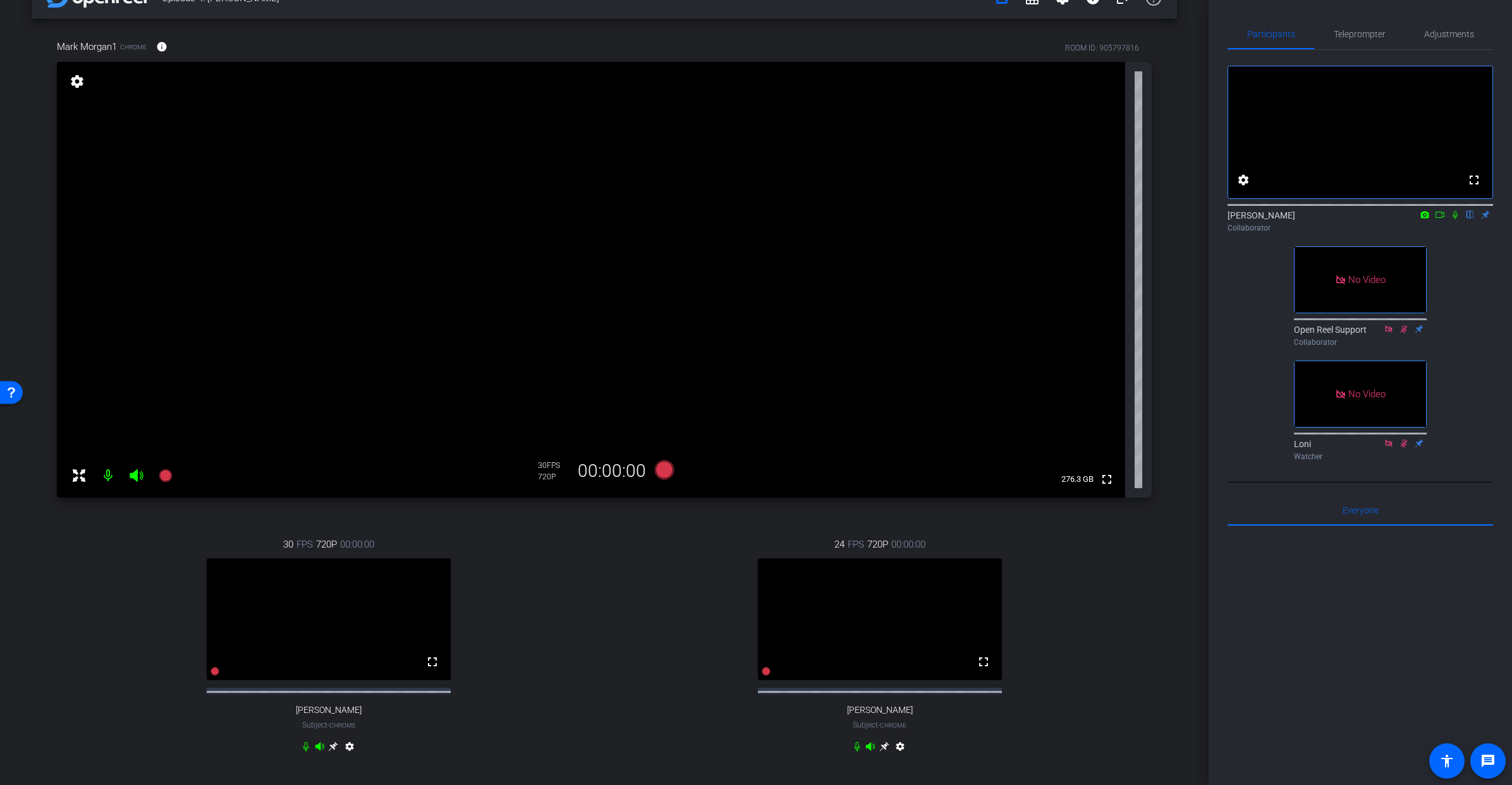
scroll to position [35, 0]
click at [1451, 220] on icon at bounding box center [1456, 214] width 10 height 9
click at [1435, 220] on icon at bounding box center [1440, 214] width 10 height 9
click at [665, 467] on icon at bounding box center [664, 471] width 19 height 19
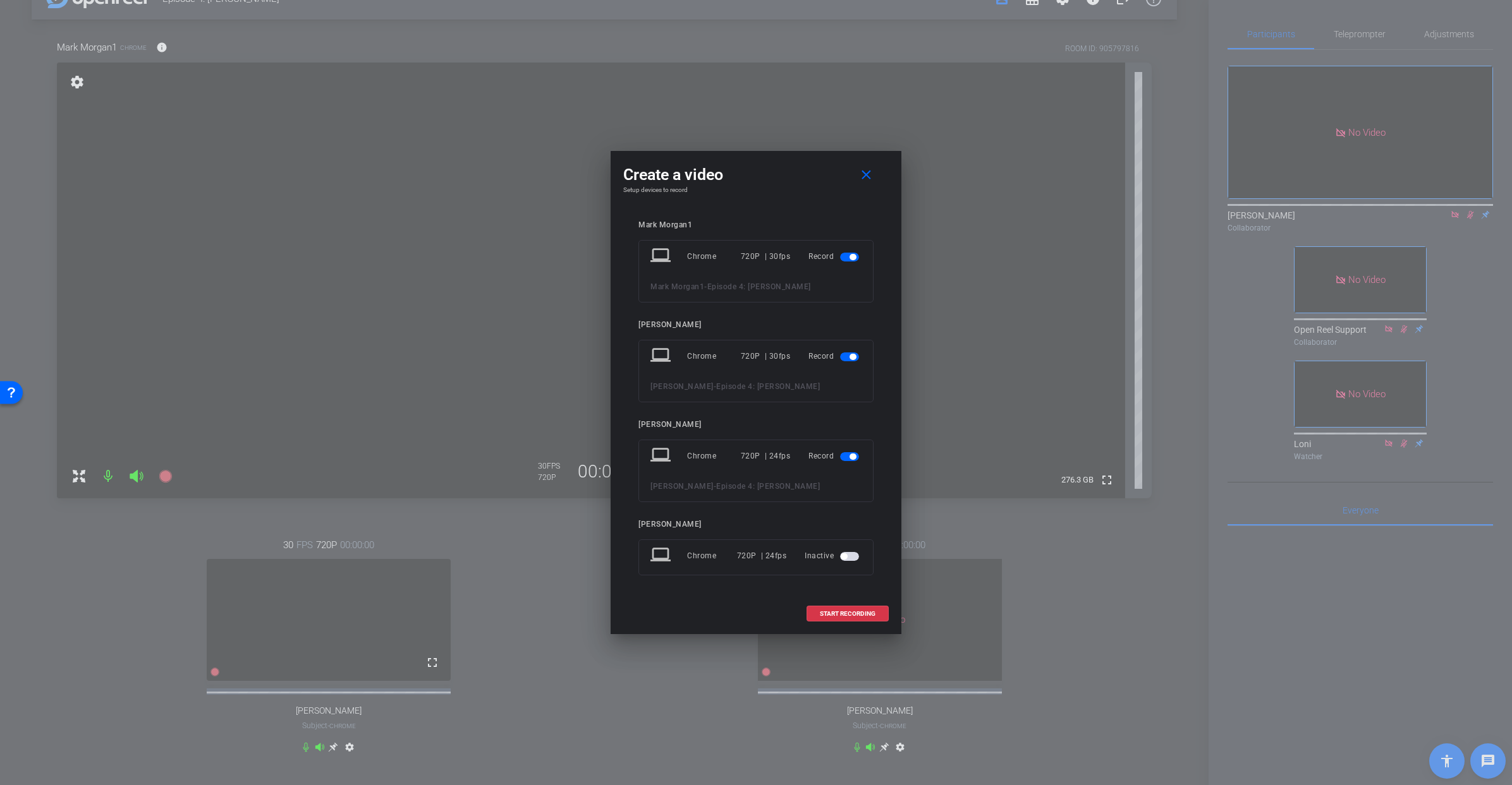
click at [850, 458] on span "button" at bounding box center [852, 456] width 6 height 6
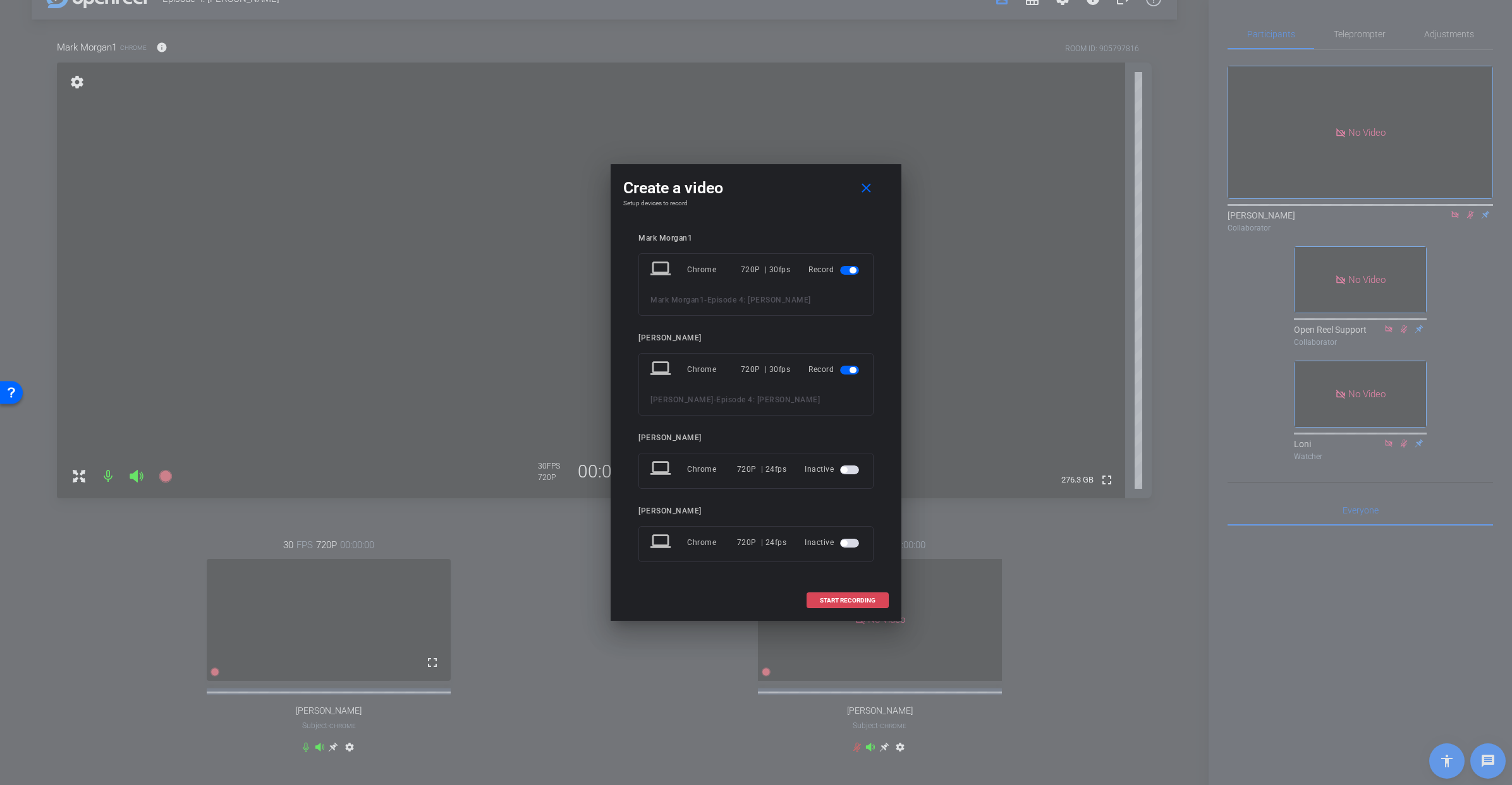
click at [846, 589] on span at bounding box center [848, 601] width 81 height 31
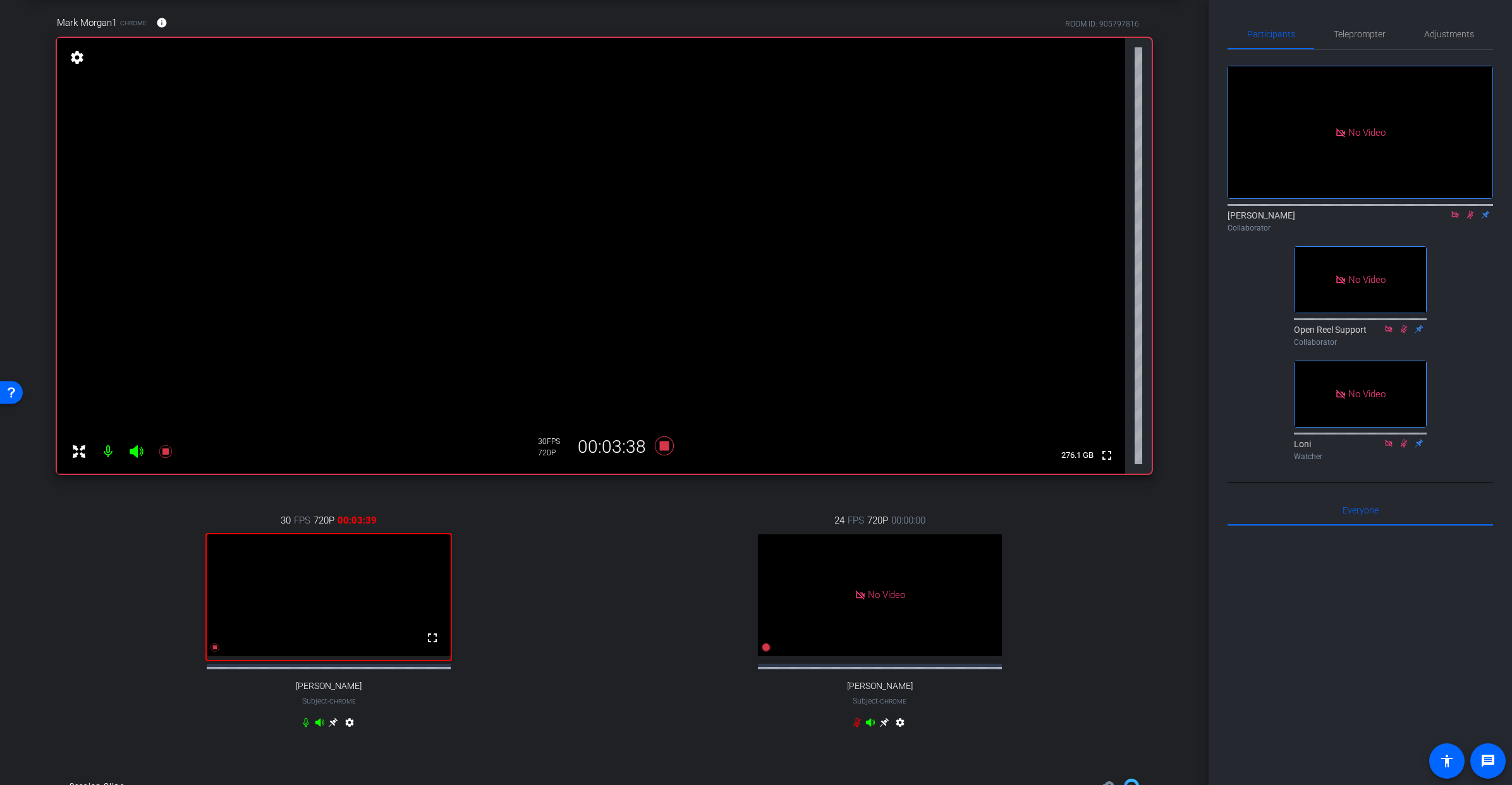
scroll to position [57, 0]
click at [668, 447] on icon at bounding box center [664, 448] width 19 height 19
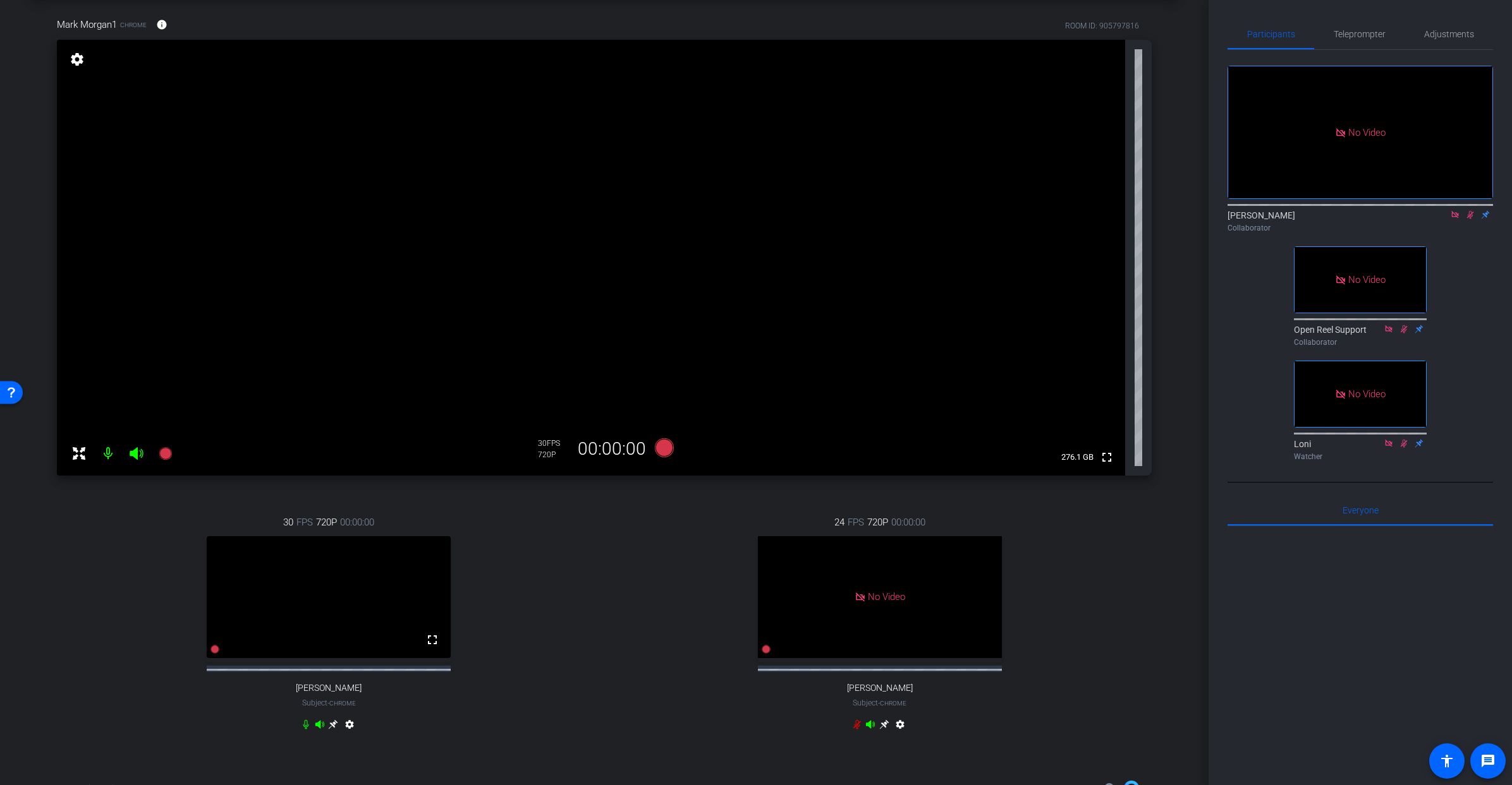
click at [1474, 220] on icon at bounding box center [1471, 214] width 10 height 9
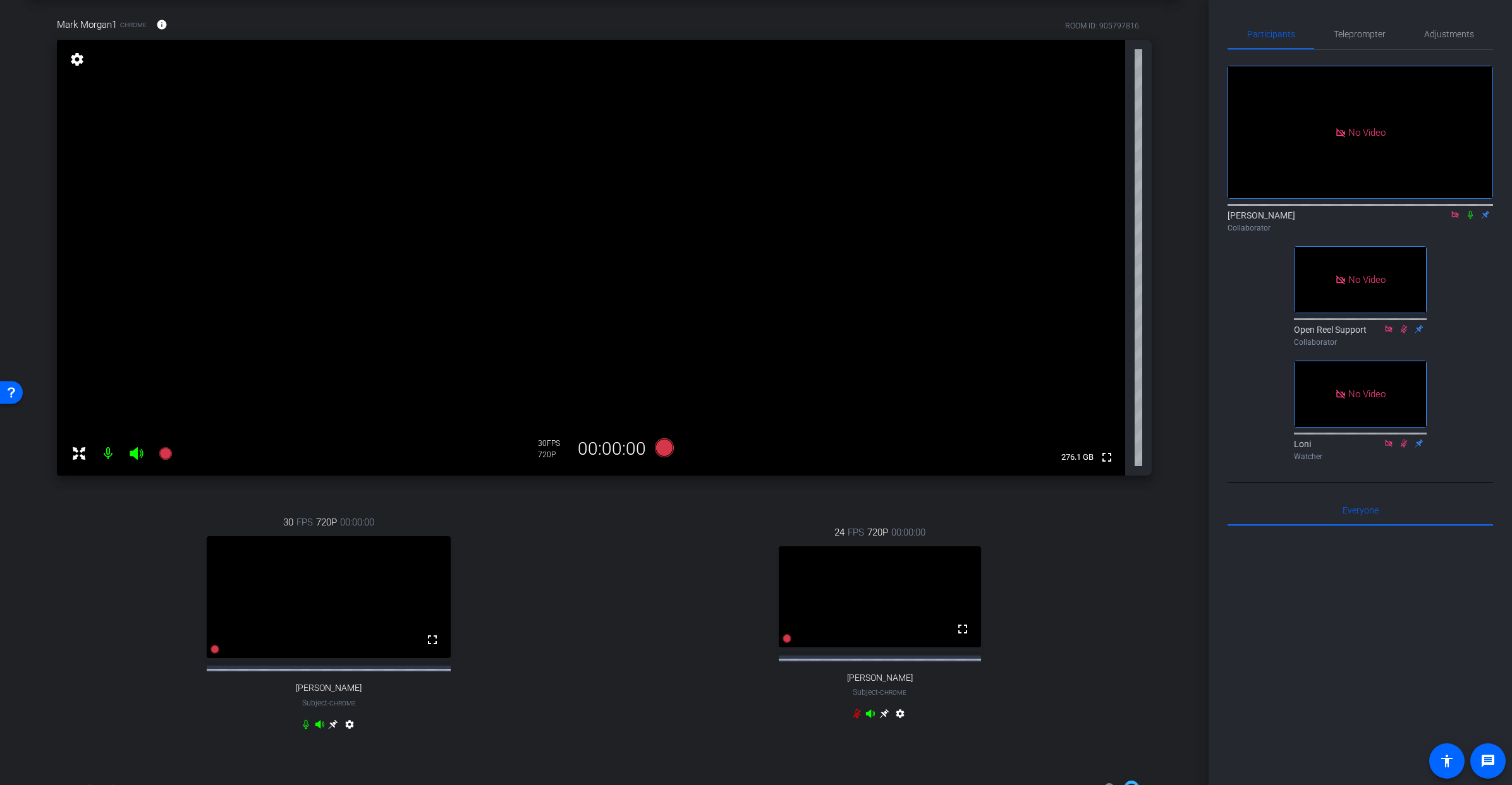
click at [1458, 220] on icon at bounding box center [1456, 214] width 10 height 9
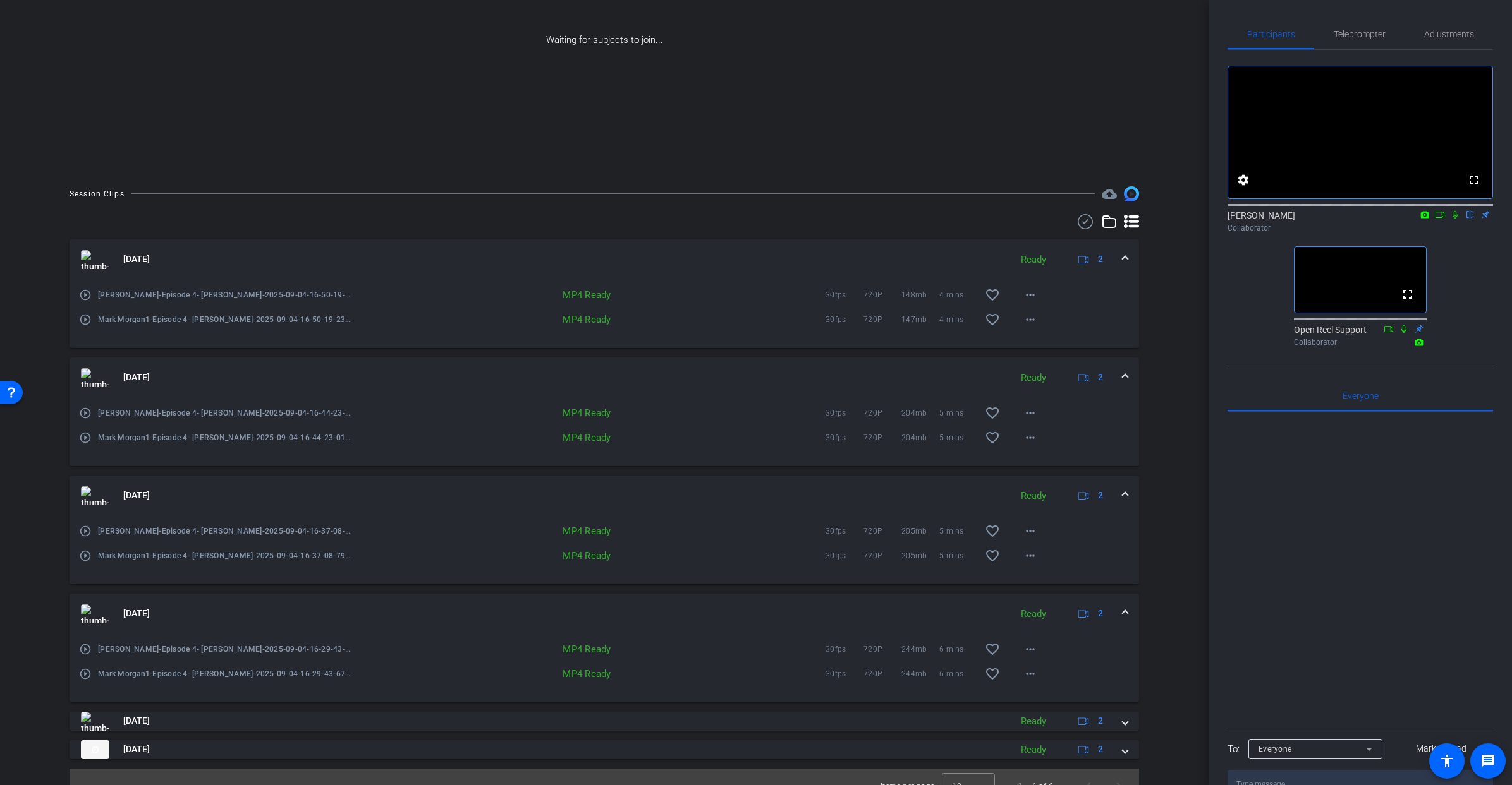
scroll to position [167, 0]
